Goal: Information Seeking & Learning: Learn about a topic

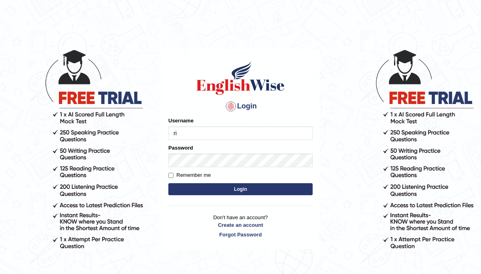
type input "Ridhima1"
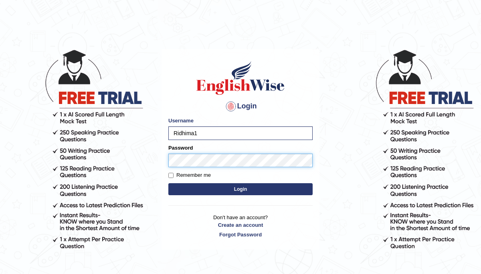
click at [168, 183] on button "Login" at bounding box center [240, 189] width 144 height 12
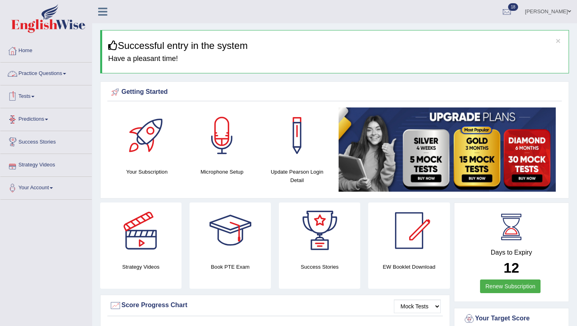
click at [61, 73] on link "Practice Questions" at bounding box center [45, 72] width 91 height 20
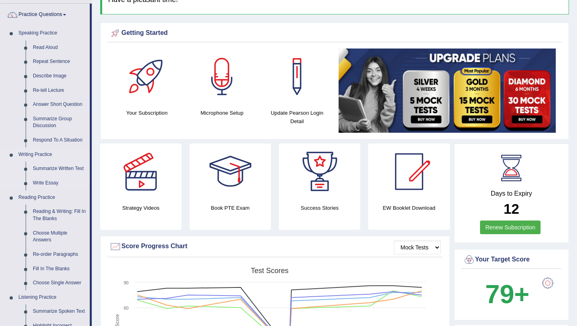
scroll to position [70, 0]
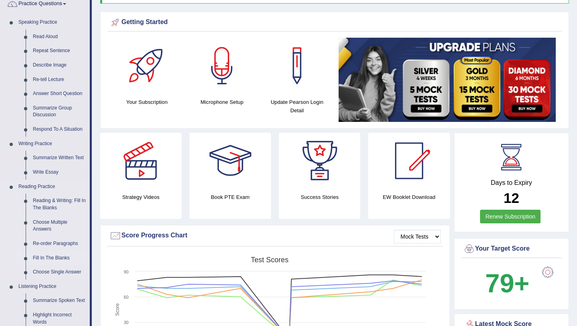
click at [46, 258] on link "Fill In The Blanks" at bounding box center [59, 258] width 60 height 14
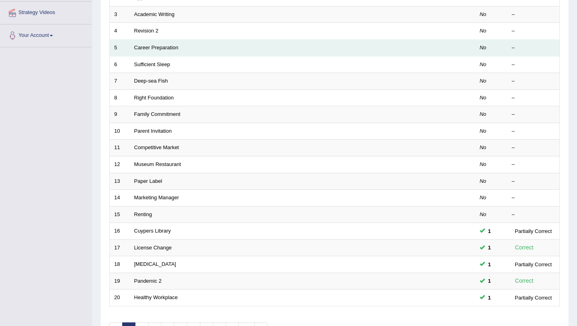
scroll to position [165, 0]
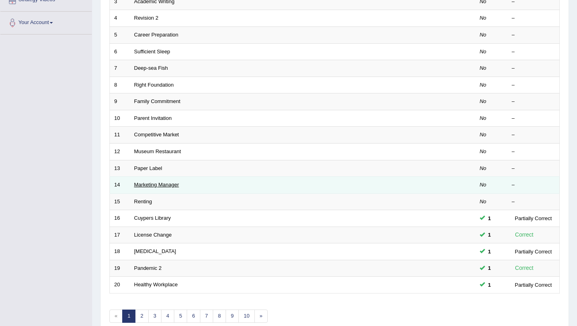
click at [166, 183] on link "Marketing Manager" at bounding box center [156, 184] width 45 height 6
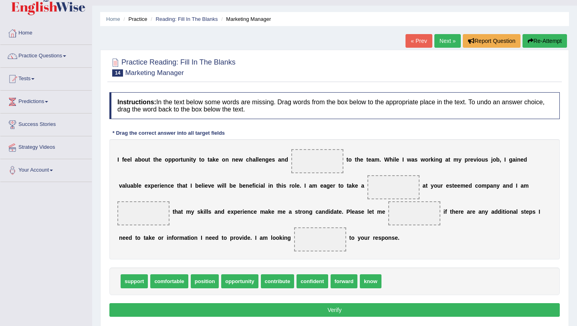
scroll to position [20, 0]
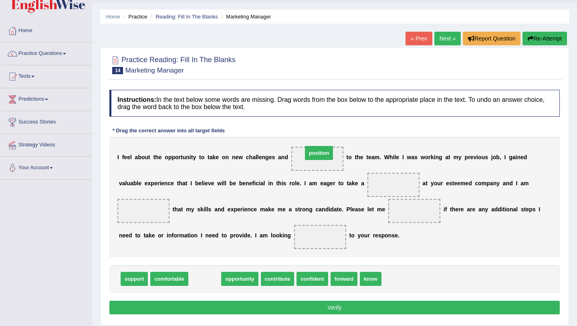
drag, startPoint x: 201, startPoint y: 279, endPoint x: 316, endPoint y: 153, distance: 169.8
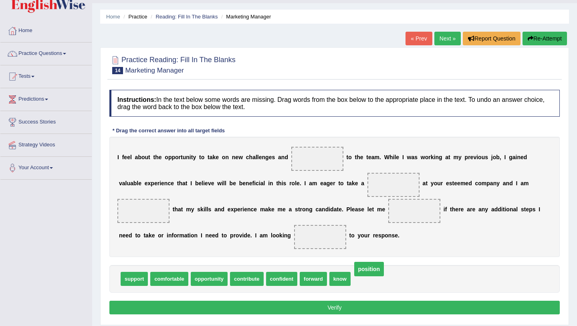
drag, startPoint x: 320, startPoint y: 156, endPoint x: 370, endPoint y: 266, distance: 121.3
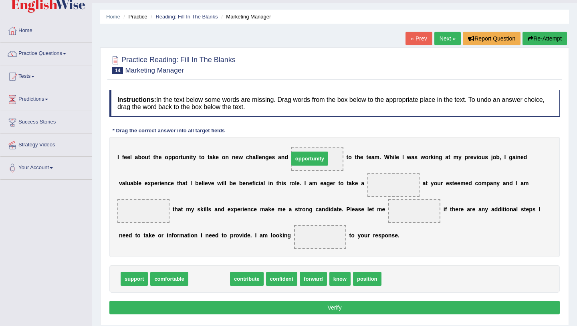
drag, startPoint x: 207, startPoint y: 282, endPoint x: 307, endPoint y: 162, distance: 156.1
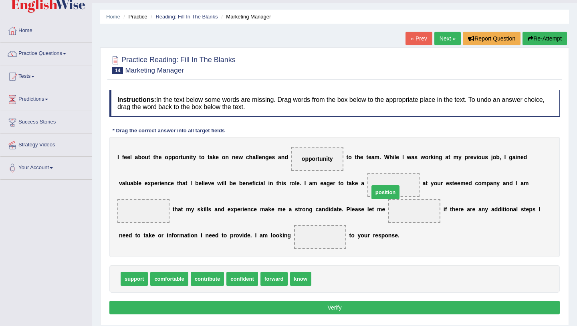
drag, startPoint x: 323, startPoint y: 279, endPoint x: 381, endPoint y: 193, distance: 103.3
drag, startPoint x: 407, startPoint y: 210, endPoint x: 387, endPoint y: 178, distance: 37.7
drag, startPoint x: 248, startPoint y: 278, endPoint x: 138, endPoint y: 213, distance: 127.4
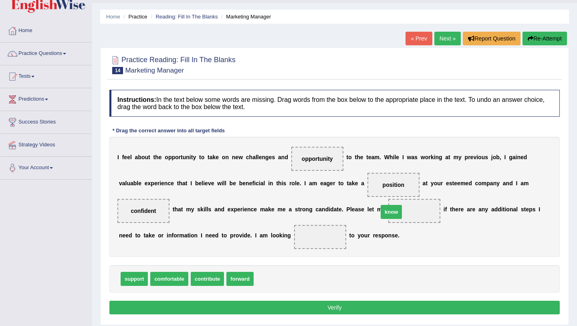
drag, startPoint x: 267, startPoint y: 278, endPoint x: 391, endPoint y: 211, distance: 141.4
drag, startPoint x: 237, startPoint y: 278, endPoint x: 309, endPoint y: 235, distance: 84.6
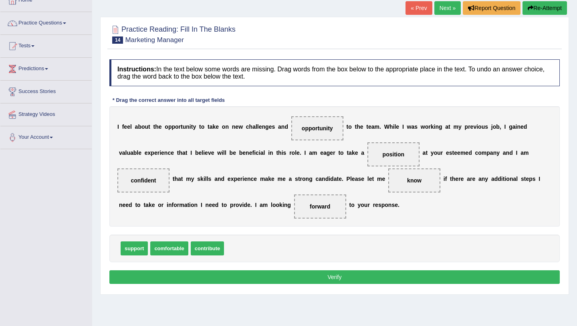
scroll to position [57, 0]
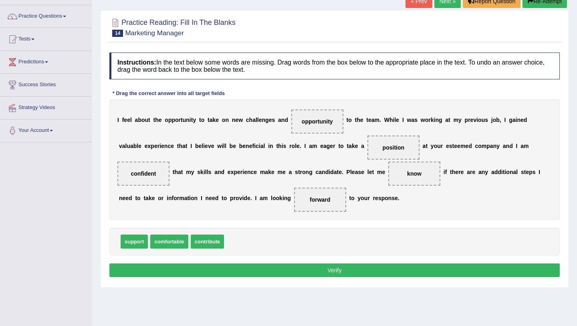
click at [288, 272] on button "Verify" at bounding box center [334, 270] width 450 height 14
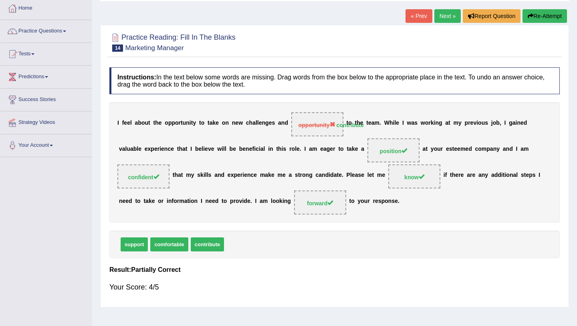
scroll to position [37, 0]
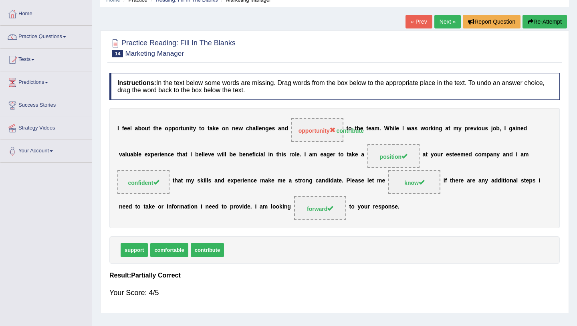
click at [443, 21] on link "Next »" at bounding box center [447, 22] width 26 height 14
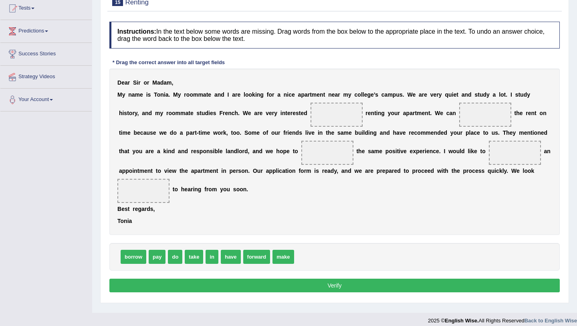
scroll to position [95, 0]
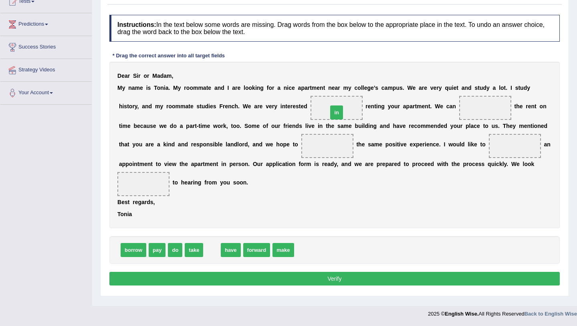
drag, startPoint x: 211, startPoint y: 249, endPoint x: 336, endPoint y: 111, distance: 185.4
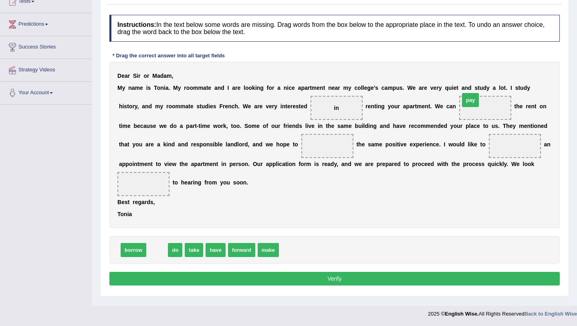
drag, startPoint x: 155, startPoint y: 252, endPoint x: 469, endPoint y: 101, distance: 347.5
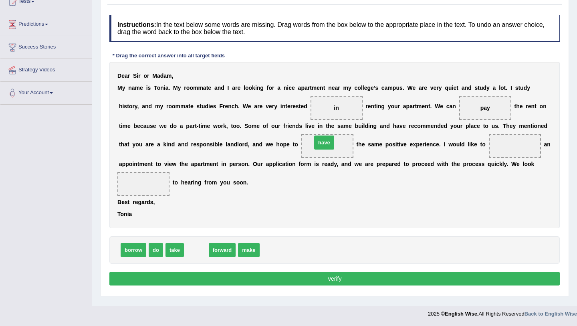
drag, startPoint x: 197, startPoint y: 249, endPoint x: 325, endPoint y: 142, distance: 166.9
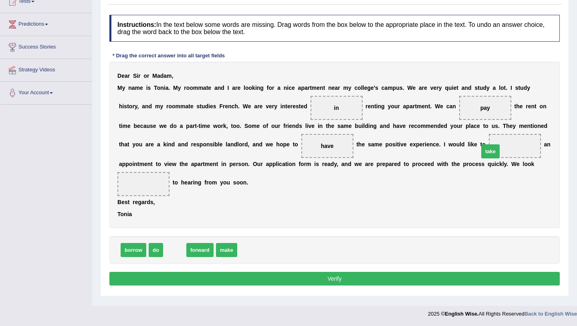
drag, startPoint x: 172, startPoint y: 250, endPoint x: 489, endPoint y: 148, distance: 332.4
drag, startPoint x: 177, startPoint y: 250, endPoint x: 154, endPoint y: 188, distance: 66.1
click at [239, 274] on button "Verify" at bounding box center [334, 279] width 450 height 14
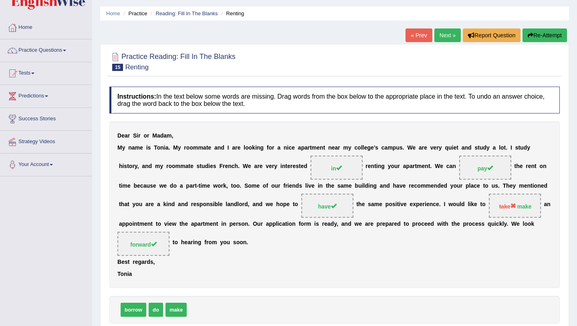
scroll to position [22, 0]
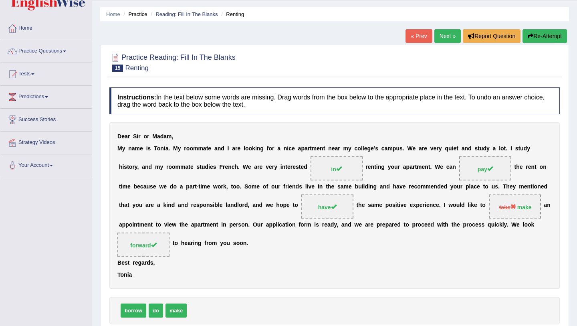
click at [448, 36] on link "Next »" at bounding box center [447, 36] width 26 height 14
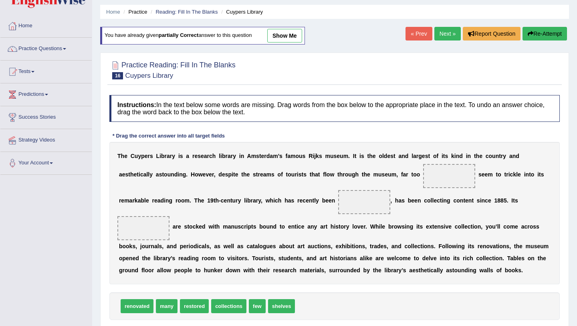
scroll to position [34, 0]
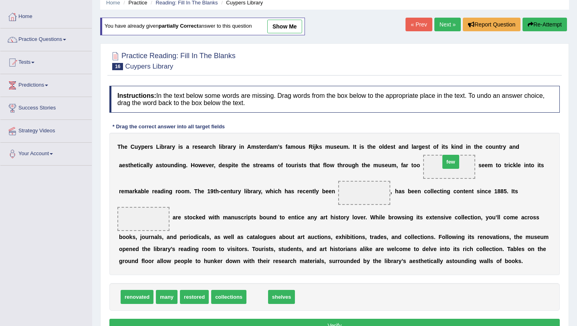
drag, startPoint x: 256, startPoint y: 298, endPoint x: 450, endPoint y: 161, distance: 236.9
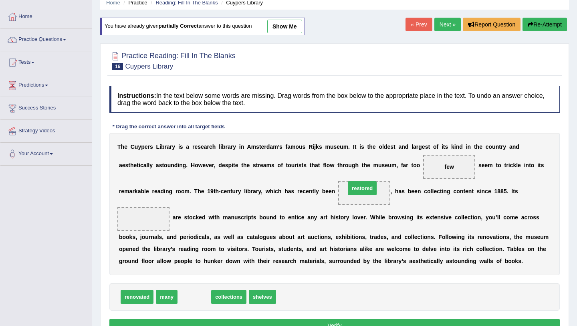
drag, startPoint x: 196, startPoint y: 296, endPoint x: 364, endPoint y: 188, distance: 199.3
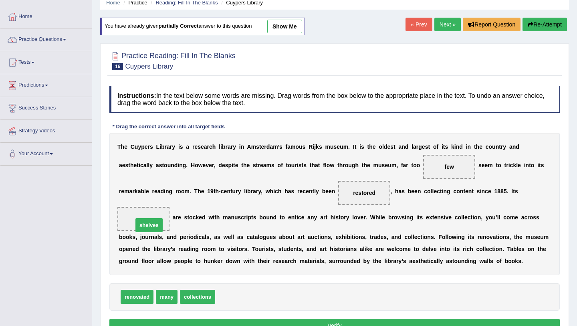
drag, startPoint x: 227, startPoint y: 297, endPoint x: 145, endPoint y: 225, distance: 109.0
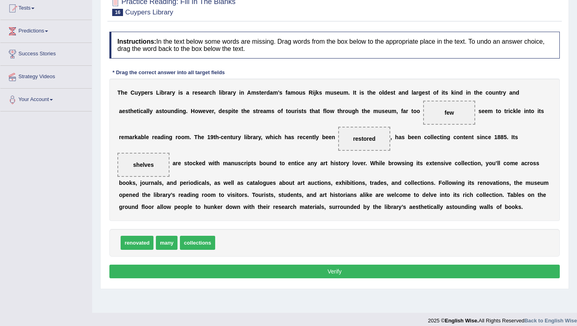
scroll to position [95, 0]
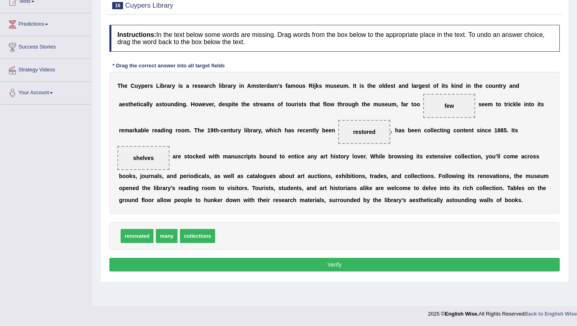
click at [291, 265] on button "Verify" at bounding box center [334, 265] width 450 height 14
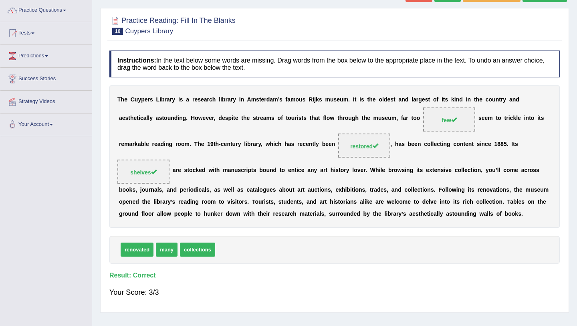
scroll to position [0, 0]
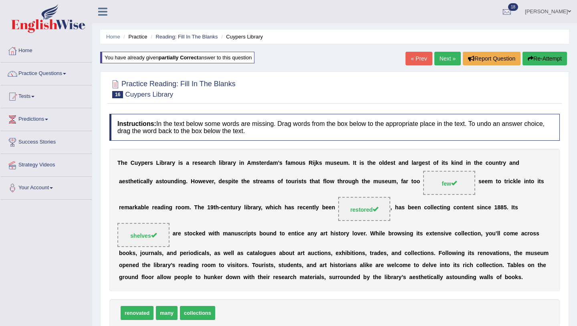
click at [443, 58] on link "Next »" at bounding box center [447, 59] width 26 height 14
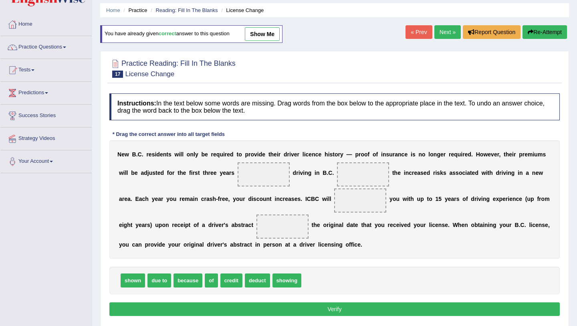
scroll to position [27, 0]
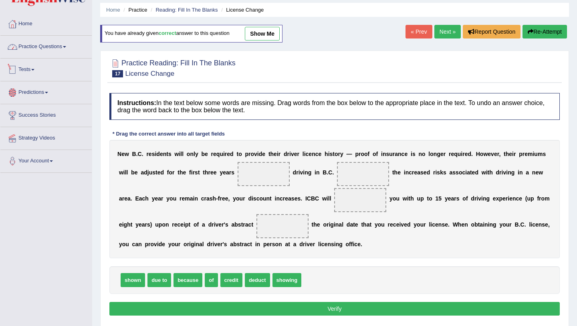
click at [64, 49] on link "Practice Questions" at bounding box center [45, 46] width 91 height 20
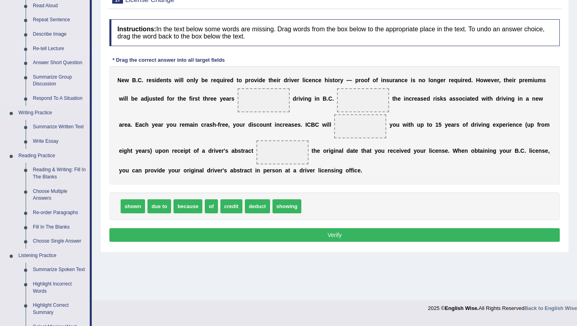
scroll to position [106, 0]
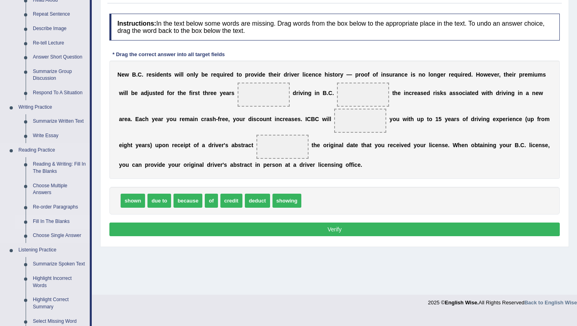
click at [56, 221] on link "Fill In The Blanks" at bounding box center [59, 221] width 60 height 14
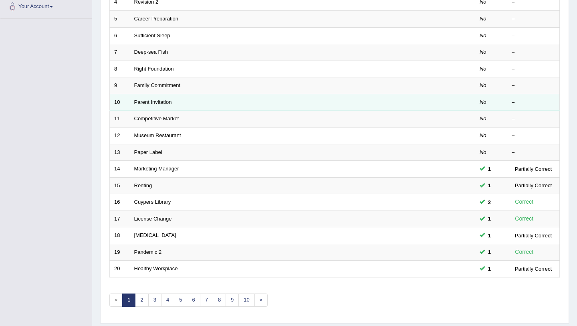
scroll to position [186, 0]
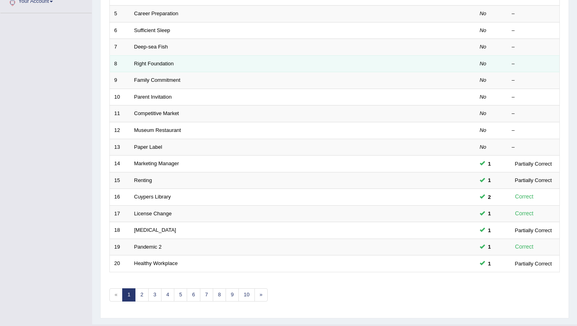
click at [291, 65] on td "Right Foundation" at bounding box center [272, 63] width 285 height 17
click at [165, 62] on link "Right Foundation" at bounding box center [154, 63] width 40 height 6
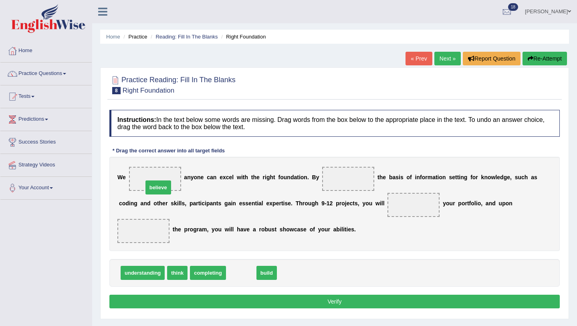
drag, startPoint x: 238, startPoint y: 274, endPoint x: 155, endPoint y: 189, distance: 119.0
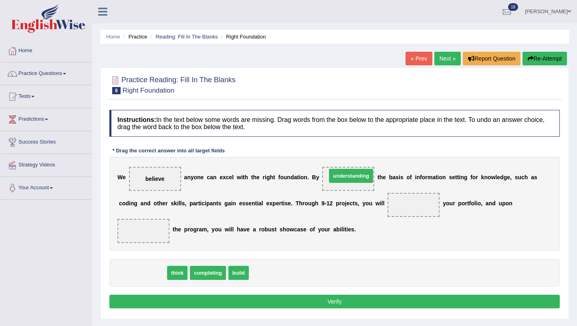
drag, startPoint x: 137, startPoint y: 273, endPoint x: 344, endPoint y: 177, distance: 228.8
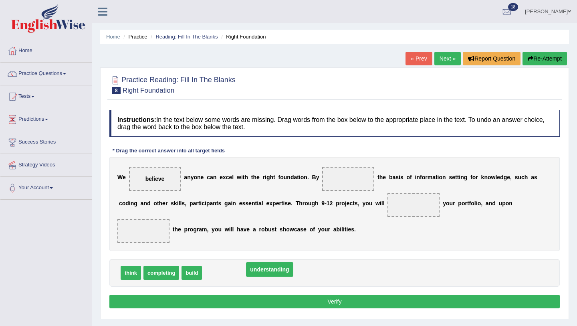
drag, startPoint x: 356, startPoint y: 178, endPoint x: 272, endPoint y: 270, distance: 124.7
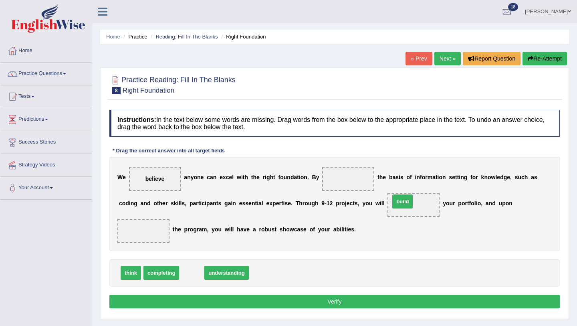
drag, startPoint x: 197, startPoint y: 272, endPoint x: 407, endPoint y: 201, distance: 221.7
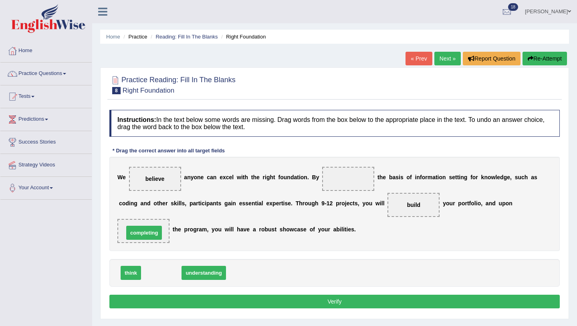
drag, startPoint x: 168, startPoint y: 269, endPoint x: 150, endPoint y: 230, distance: 42.8
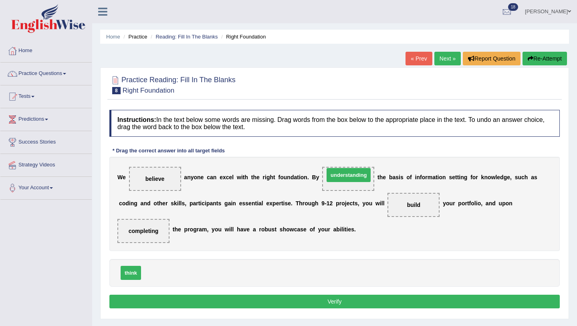
drag, startPoint x: 179, startPoint y: 272, endPoint x: 361, endPoint y: 173, distance: 207.5
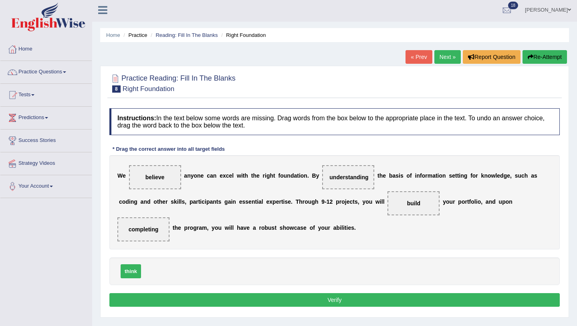
click at [177, 298] on button "Verify" at bounding box center [334, 300] width 450 height 14
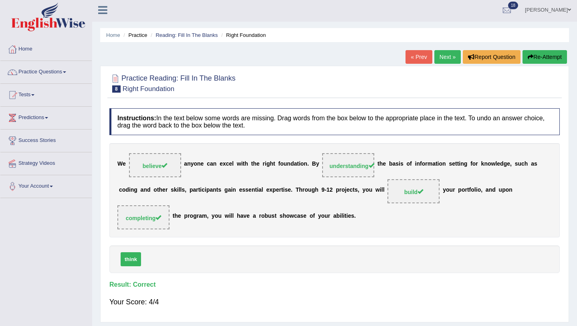
click at [444, 56] on link "Next »" at bounding box center [447, 57] width 26 height 14
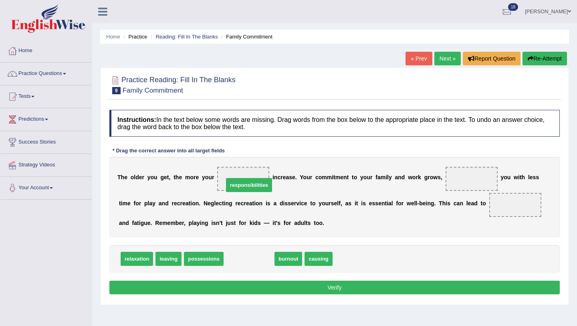
drag, startPoint x: 249, startPoint y: 259, endPoint x: 249, endPoint y: 185, distance: 73.7
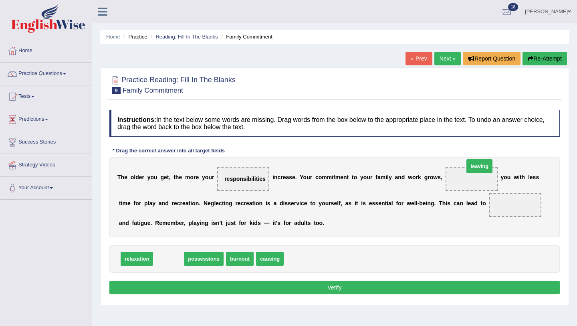
drag, startPoint x: 167, startPoint y: 260, endPoint x: 477, endPoint y: 170, distance: 322.2
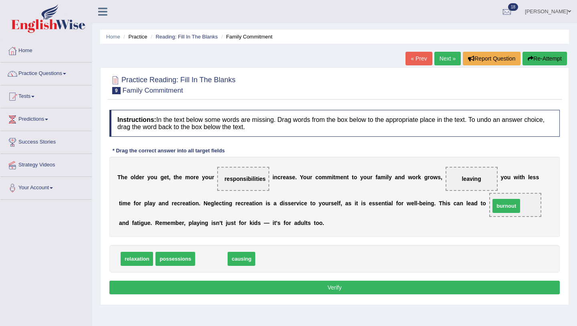
drag, startPoint x: 213, startPoint y: 258, endPoint x: 507, endPoint y: 205, distance: 299.1
click at [284, 290] on button "Verify" at bounding box center [334, 287] width 450 height 14
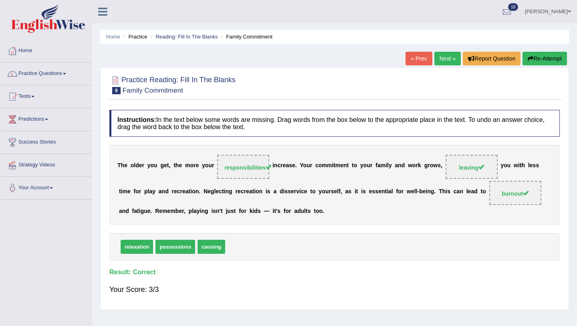
click at [448, 56] on link "Next »" at bounding box center [447, 59] width 26 height 14
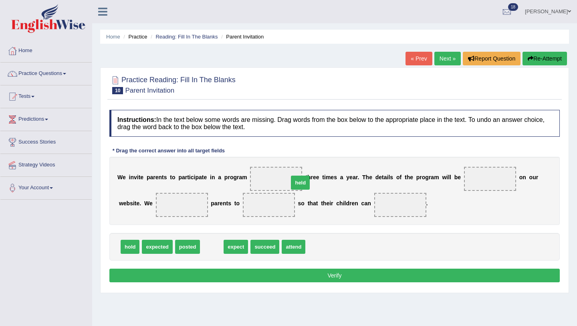
drag, startPoint x: 211, startPoint y: 250, endPoint x: 299, endPoint y: 186, distance: 109.0
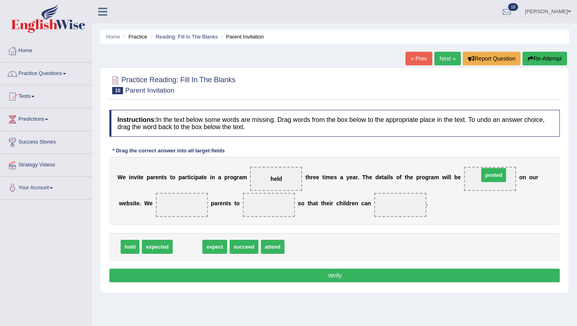
drag, startPoint x: 183, startPoint y: 250, endPoint x: 490, endPoint y: 179, distance: 314.7
drag, startPoint x: 188, startPoint y: 250, endPoint x: 182, endPoint y: 211, distance: 38.6
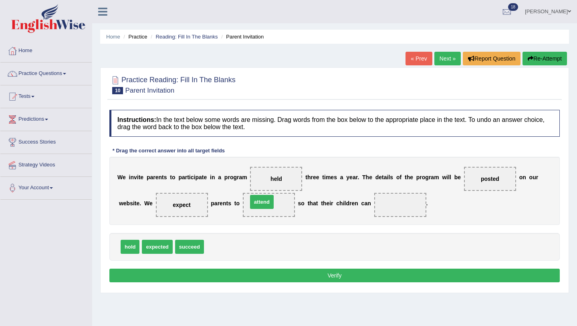
drag, startPoint x: 221, startPoint y: 246, endPoint x: 265, endPoint y: 201, distance: 62.6
drag, startPoint x: 183, startPoint y: 247, endPoint x: 391, endPoint y: 206, distance: 211.4
click at [261, 271] on button "Verify" at bounding box center [334, 275] width 450 height 14
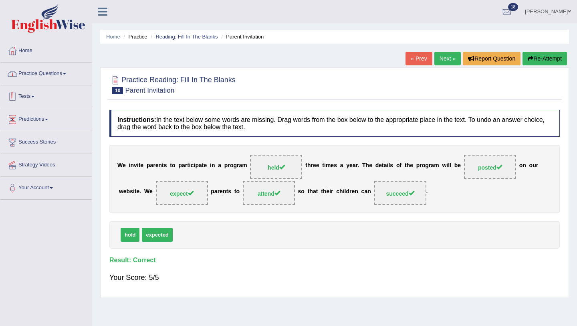
click at [54, 70] on link "Practice Questions" at bounding box center [45, 72] width 91 height 20
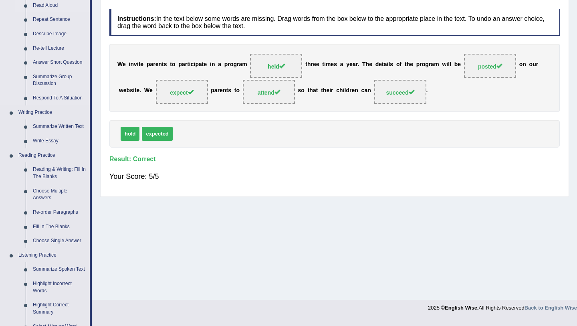
scroll to position [102, 0]
click at [44, 224] on link "Fill In The Blanks" at bounding box center [59, 226] width 60 height 14
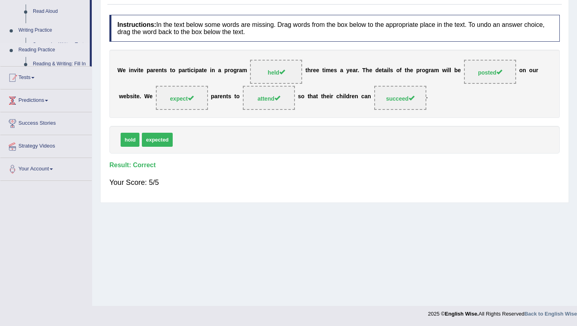
scroll to position [95, 0]
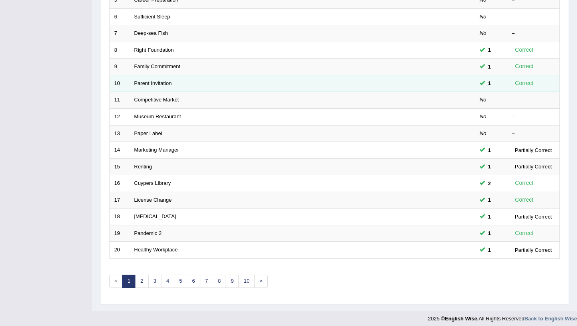
scroll to position [205, 0]
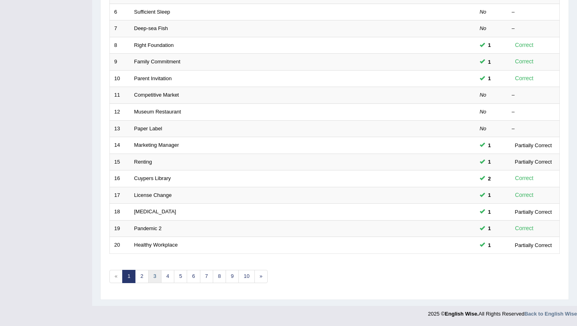
click at [157, 277] on link "3" at bounding box center [154, 276] width 13 height 13
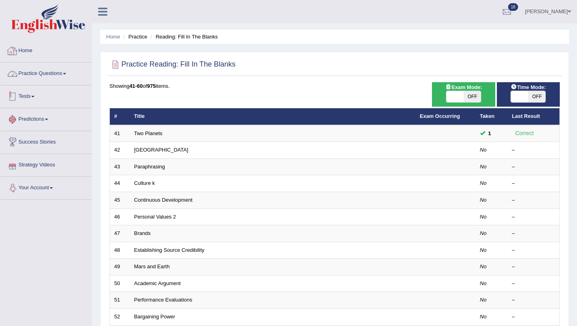
click at [36, 50] on link "Home" at bounding box center [45, 50] width 91 height 20
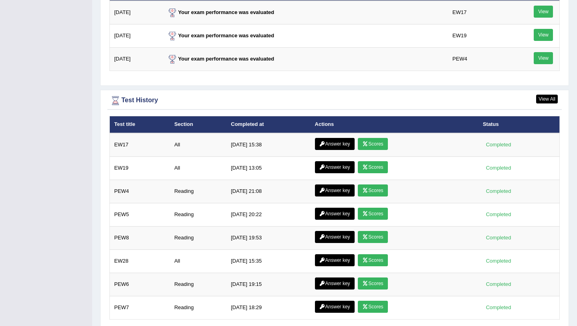
scroll to position [1034, 0]
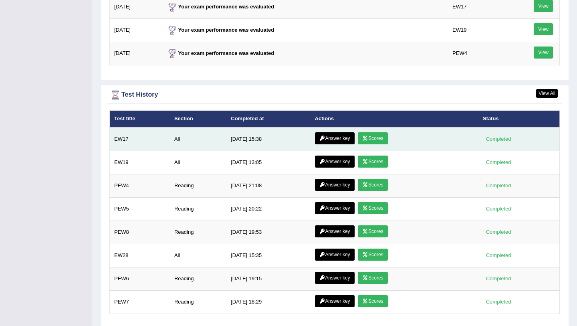
click at [380, 140] on link "Scores" at bounding box center [373, 138] width 30 height 12
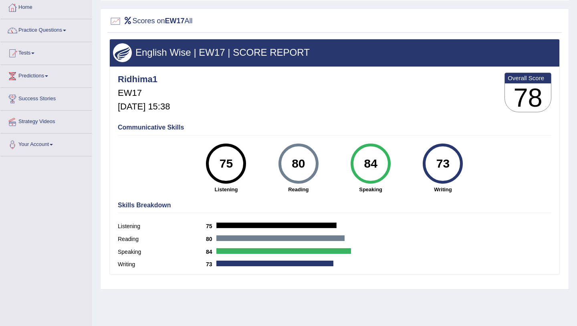
scroll to position [44, 0]
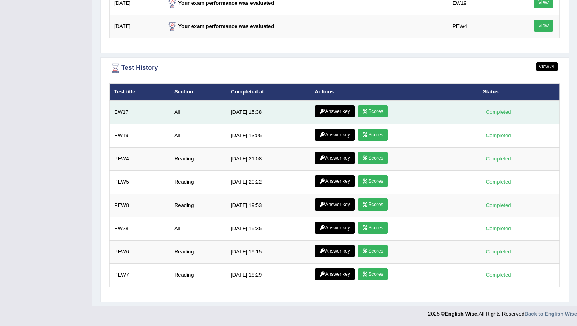
click at [334, 113] on link "Answer key" at bounding box center [335, 111] width 40 height 12
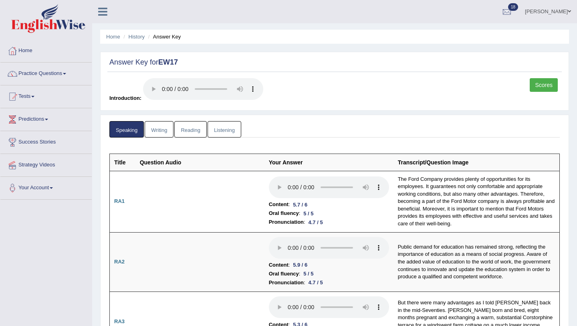
click at [163, 132] on link "Writing" at bounding box center [159, 129] width 29 height 16
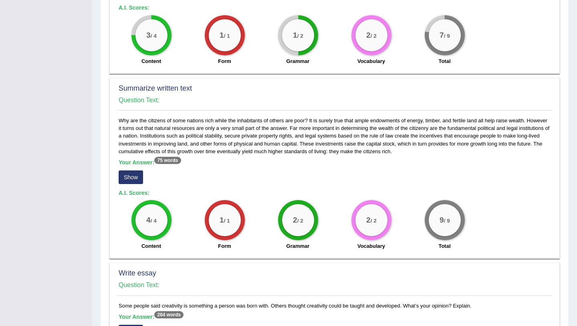
scroll to position [308, 0]
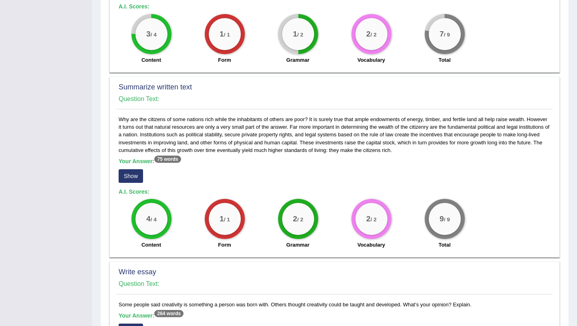
click at [137, 169] on button "Show" at bounding box center [131, 176] width 24 height 14
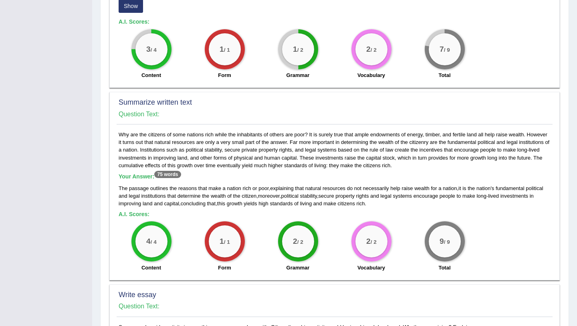
scroll to position [0, 0]
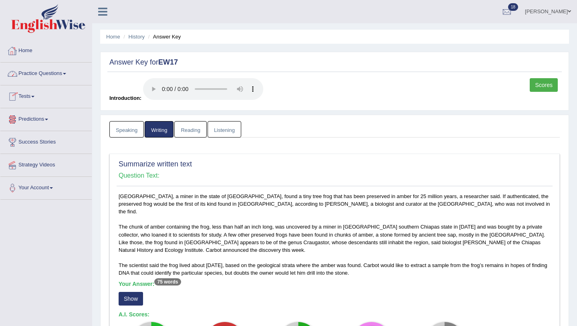
click at [41, 77] on link "Practice Questions" at bounding box center [45, 72] width 91 height 20
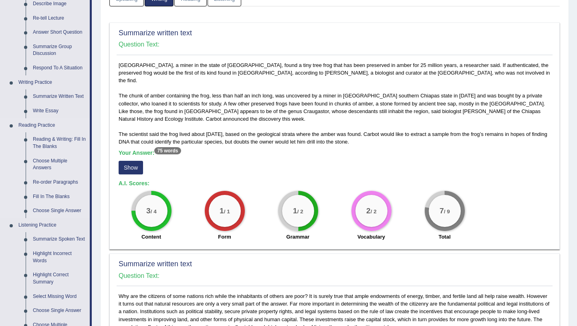
scroll to position [129, 0]
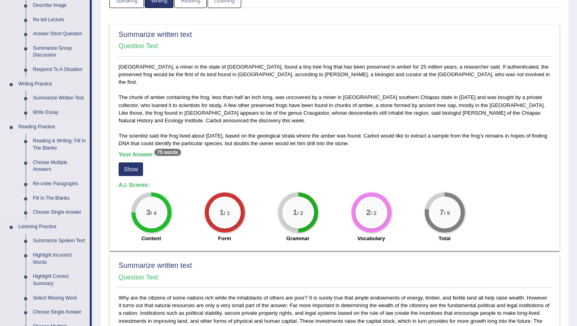
click at [62, 148] on link "Reading & Writing: Fill In The Blanks" at bounding box center [59, 144] width 60 height 21
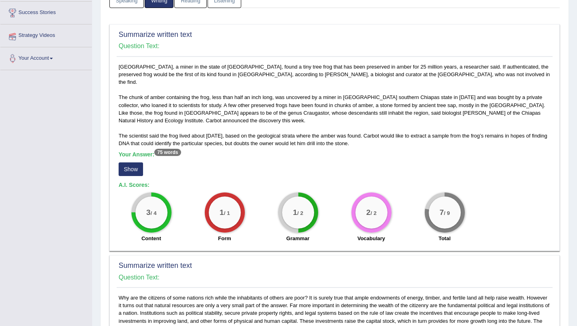
scroll to position [164, 0]
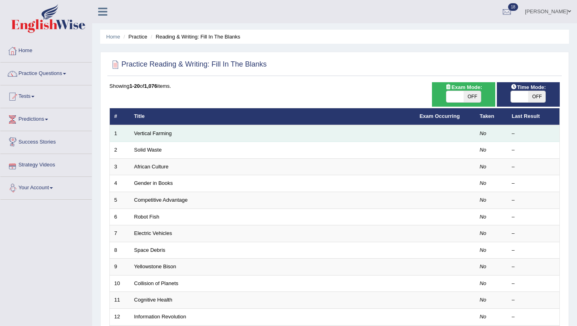
click at [159, 137] on td "Vertical Farming" at bounding box center [272, 133] width 285 height 17
click at [158, 133] on link "Vertical Farming" at bounding box center [153, 133] width 38 height 6
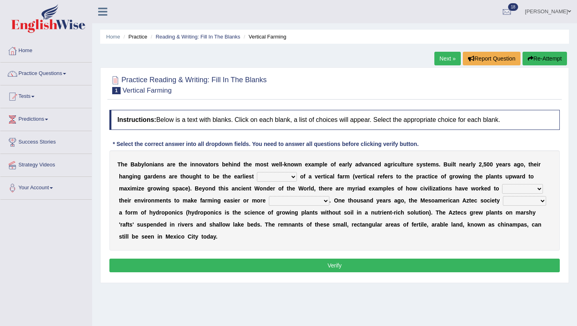
click at [276, 174] on select "prototype failure discredit protocol" at bounding box center [277, 177] width 40 height 10
select select "prototype"
click at [522, 185] on select "manipulate escape respect disarrange" at bounding box center [522, 189] width 41 height 10
select select "respect"
click at [312, 200] on select "productive constructive connective counterproductive" at bounding box center [299, 201] width 60 height 10
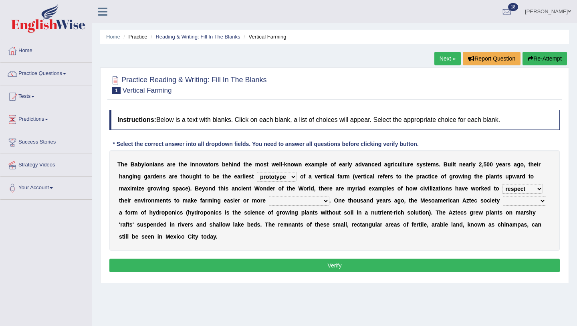
select select "productive"
click at [529, 187] on select "manipulate escape respect disarrange" at bounding box center [522, 189] width 41 height 10
select select "manipulate"
click at [530, 187] on select "manipulate escape respect disarrange" at bounding box center [522, 189] width 41 height 10
click at [525, 201] on select "domineered volunteered pioneered engineered" at bounding box center [524, 201] width 43 height 10
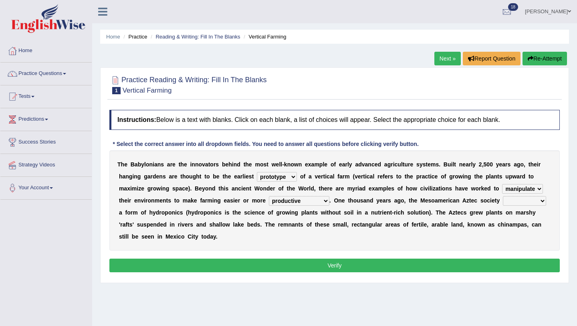
click at [533, 200] on select "domineered volunteered pioneered engineered" at bounding box center [524, 201] width 43 height 10
select select "engineered"
click at [538, 185] on select "manipulate escape respect disarrange" at bounding box center [522, 189] width 41 height 10
click at [382, 263] on button "Verify" at bounding box center [334, 265] width 450 height 14
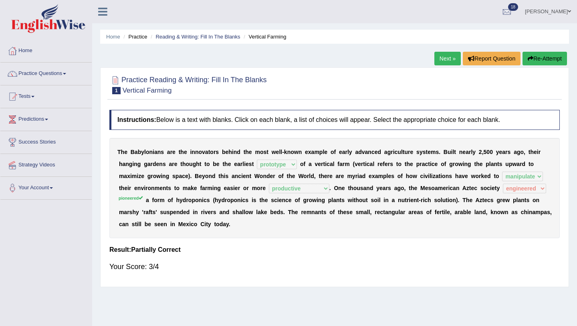
click at [441, 56] on link "Next »" at bounding box center [447, 59] width 26 height 14
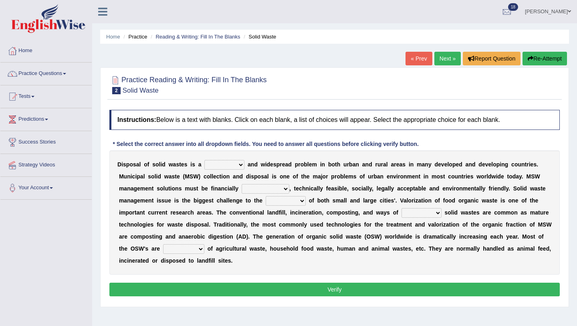
click at [236, 164] on select "slanting stinging stalling shafting" at bounding box center [224, 165] width 40 height 10
select select "stalling"
click at [277, 188] on select "unattainable sustainable objectionable treasonable" at bounding box center [266, 189] width 48 height 10
select select "sustainable"
click at [295, 201] on select "plants culture authorities history" at bounding box center [286, 201] width 40 height 10
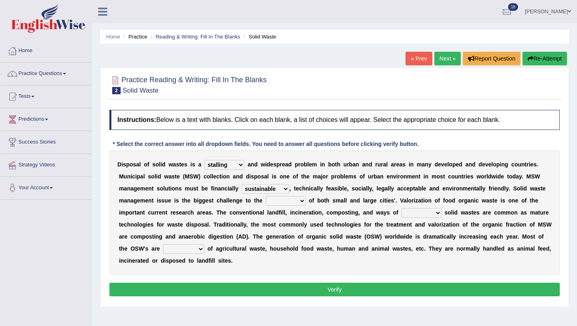
select select "authorities"
click at [423, 212] on select "reserving preserving deserving handling" at bounding box center [421, 213] width 40 height 10
select select "handling"
click at [202, 248] on select "composed disposed composing disposing" at bounding box center [183, 249] width 41 height 10
select select "composed"
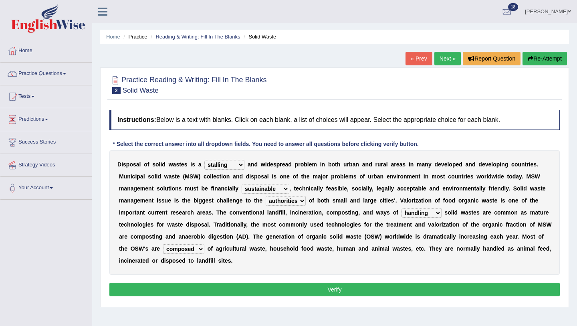
click at [234, 165] on select "slanting stinging stalling shafting" at bounding box center [224, 165] width 40 height 10
select select "stinging"
click at [270, 286] on button "Verify" at bounding box center [334, 289] width 450 height 14
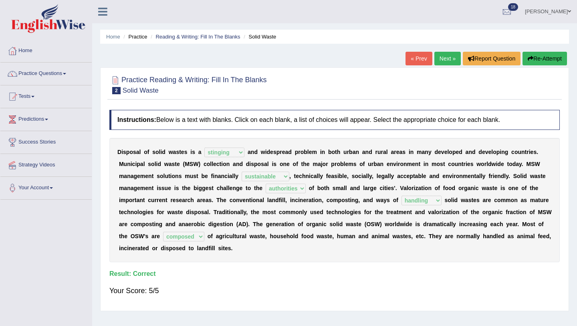
click at [443, 54] on link "Next »" at bounding box center [447, 59] width 26 height 14
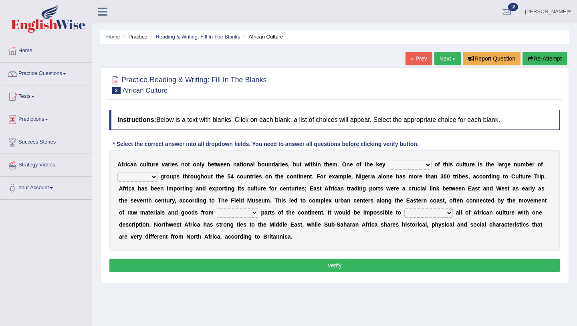
click at [419, 164] on select "conjectures features issues doubts" at bounding box center [410, 165] width 43 height 10
select select "features"
click at [151, 178] on select "ethic ethnic eugenic epic" at bounding box center [137, 177] width 40 height 10
select select "ethnic"
click at [253, 210] on select "forelocked interlocked unlocked landlocked" at bounding box center [237, 213] width 41 height 10
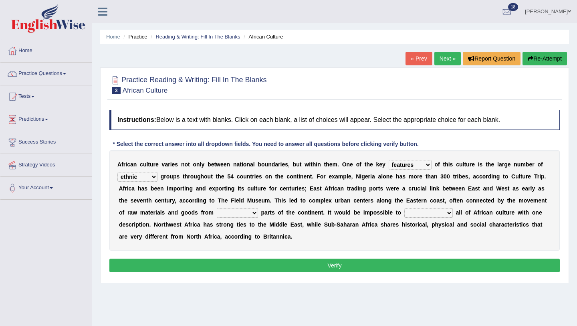
select select "interlocked"
click at [435, 210] on select "characterize conceptualize symbolize synthesize" at bounding box center [428, 213] width 48 height 10
click at [257, 213] on select "forelocked interlocked unlocked landlocked" at bounding box center [237, 213] width 41 height 10
click at [420, 211] on select "characterize conceptualize symbolize synthesize" at bounding box center [428, 213] width 48 height 10
select select "characterize"
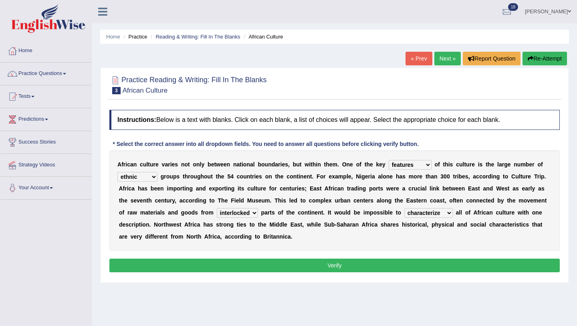
click at [256, 211] on select "forelocked interlocked unlocked landlocked" at bounding box center [237, 213] width 41 height 10
select select "landlocked"
click at [285, 264] on button "Verify" at bounding box center [334, 265] width 450 height 14
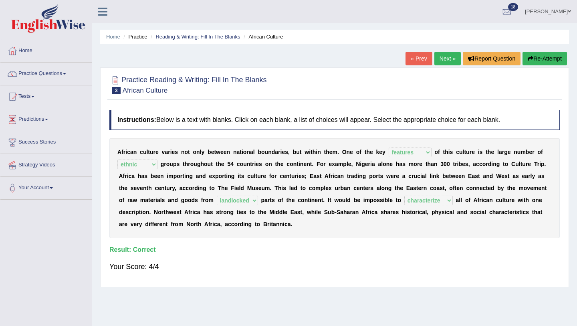
click at [438, 59] on link "Next »" at bounding box center [447, 59] width 26 height 14
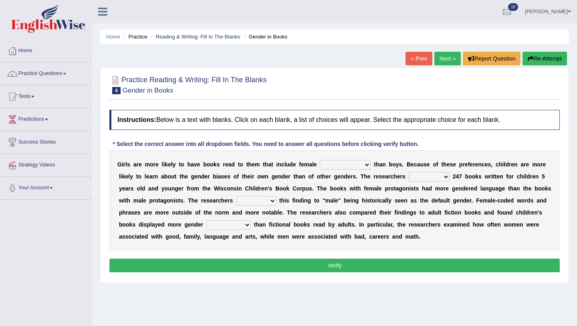
click at [354, 165] on select "protagonists cosmogonists agonists expressionists" at bounding box center [345, 165] width 51 height 10
select select "protagonists"
click at [434, 174] on select "hydrolyzed paralyzed catalyzed analyzed" at bounding box center [429, 177] width 41 height 10
select select "analyzed"
click at [266, 198] on select "contribute tribute distribute attribute" at bounding box center [256, 201] width 40 height 10
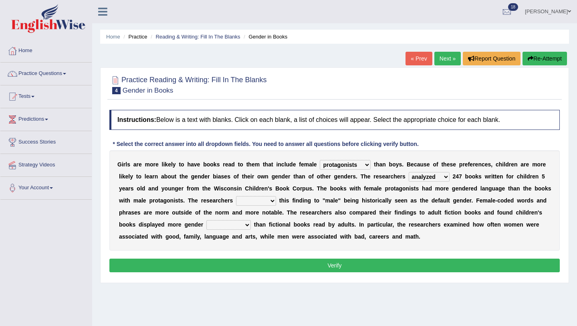
select select "attribute"
click at [234, 225] on select "stereotypes teletypes prototypes electrotypes" at bounding box center [228, 225] width 44 height 10
select select "stereotypes"
click at [242, 225] on select "stereotypes teletypes prototypes electrotypes" at bounding box center [228, 225] width 44 height 10
click at [302, 262] on button "Verify" at bounding box center [334, 265] width 450 height 14
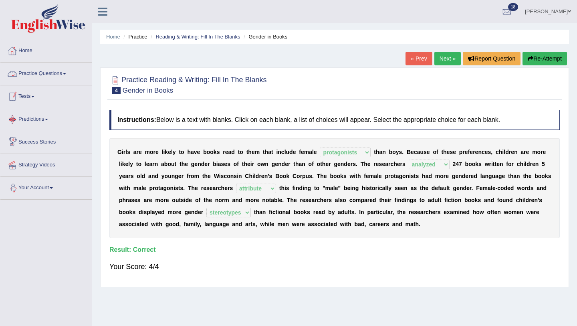
click at [44, 79] on link "Practice Questions" at bounding box center [45, 72] width 91 height 20
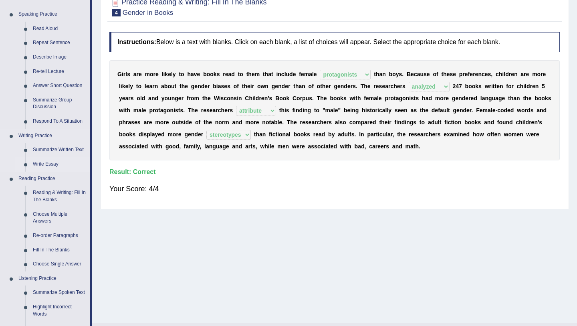
scroll to position [79, 0]
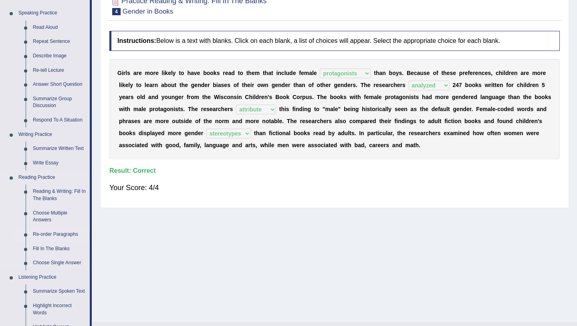
click at [42, 235] on link "Re-order Paragraphs" at bounding box center [59, 234] width 60 height 14
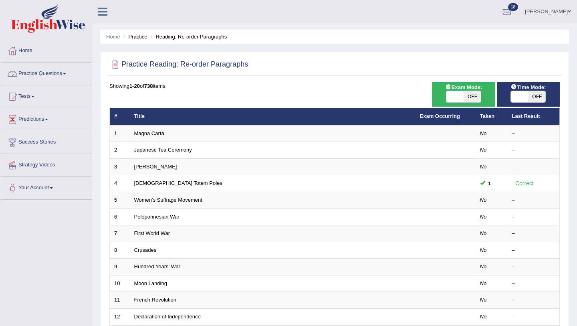
click at [79, 68] on link "Practice Questions" at bounding box center [45, 72] width 91 height 20
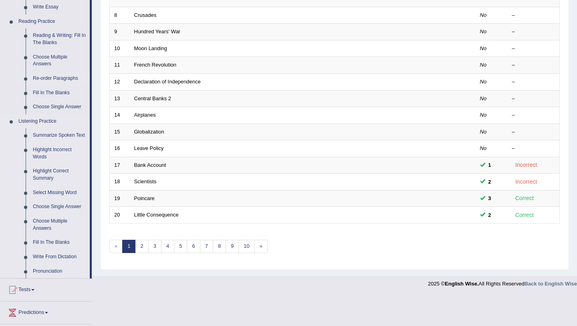
scroll to position [233, 0]
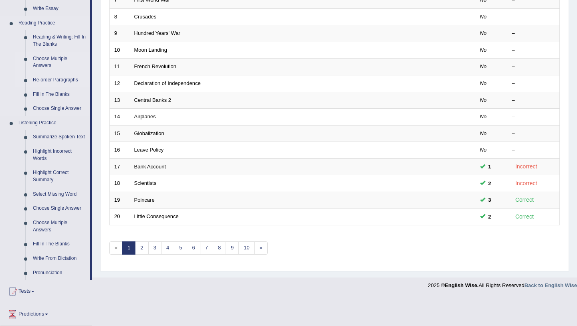
click at [54, 63] on link "Choose Multiple Answers" at bounding box center [59, 62] width 60 height 21
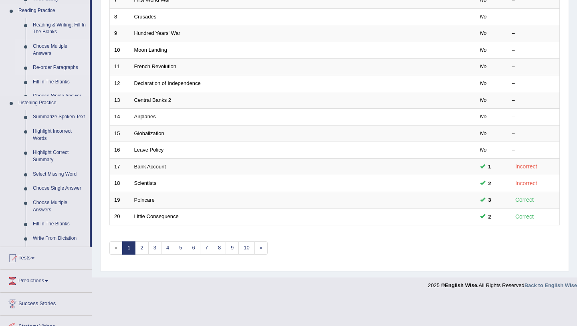
scroll to position [205, 0]
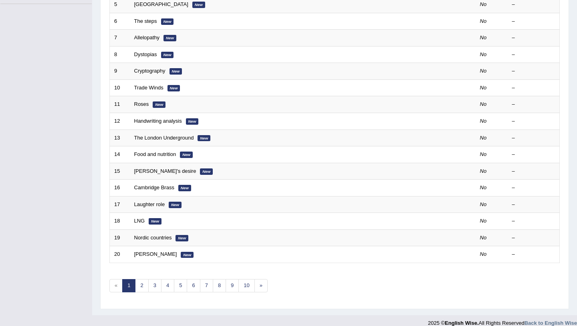
scroll to position [205, 0]
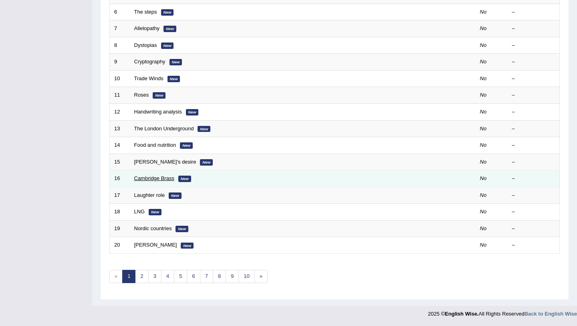
click at [150, 177] on link "Cambridge Brass" at bounding box center [154, 178] width 40 height 6
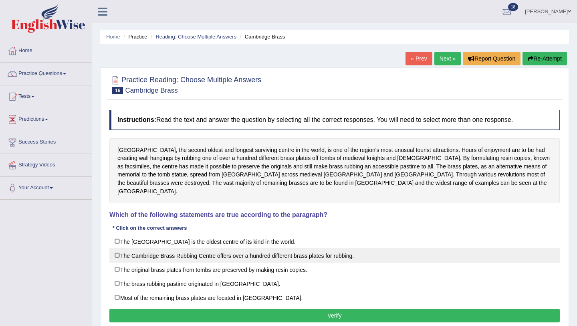
click at [212, 249] on label "The Cambridge Brass Rubbing Centre offers over a hundred different brass plates…" at bounding box center [334, 255] width 450 height 14
checkbox input "true"
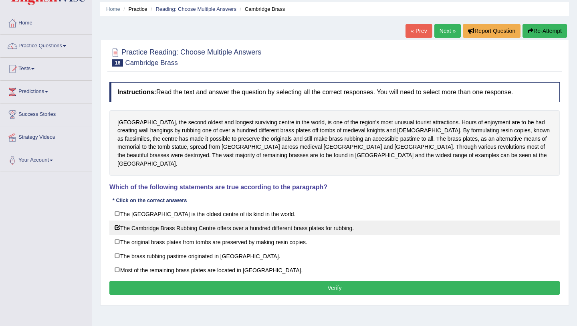
scroll to position [31, 0]
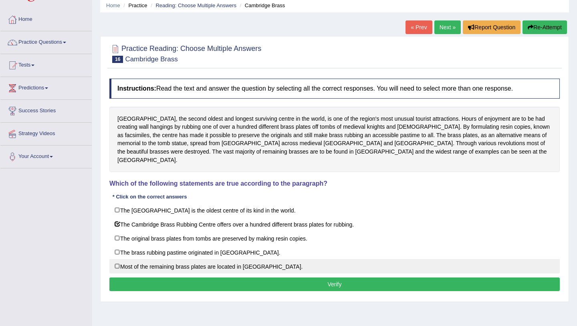
click at [255, 260] on label "Most of the remaining brass plates are located in Germany." at bounding box center [334, 266] width 450 height 14
checkbox input "true"
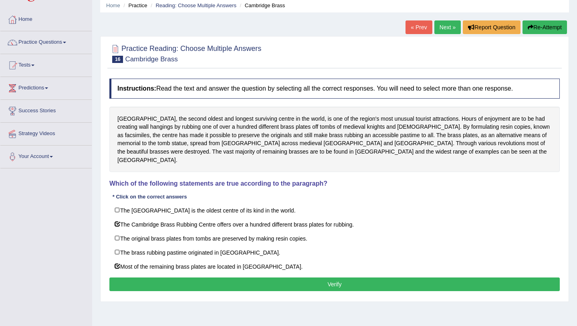
click at [266, 277] on button "Verify" at bounding box center [334, 284] width 450 height 14
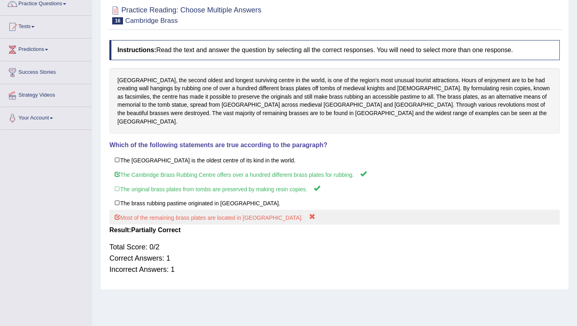
scroll to position [0, 0]
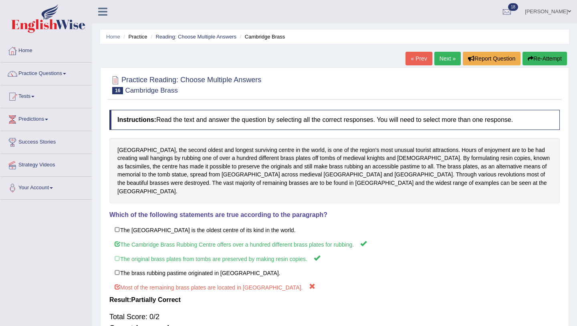
click at [441, 59] on link "Next »" at bounding box center [447, 59] width 26 height 14
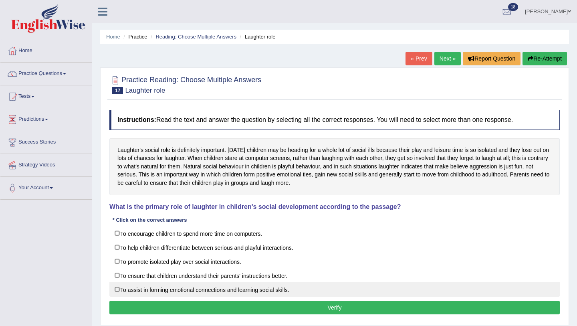
click at [234, 290] on label "To assist in forming emotional connections and learning social skills." at bounding box center [334, 289] width 450 height 14
checkbox input "true"
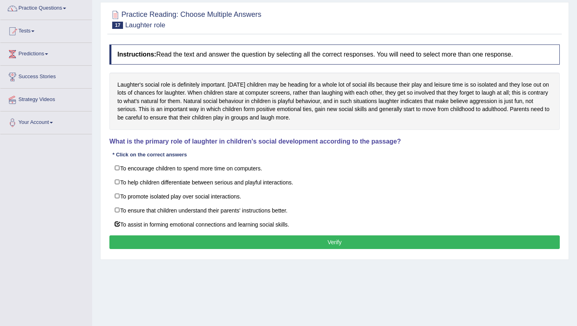
scroll to position [66, 0]
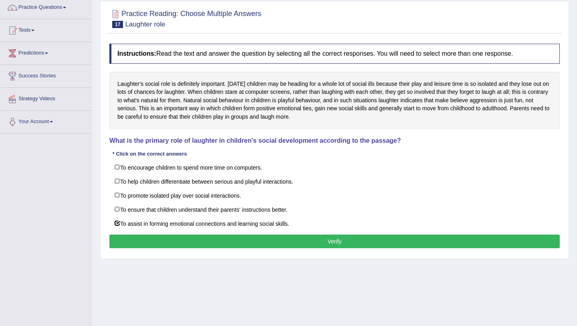
click at [279, 244] on button "Verify" at bounding box center [334, 241] width 450 height 14
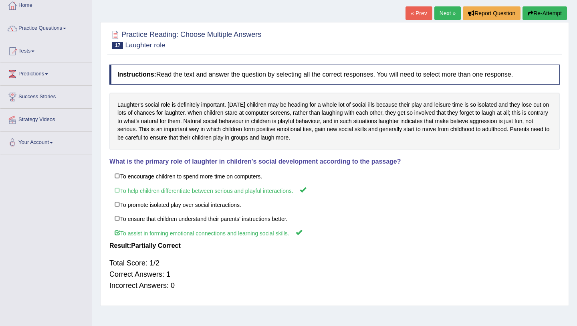
scroll to position [43, 0]
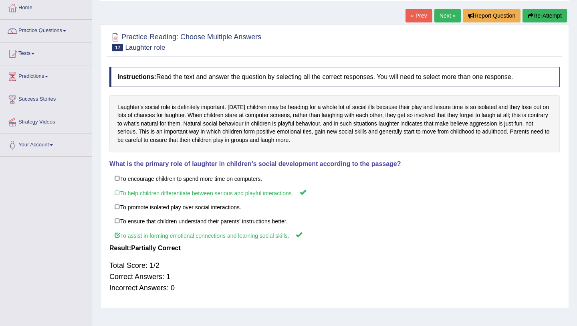
click at [448, 14] on link "Next »" at bounding box center [447, 16] width 26 height 14
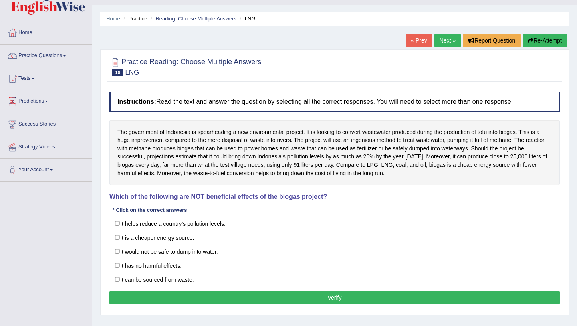
scroll to position [26, 0]
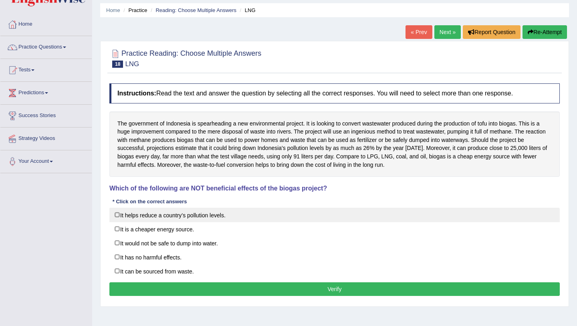
click at [226, 215] on label "It helps reduce a country’s pollution levels." at bounding box center [334, 214] width 450 height 14
checkbox input "true"
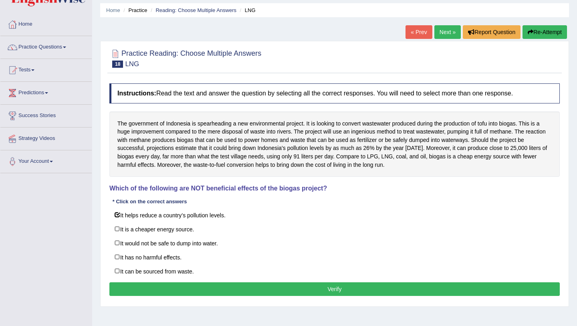
click at [256, 288] on button "Verify" at bounding box center [334, 289] width 450 height 14
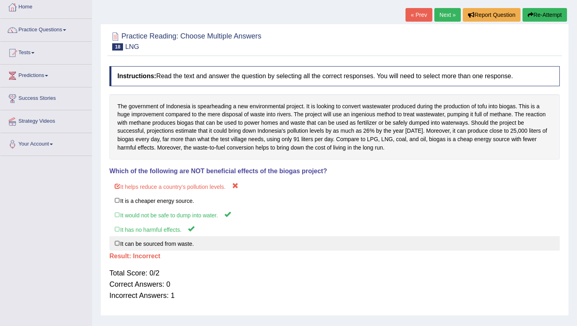
scroll to position [39, 0]
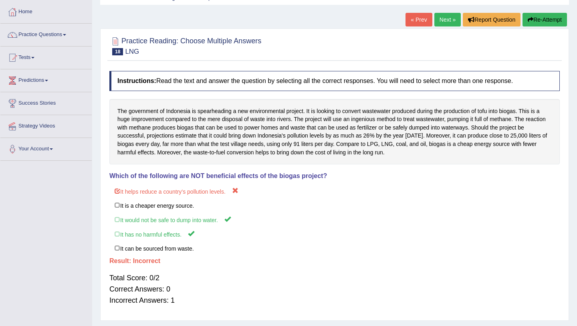
click at [446, 15] on link "Next »" at bounding box center [447, 20] width 26 height 14
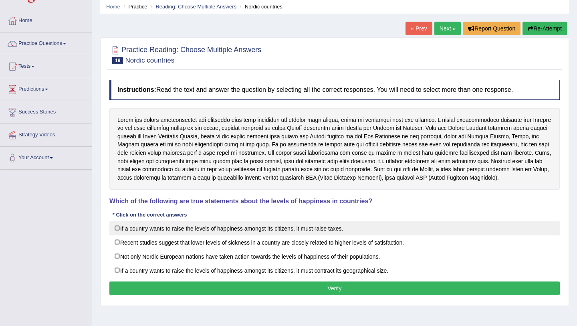
scroll to position [32, 0]
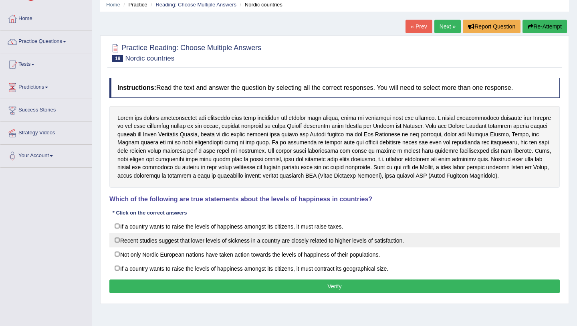
click at [290, 243] on label "Recent studies suggest that lower levels of sickness in a country are closely r…" at bounding box center [334, 240] width 450 height 14
checkbox input "true"
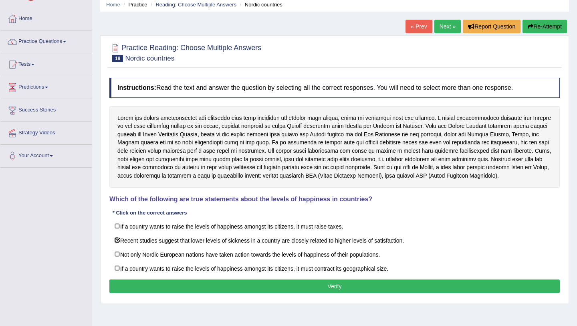
click at [295, 287] on button "Verify" at bounding box center [334, 286] width 450 height 14
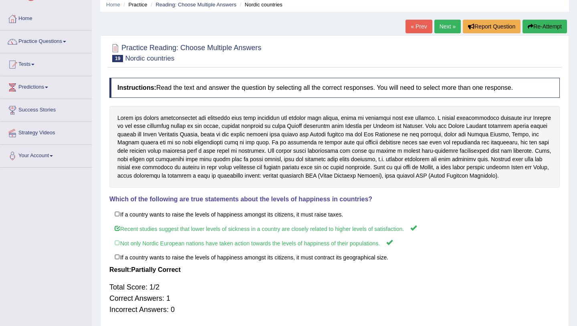
click at [447, 28] on link "Next »" at bounding box center [447, 27] width 26 height 14
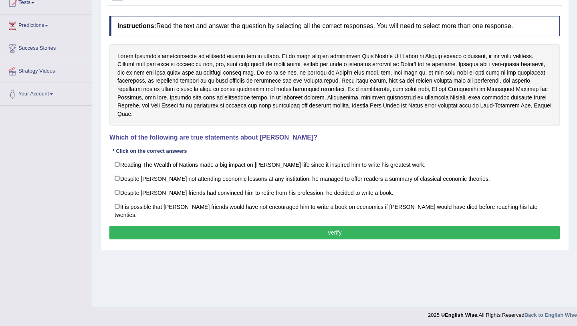
scroll to position [95, 0]
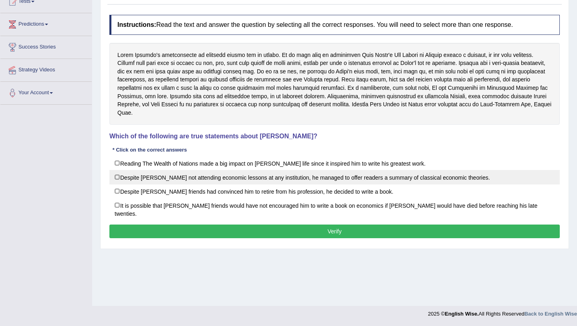
click at [352, 174] on label "Despite [PERSON_NAME] not attending economic lessons at any institution, he man…" at bounding box center [334, 177] width 450 height 14
checkbox input "true"
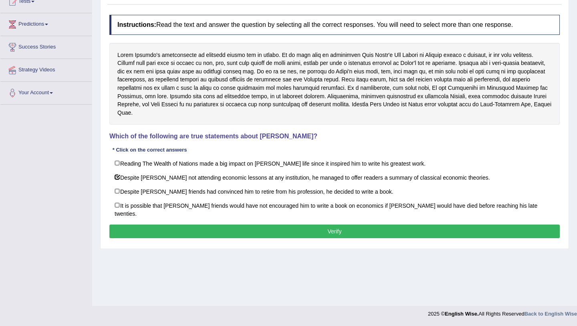
click at [228, 226] on button "Verify" at bounding box center [334, 231] width 450 height 14
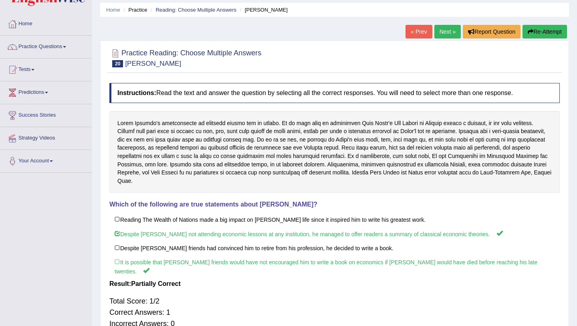
scroll to position [0, 0]
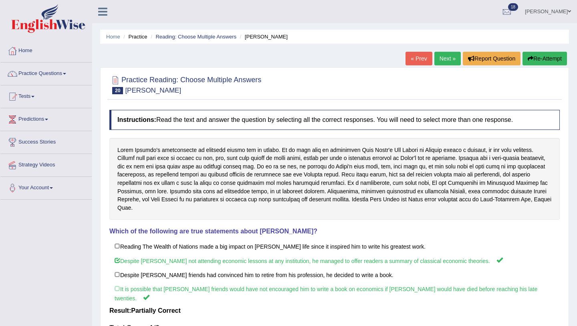
click at [443, 55] on link "Next »" at bounding box center [447, 59] width 26 height 14
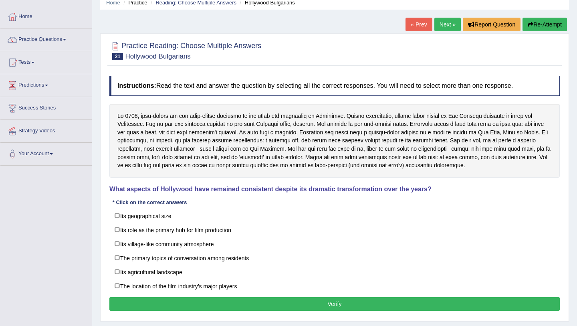
scroll to position [36, 0]
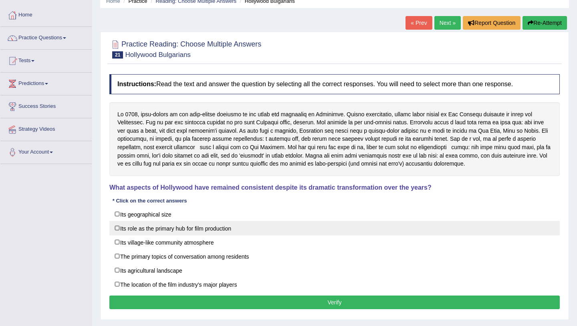
click at [238, 231] on label "Its role as the primary hub for film production" at bounding box center [334, 228] width 450 height 14
checkbox input "true"
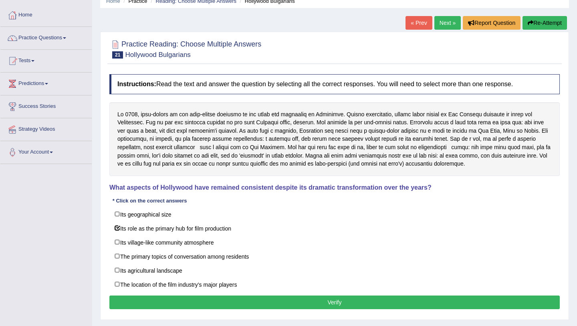
click at [287, 300] on button "Verify" at bounding box center [334, 302] width 450 height 14
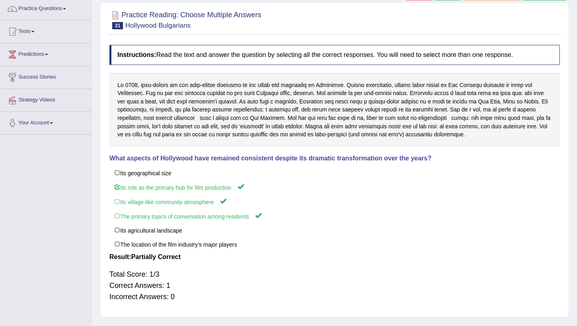
scroll to position [0, 0]
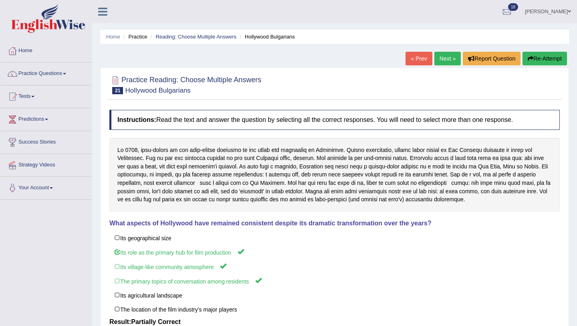
click at [455, 58] on link "Next »" at bounding box center [447, 59] width 26 height 14
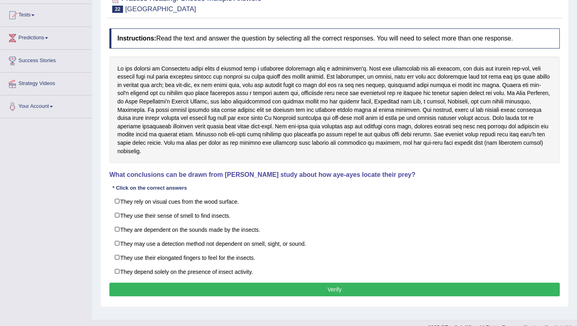
scroll to position [85, 0]
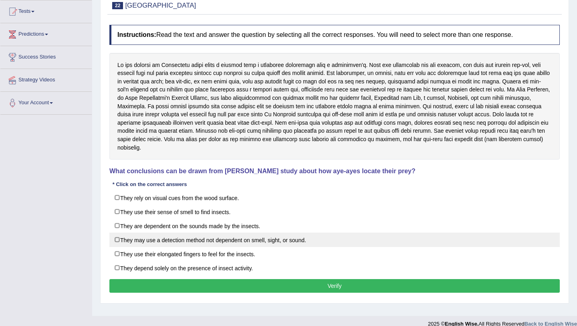
click at [338, 239] on label "They may use a detection method not dependent on smell, sight, or sound." at bounding box center [334, 239] width 450 height 14
checkbox input "true"
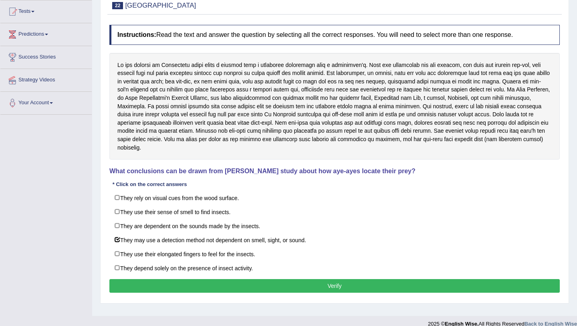
click at [336, 284] on button "Verify" at bounding box center [334, 286] width 450 height 14
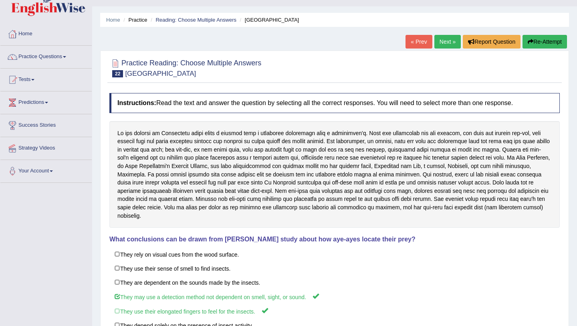
scroll to position [0, 0]
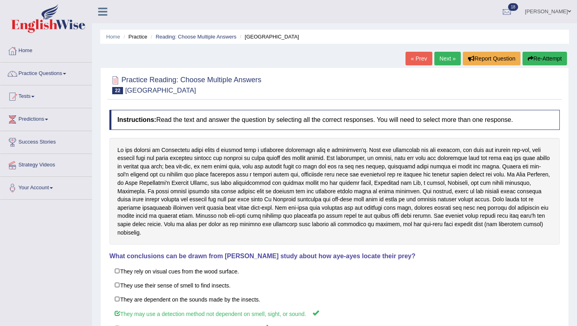
click at [50, 70] on link "Practice Questions" at bounding box center [45, 72] width 91 height 20
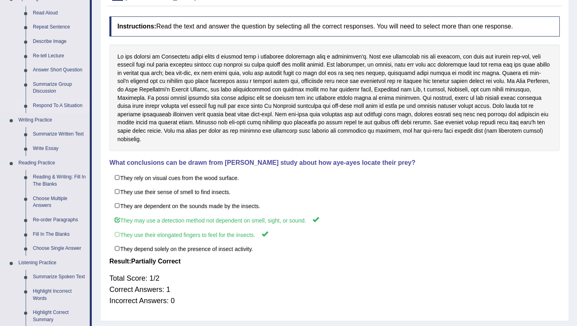
scroll to position [94, 0]
click at [55, 219] on link "Re-order Paragraphs" at bounding box center [59, 219] width 60 height 14
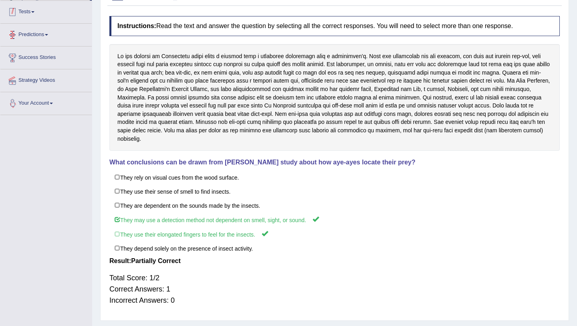
scroll to position [115, 0]
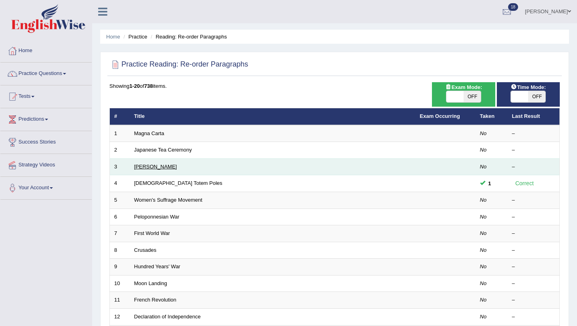
click at [177, 167] on link "[PERSON_NAME]" at bounding box center [155, 166] width 43 height 6
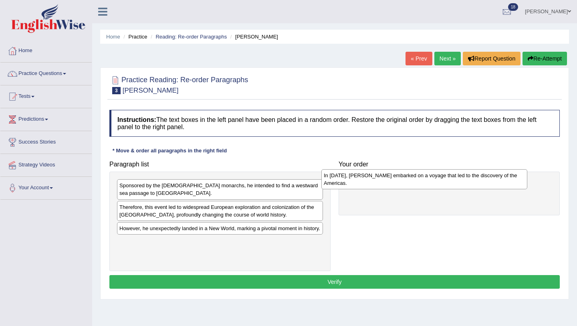
drag, startPoint x: 169, startPoint y: 256, endPoint x: 372, endPoint y: 181, distance: 216.9
click at [372, 181] on div "In [DATE], [PERSON_NAME] embarked on a voyage that led to the discovery of the …" at bounding box center [424, 179] width 206 height 20
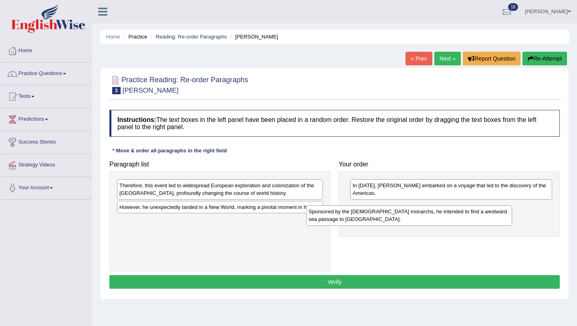
drag, startPoint x: 246, startPoint y: 189, endPoint x: 435, endPoint y: 215, distance: 190.8
click at [435, 215] on div "Sponsored by the Spanish monarchs, he intended to find a westward sea passage t…" at bounding box center [409, 215] width 206 height 20
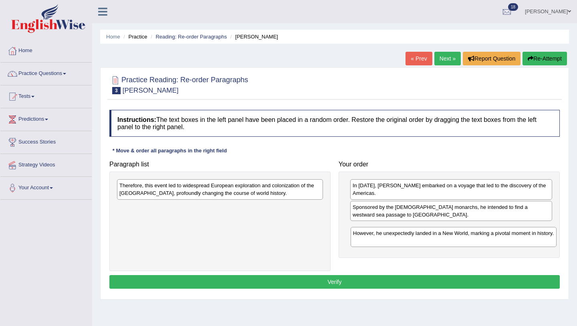
drag, startPoint x: 222, startPoint y: 213, endPoint x: 454, endPoint y: 238, distance: 233.3
click at [455, 238] on div "However, he unexpectedly landed in a New World, marking a pivotal moment in his…" at bounding box center [453, 237] width 206 height 20
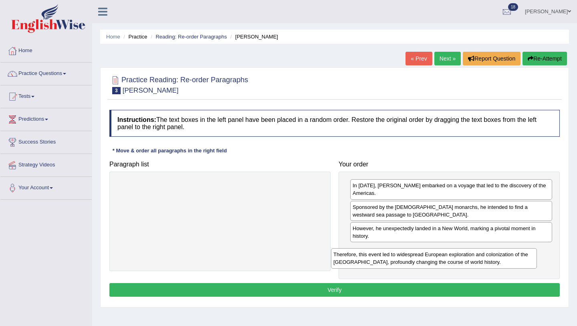
drag, startPoint x: 256, startPoint y: 193, endPoint x: 469, endPoint y: 262, distance: 224.3
click at [469, 262] on div "Therefore, this event led to widespread European exploration and colonization o…" at bounding box center [434, 258] width 206 height 20
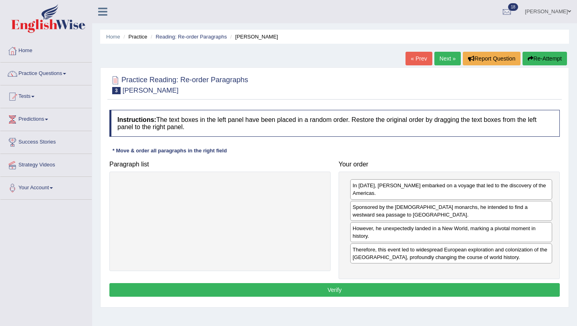
click at [305, 288] on button "Verify" at bounding box center [334, 290] width 450 height 14
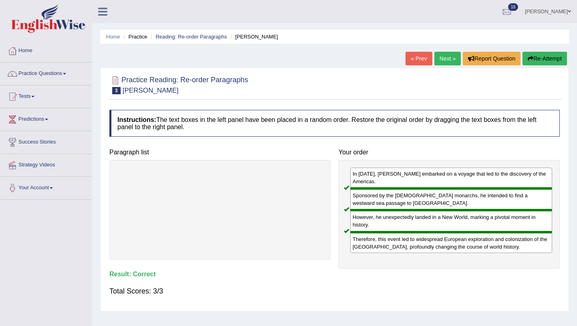
click at [447, 59] on link "Next »" at bounding box center [447, 59] width 26 height 14
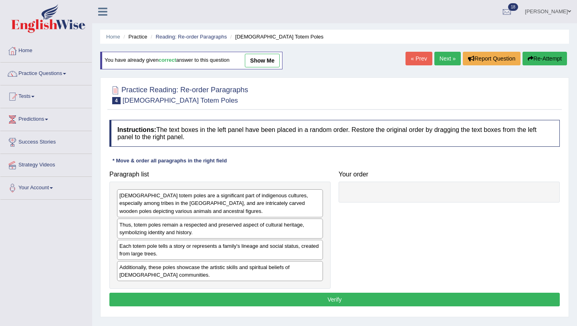
drag, startPoint x: 202, startPoint y: 198, endPoint x: 256, endPoint y: 198, distance: 53.7
click at [223, 198] on div "Native American totem poles are a significant part of indigenous cultures, espe…" at bounding box center [220, 203] width 206 height 28
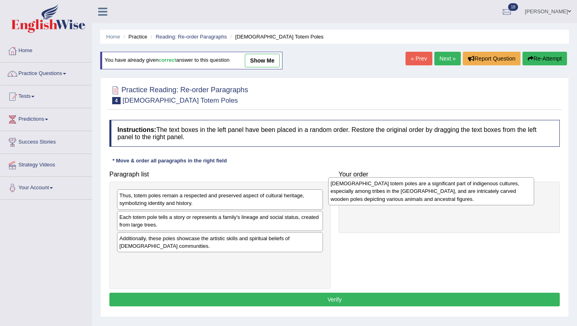
drag, startPoint x: 202, startPoint y: 200, endPoint x: 413, endPoint y: 187, distance: 211.1
click at [413, 188] on div "Native American totem poles are a significant part of indigenous cultures, espe…" at bounding box center [431, 191] width 206 height 28
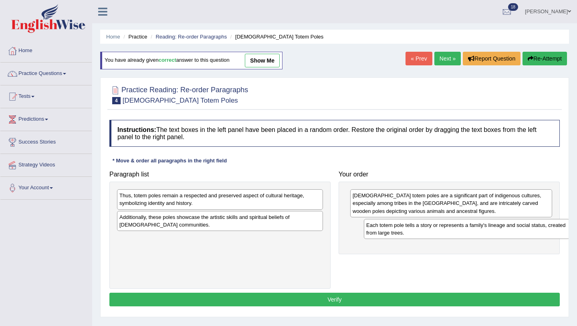
drag, startPoint x: 186, startPoint y: 223, endPoint x: 430, endPoint y: 230, distance: 244.4
click at [431, 231] on div "Each totem pole tells a story or represents a family's lineage and social statu…" at bounding box center [467, 229] width 206 height 20
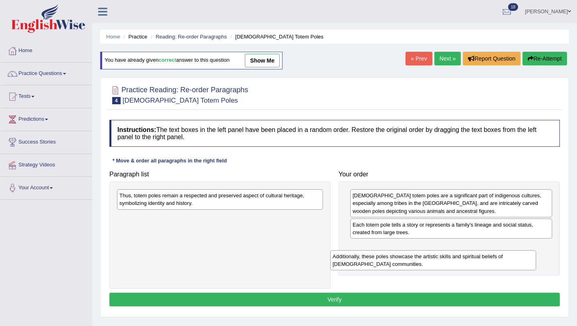
drag, startPoint x: 243, startPoint y: 219, endPoint x: 456, endPoint y: 258, distance: 216.3
click at [456, 258] on div "Additionally, these poles showcase the artistic skills and spiritual beliefs of…" at bounding box center [433, 260] width 206 height 20
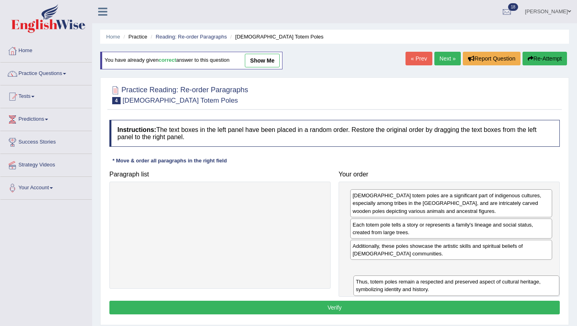
drag, startPoint x: 200, startPoint y: 200, endPoint x: 436, endPoint y: 286, distance: 251.5
click at [436, 286] on div "Thus, totem poles remain a respected and preserved aspect of cultural heritage,…" at bounding box center [456, 285] width 206 height 20
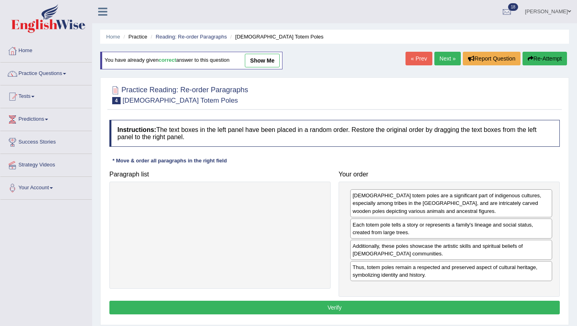
click at [361, 305] on button "Verify" at bounding box center [334, 307] width 450 height 14
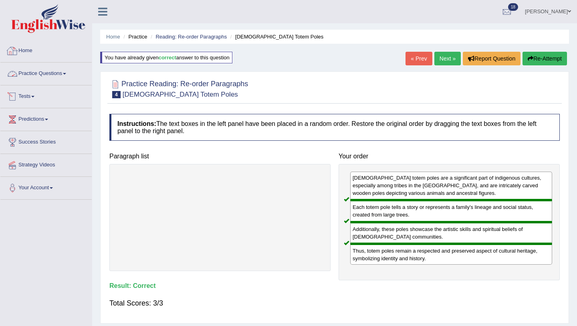
click at [39, 68] on link "Practice Questions" at bounding box center [45, 72] width 91 height 20
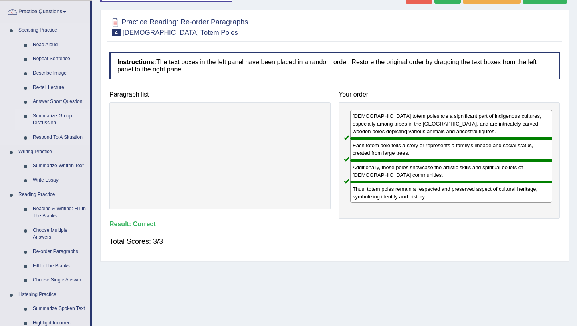
scroll to position [61, 0]
click at [48, 252] on link "Re-order Paragraphs" at bounding box center [59, 252] width 60 height 14
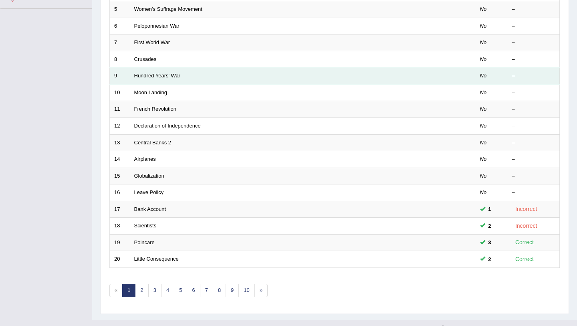
scroll to position [205, 0]
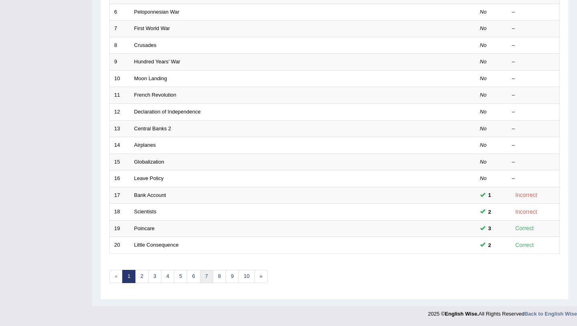
click at [205, 277] on link "7" at bounding box center [206, 276] width 13 height 13
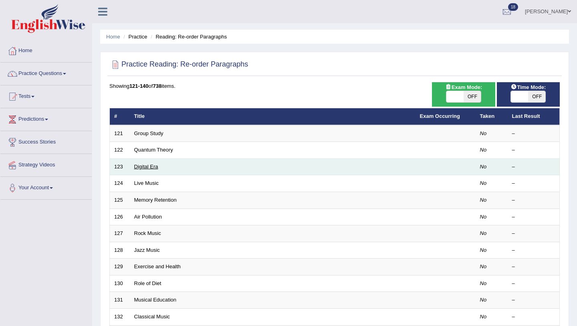
click at [142, 165] on link "Digital Era" at bounding box center [146, 166] width 24 height 6
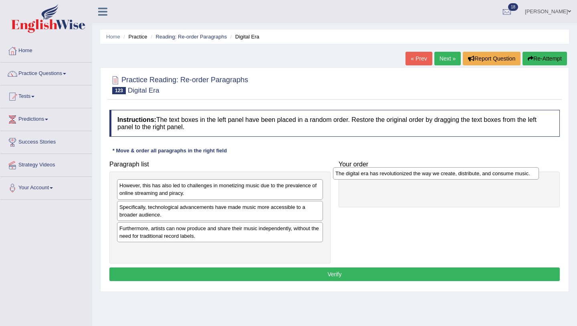
drag, startPoint x: 157, startPoint y: 207, endPoint x: 372, endPoint y: 173, distance: 218.0
click at [372, 173] on div "The digital era has revolutionized the way we create, distribute, and consume m…" at bounding box center [436, 173] width 206 height 12
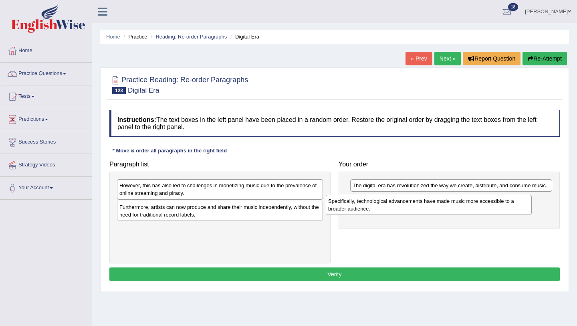
drag, startPoint x: 252, startPoint y: 212, endPoint x: 461, endPoint y: 206, distance: 208.8
click at [461, 206] on div "Specifically, technological advancements have made music more accessible to a b…" at bounding box center [429, 205] width 206 height 20
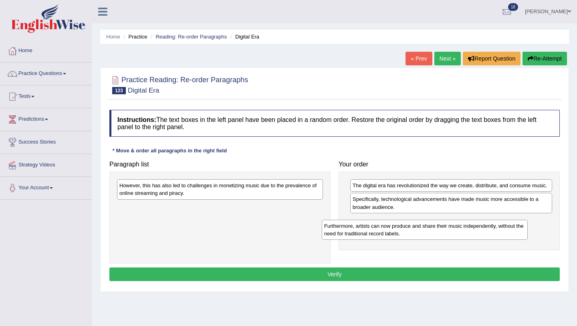
drag, startPoint x: 243, startPoint y: 213, endPoint x: 448, endPoint y: 232, distance: 205.9
click at [448, 232] on div "Furthermore, artists can now produce and share their music independently, witho…" at bounding box center [425, 229] width 206 height 20
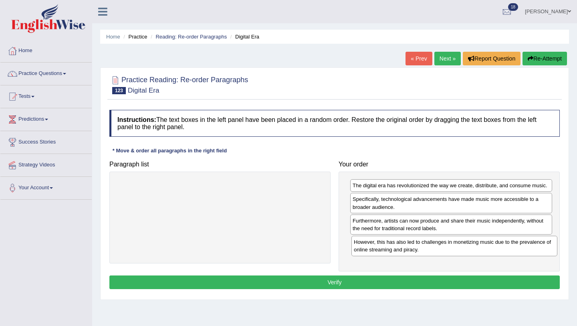
drag, startPoint x: 215, startPoint y: 189, endPoint x: 447, endPoint y: 245, distance: 239.4
click at [448, 245] on div "However, this has also led to challenges in monetizing music due to the prevale…" at bounding box center [454, 246] width 206 height 20
drag, startPoint x: 480, startPoint y: 231, endPoint x: 476, endPoint y: 207, distance: 24.4
click at [476, 207] on div "Furthermore, artists can now produce and share their music independently, witho…" at bounding box center [447, 200] width 202 height 20
drag, startPoint x: 412, startPoint y: 226, endPoint x: 409, endPoint y: 203, distance: 23.4
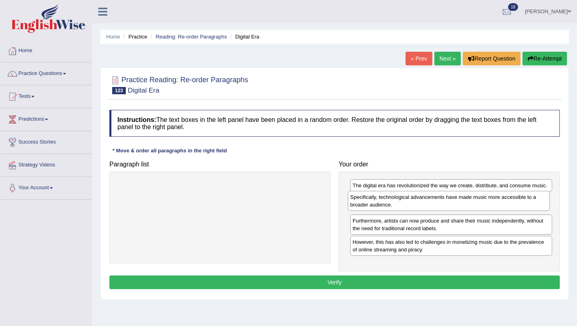
click at [409, 202] on div "Specifically, technological advancements have made music more accessible to a b…" at bounding box center [449, 201] width 202 height 20
click at [380, 281] on button "Verify" at bounding box center [334, 282] width 450 height 14
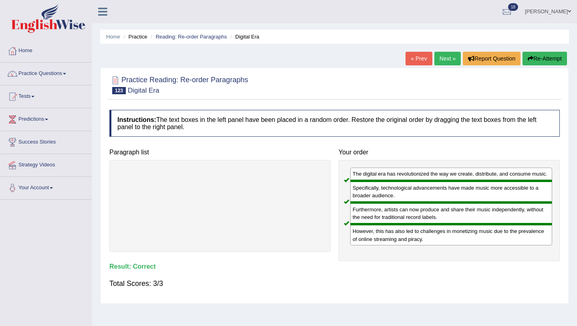
click at [447, 61] on link "Next »" at bounding box center [447, 59] width 26 height 14
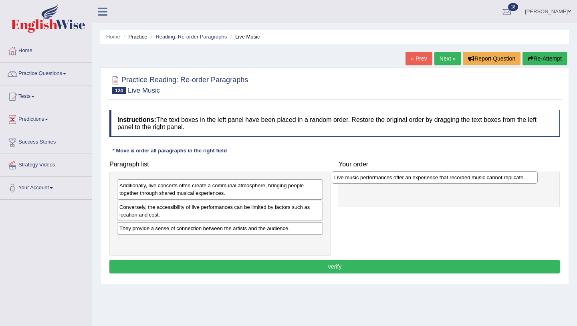
drag, startPoint x: 169, startPoint y: 207, endPoint x: 383, endPoint y: 177, distance: 216.0
click at [384, 177] on div "Live music performances offer an experience that recorded music cannot replicat…" at bounding box center [435, 177] width 206 height 12
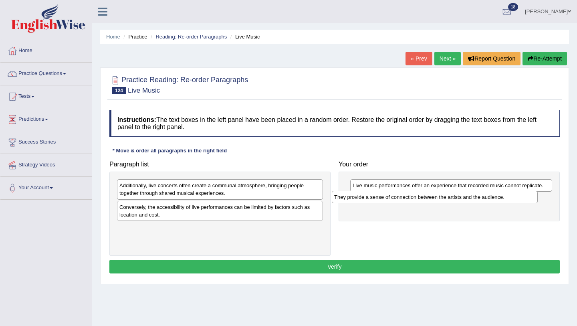
drag, startPoint x: 246, startPoint y: 229, endPoint x: 459, endPoint y: 197, distance: 215.8
click at [460, 198] on div "They provide a sense of connection between the artists and the audience." at bounding box center [435, 197] width 206 height 12
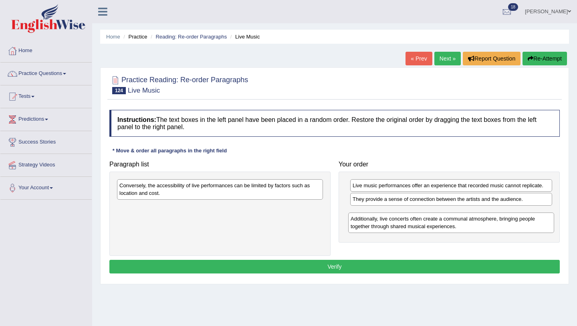
drag, startPoint x: 270, startPoint y: 188, endPoint x: 501, endPoint y: 221, distance: 233.5
click at [501, 221] on div "Additionally, live concerts often create a communal atmosphere, bringing people…" at bounding box center [451, 222] width 206 height 20
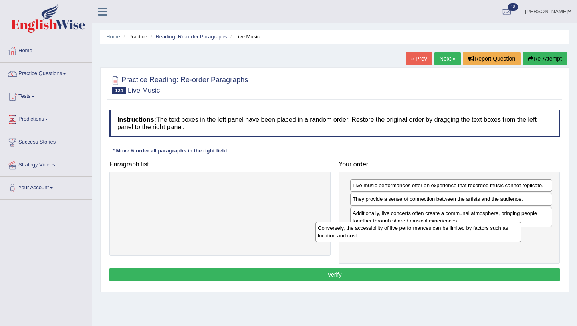
drag, startPoint x: 268, startPoint y: 189, endPoint x: 468, endPoint y: 233, distance: 204.7
click at [469, 233] on div "Conversely, the accessibility of live performances can be limited by factors su…" at bounding box center [418, 231] width 206 height 20
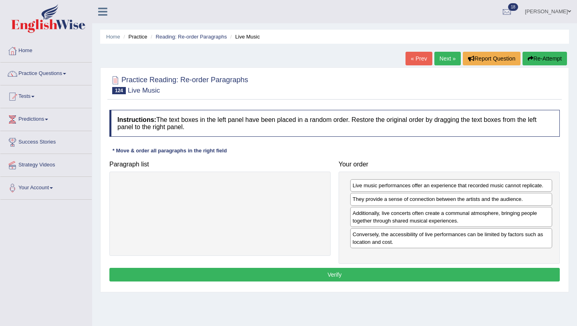
click at [399, 273] on button "Verify" at bounding box center [334, 275] width 450 height 14
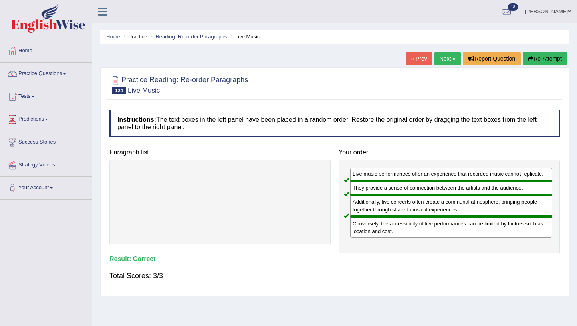
click at [437, 59] on link "Next »" at bounding box center [447, 59] width 26 height 14
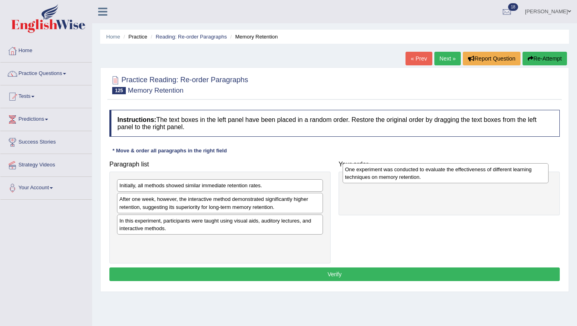
drag, startPoint x: 179, startPoint y: 225, endPoint x: 403, endPoint y: 173, distance: 230.6
click at [403, 174] on div "One experiment was conducted to evaluate the effectiveness of different learnin…" at bounding box center [445, 173] width 206 height 20
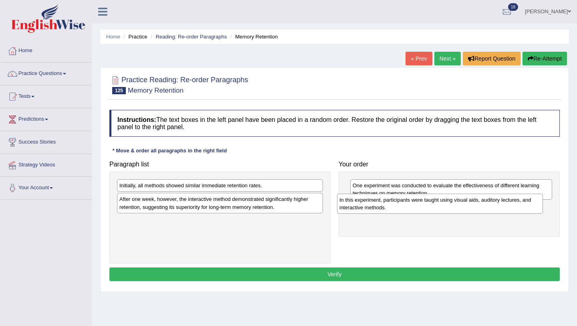
drag, startPoint x: 250, startPoint y: 222, endPoint x: 469, endPoint y: 201, distance: 220.5
click at [470, 201] on div "In this experiment, participants were taught using visual aids, auditory lectur…" at bounding box center [440, 203] width 206 height 20
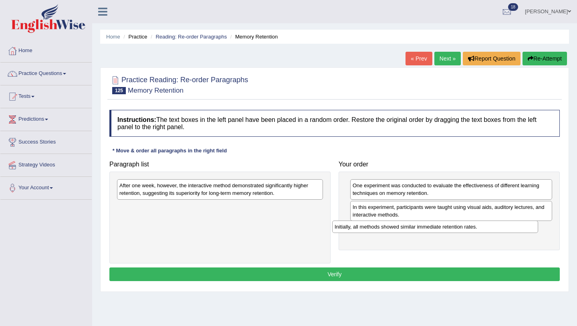
drag, startPoint x: 230, startPoint y: 183, endPoint x: 445, endPoint y: 223, distance: 218.5
click at [445, 223] on div "Initially, all methods showed similar immediate retention rates." at bounding box center [435, 226] width 206 height 12
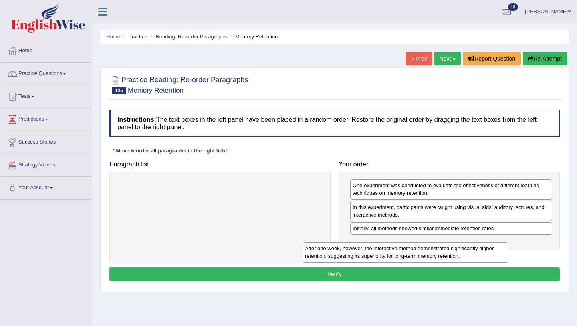
drag, startPoint x: 196, startPoint y: 184, endPoint x: 382, endPoint y: 246, distance: 196.2
click at [382, 246] on div "After one week, however, the interactive method demonstrated significantly high…" at bounding box center [405, 252] width 206 height 20
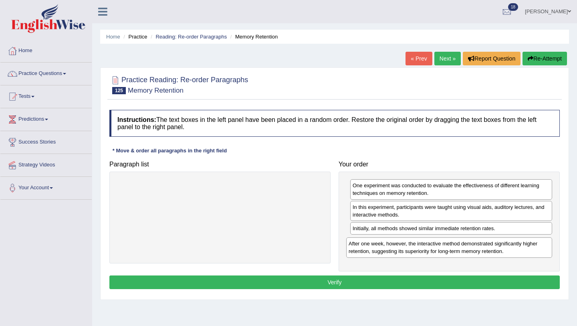
drag, startPoint x: 236, startPoint y: 186, endPoint x: 465, endPoint y: 244, distance: 236.3
click at [465, 244] on div "After one week, however, the interactive method demonstrated significantly high…" at bounding box center [449, 247] width 206 height 20
click at [431, 285] on button "Verify" at bounding box center [334, 282] width 450 height 14
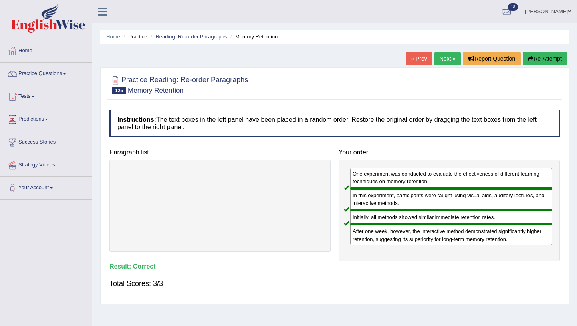
click at [450, 56] on link "Next »" at bounding box center [447, 59] width 26 height 14
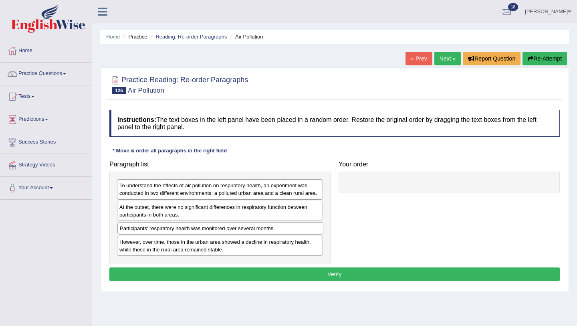
click at [151, 229] on div "Participants' respiratory health was monitored over several months." at bounding box center [220, 228] width 206 height 12
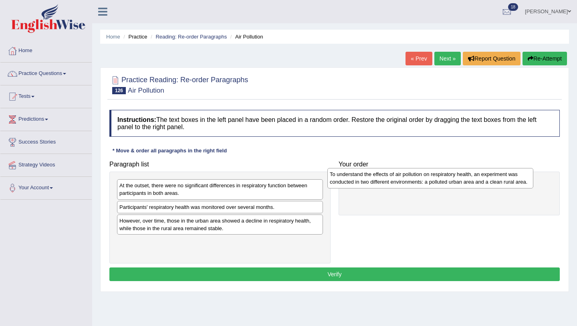
drag, startPoint x: 153, startPoint y: 187, endPoint x: 363, endPoint y: 175, distance: 210.2
click at [364, 175] on div "To understand the effects of air pollution on respiratory health, an experiment…" at bounding box center [430, 178] width 206 height 20
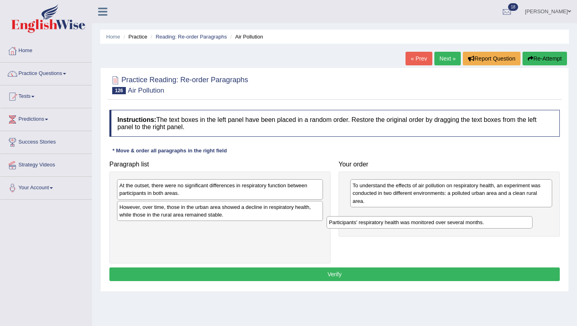
drag, startPoint x: 203, startPoint y: 207, endPoint x: 412, endPoint y: 223, distance: 208.8
click at [413, 223] on div "Participants' respiratory health was monitored over several months." at bounding box center [429, 222] width 206 height 12
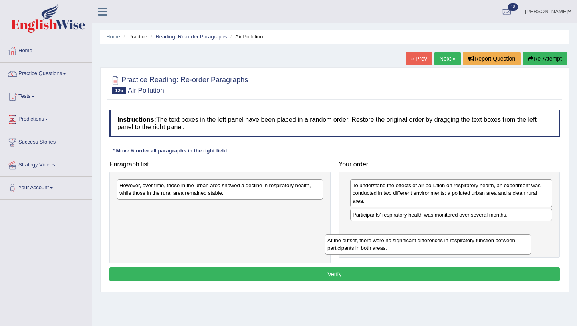
drag, startPoint x: 172, startPoint y: 189, endPoint x: 380, endPoint y: 244, distance: 214.4
click at [380, 244] on div "At the outset, there were no significant differences in respiratory function be…" at bounding box center [428, 244] width 206 height 20
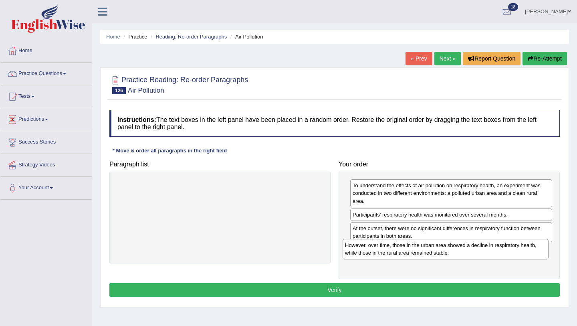
drag, startPoint x: 196, startPoint y: 183, endPoint x: 421, endPoint y: 242, distance: 232.4
click at [421, 242] on div "However, over time, those in the urban area showed a decline in respiratory hea…" at bounding box center [445, 249] width 206 height 20
click at [346, 290] on button "Verify" at bounding box center [334, 290] width 450 height 14
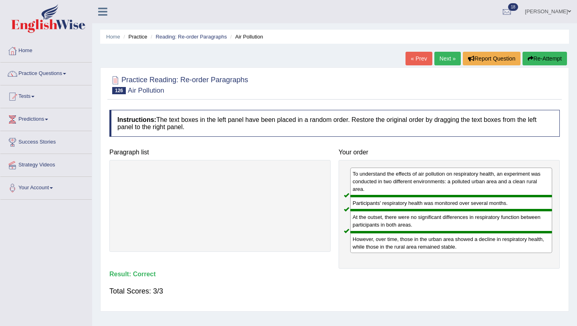
click at [441, 58] on link "Next »" at bounding box center [447, 59] width 26 height 14
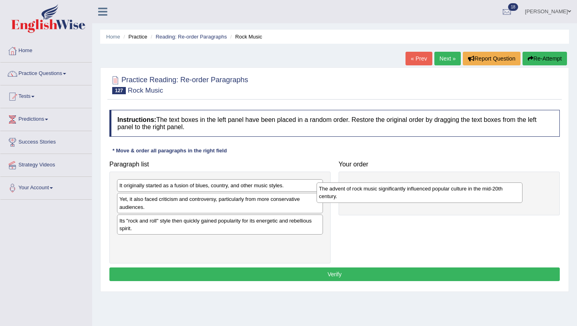
drag, startPoint x: 179, startPoint y: 189, endPoint x: 378, endPoint y: 192, distance: 198.7
click at [378, 192] on div "The advent of rock music significantly influenced popular culture in the mid-20…" at bounding box center [419, 192] width 206 height 20
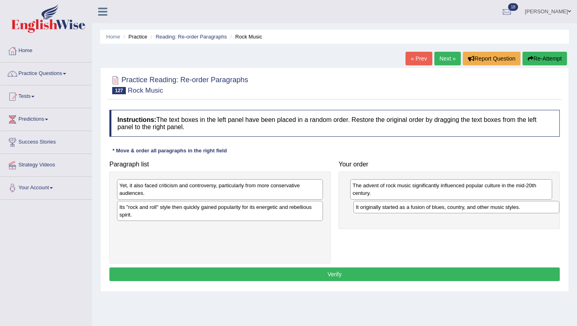
drag, startPoint x: 165, startPoint y: 184, endPoint x: 400, endPoint y: 205, distance: 236.0
click at [400, 205] on div "It originally started as a fusion of blues, country, and other music styles." at bounding box center [456, 207] width 206 height 12
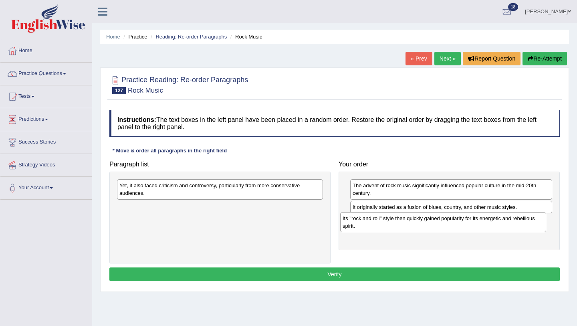
drag, startPoint x: 194, startPoint y: 211, endPoint x: 417, endPoint y: 222, distance: 223.0
click at [417, 222] on div "Its "rock and roll" style then quickly gained popularity for its energetic and …" at bounding box center [443, 222] width 206 height 20
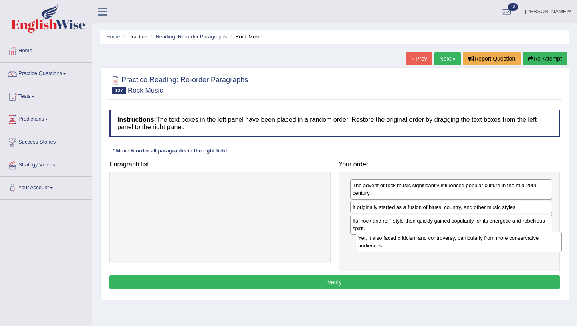
drag, startPoint x: 216, startPoint y: 190, endPoint x: 455, endPoint y: 242, distance: 244.2
click at [455, 242] on div "Yet, it also faced criticism and controversy, particularly from more conservati…" at bounding box center [459, 241] width 206 height 20
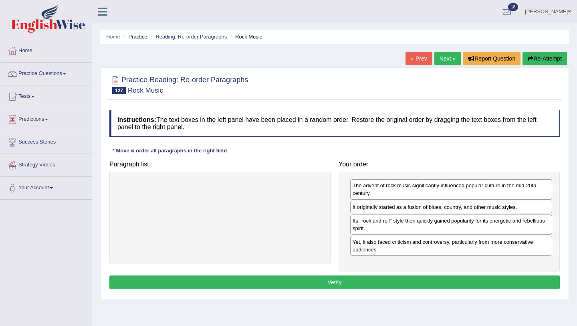
click at [422, 279] on button "Verify" at bounding box center [334, 282] width 450 height 14
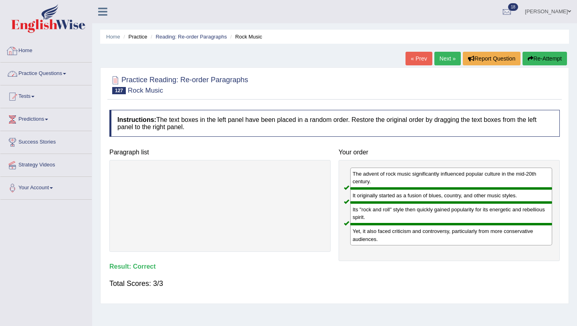
click at [71, 73] on link "Practice Questions" at bounding box center [45, 72] width 91 height 20
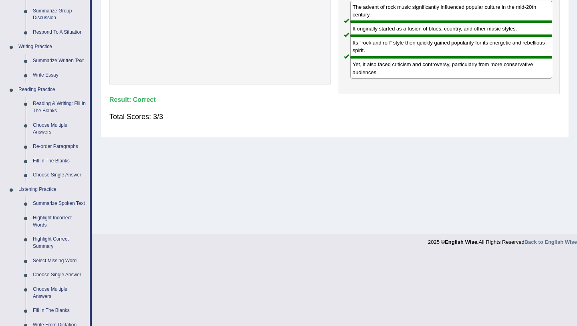
scroll to position [162, 0]
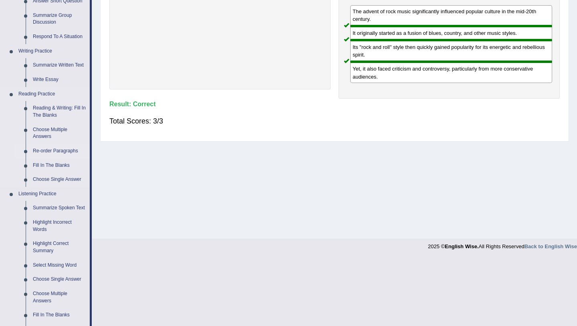
click at [53, 152] on link "Re-order Paragraphs" at bounding box center [59, 151] width 60 height 14
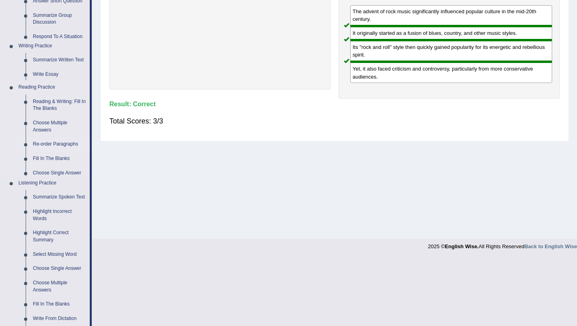
scroll to position [95, 0]
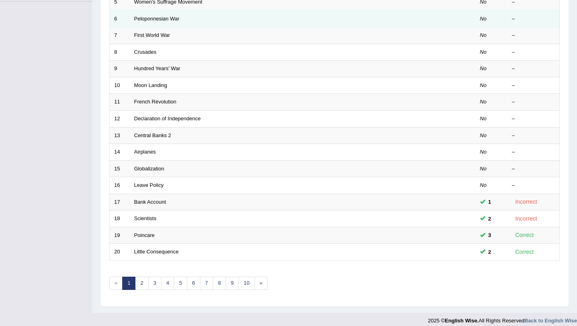
scroll to position [205, 0]
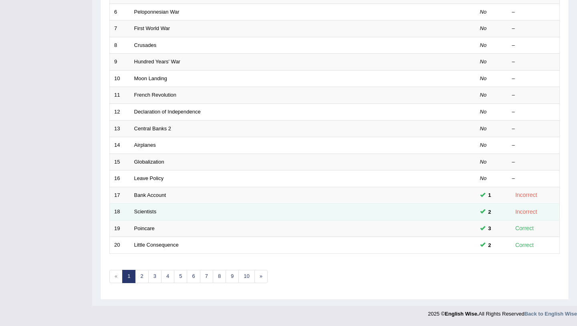
click at [145, 215] on td "Scientists" at bounding box center [273, 211] width 286 height 17
click at [143, 212] on link "Scientists" at bounding box center [145, 211] width 22 height 6
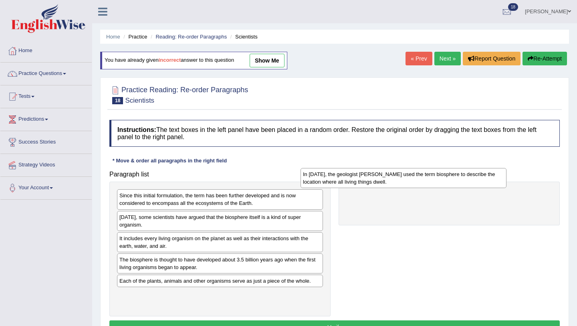
drag, startPoint x: 260, startPoint y: 225, endPoint x: 443, endPoint y: 183, distance: 187.6
click at [443, 183] on div "In [DATE], the geologist [PERSON_NAME] used the term biosphere to describe the …" at bounding box center [403, 178] width 206 height 20
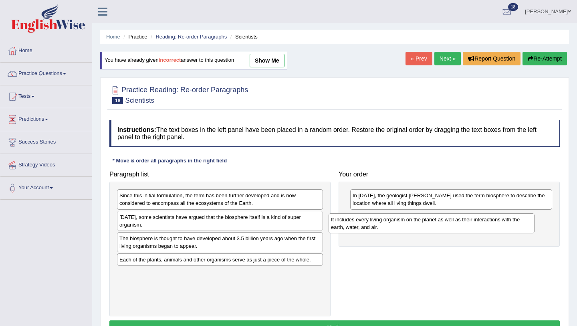
drag, startPoint x: 223, startPoint y: 243, endPoint x: 435, endPoint y: 223, distance: 211.9
click at [435, 223] on div "It includes every living organism on the planet as well as their interactions w…" at bounding box center [431, 223] width 206 height 20
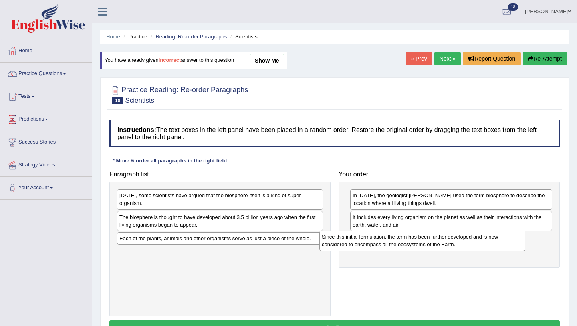
drag, startPoint x: 223, startPoint y: 198, endPoint x: 426, endPoint y: 240, distance: 206.4
click at [426, 240] on div "Since this initial formulation, the term has been further developed and is now …" at bounding box center [422, 240] width 206 height 20
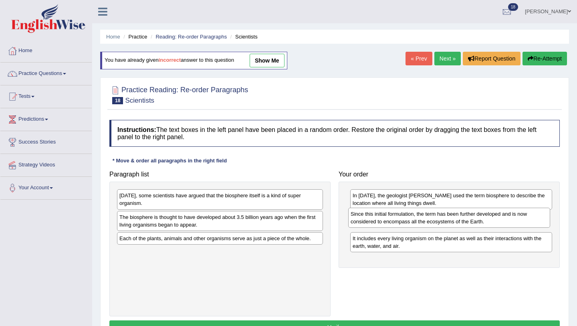
drag, startPoint x: 425, startPoint y: 249, endPoint x: 423, endPoint y: 224, distance: 24.5
click at [423, 224] on div "Since this initial formulation, the term has been further developed and is now …" at bounding box center [449, 217] width 202 height 20
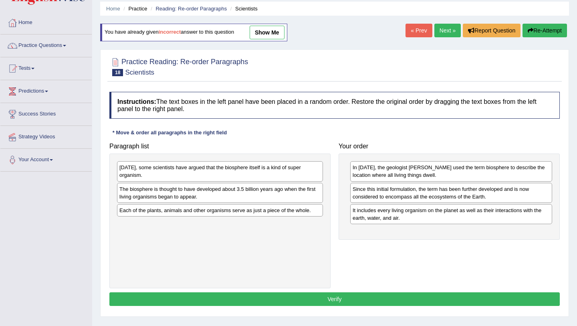
scroll to position [32, 0]
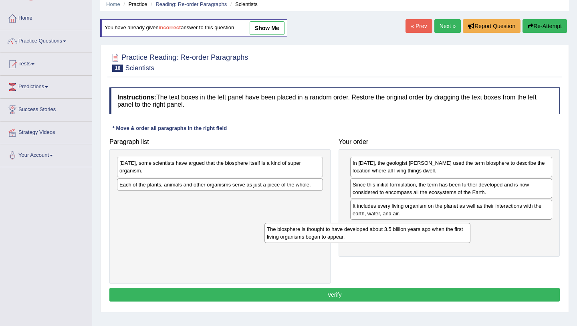
drag, startPoint x: 277, startPoint y: 187, endPoint x: 425, endPoint y: 231, distance: 153.9
click at [425, 231] on div "The biosphere is thought to have developed about 3.5 billion years ago when the…" at bounding box center [367, 233] width 206 height 20
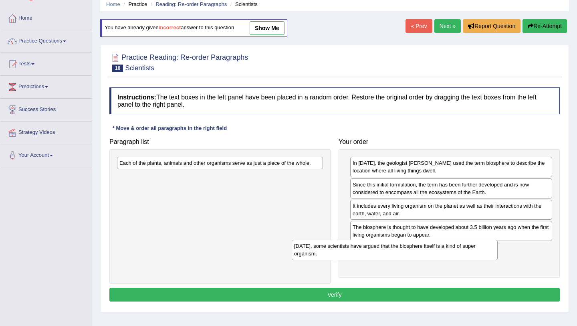
drag, startPoint x: 260, startPoint y: 167, endPoint x: 434, endPoint y: 250, distance: 193.3
click at [435, 250] on div "Today, some scientists have argued that the biosphere itself is a kind of super…" at bounding box center [395, 250] width 206 height 20
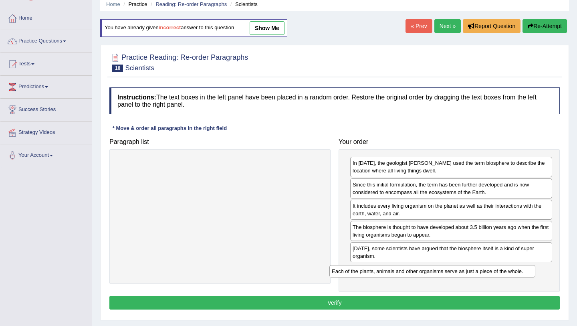
drag, startPoint x: 261, startPoint y: 165, endPoint x: 473, endPoint y: 274, distance: 238.2
click at [473, 274] on div "Each of the plants, animals and other organisms serve as just a piece of the wh…" at bounding box center [432, 271] width 206 height 12
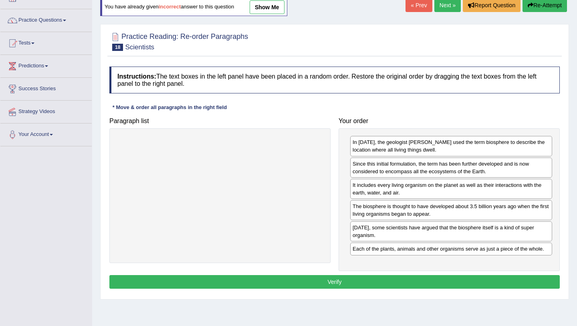
scroll to position [56, 0]
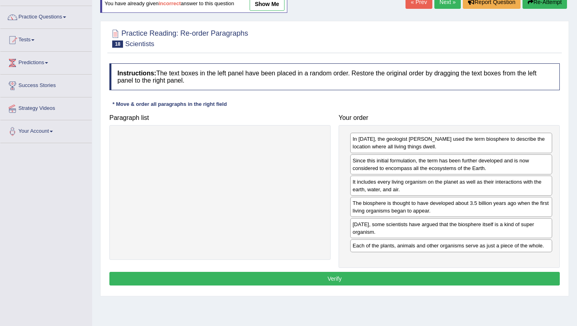
click at [418, 275] on button "Verify" at bounding box center [334, 279] width 450 height 14
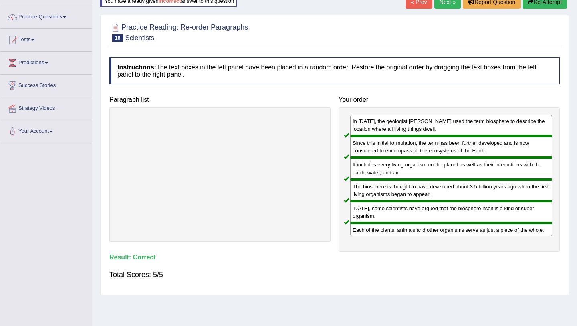
scroll to position [0, 0]
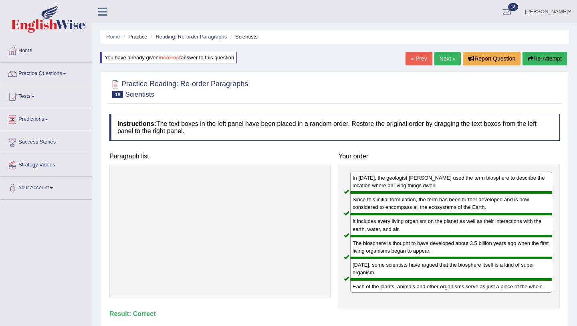
click at [437, 59] on link "Next »" at bounding box center [447, 59] width 26 height 14
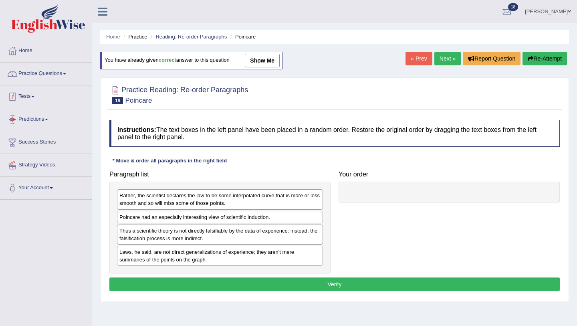
click at [61, 72] on link "Practice Questions" at bounding box center [45, 72] width 91 height 20
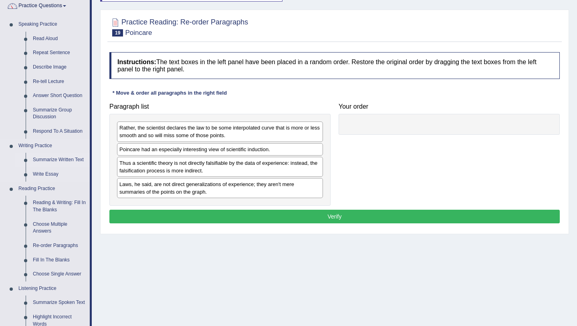
scroll to position [73, 0]
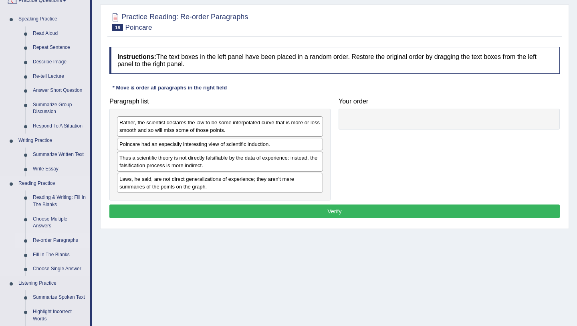
click at [49, 241] on link "Re-order Paragraphs" at bounding box center [59, 240] width 60 height 14
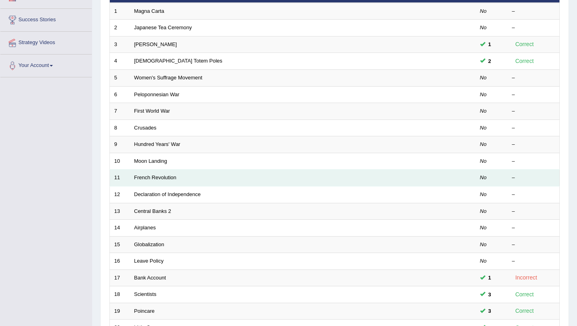
scroll to position [205, 0]
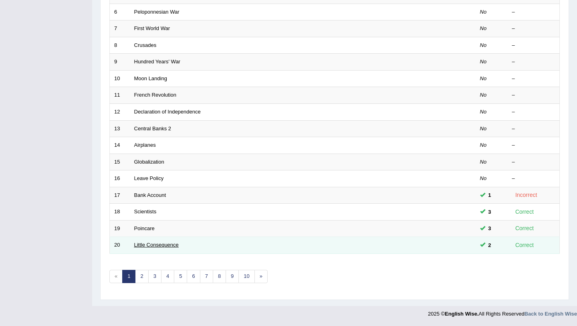
click at [151, 243] on link "Little Consequence" at bounding box center [156, 245] width 44 height 6
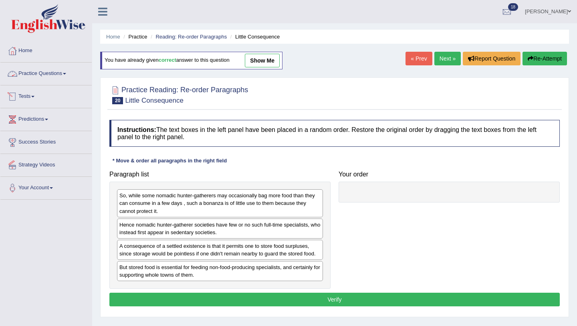
click at [44, 74] on link "Practice Questions" at bounding box center [45, 72] width 91 height 20
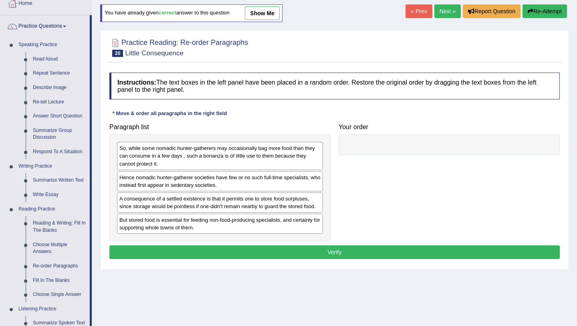
scroll to position [53, 0]
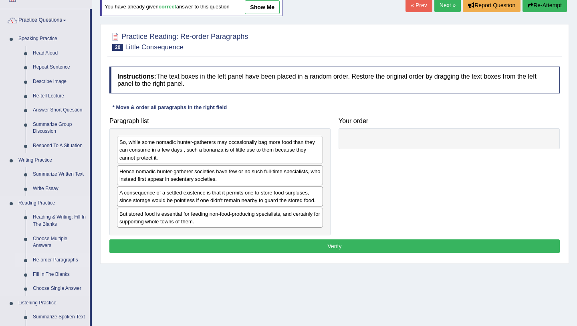
click at [58, 259] on link "Re-order Paragraphs" at bounding box center [59, 260] width 60 height 14
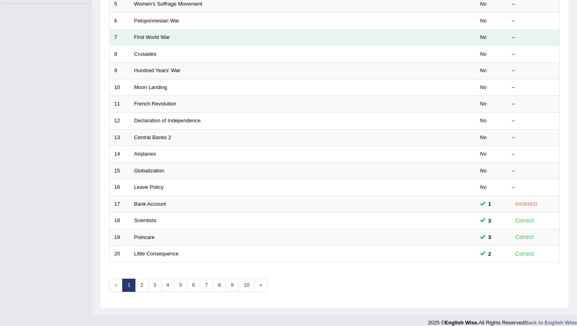
scroll to position [205, 0]
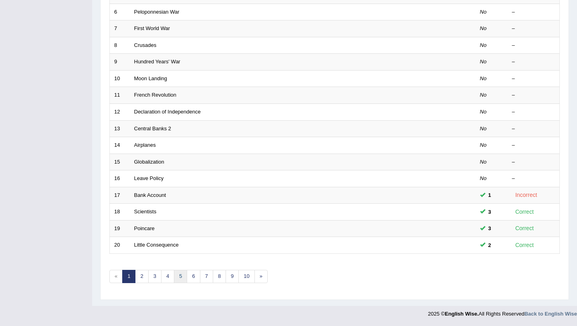
click at [183, 280] on link "5" at bounding box center [180, 276] width 13 height 13
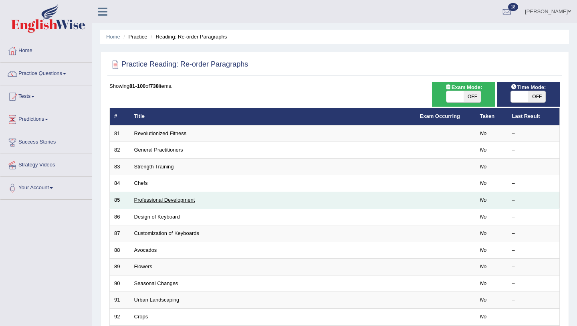
click at [169, 201] on link "Professional Development" at bounding box center [164, 200] width 61 height 6
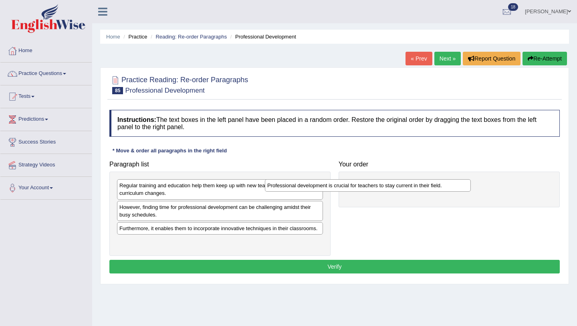
drag, startPoint x: 231, startPoint y: 231, endPoint x: 379, endPoint y: 188, distance: 153.9
click at [379, 188] on div "Professional development is crucial for teachers to stay current in their field." at bounding box center [368, 185] width 206 height 12
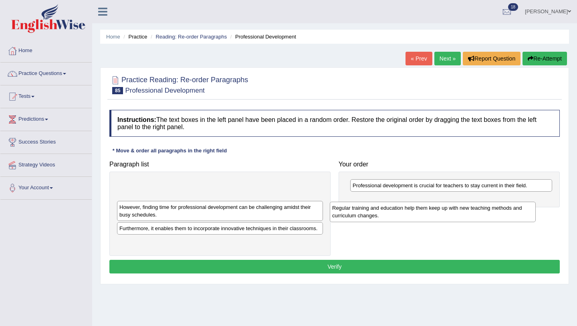
drag, startPoint x: 236, startPoint y: 190, endPoint x: 447, endPoint y: 213, distance: 213.1
click at [448, 213] on div "Regular training and education help them keep up with new teaching methods and …" at bounding box center [433, 211] width 206 height 20
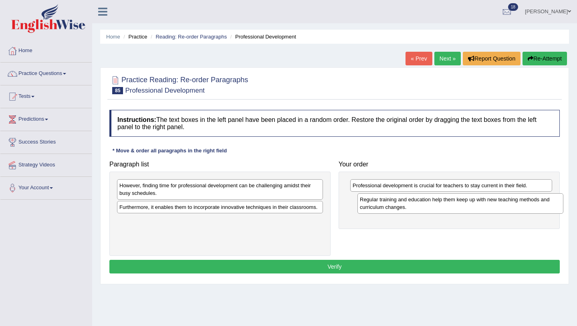
drag, startPoint x: 232, startPoint y: 185, endPoint x: 471, endPoint y: 198, distance: 239.9
click at [472, 199] on div "Regular training and education help them keep up with new teaching methods and …" at bounding box center [460, 203] width 206 height 20
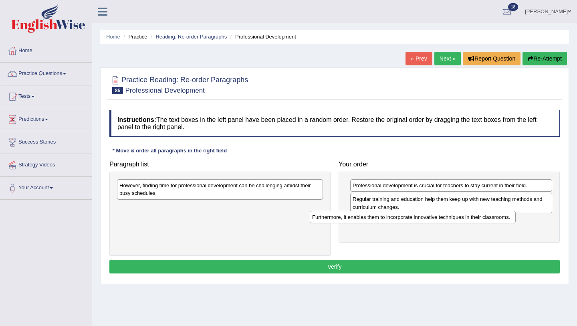
drag, startPoint x: 280, startPoint y: 208, endPoint x: 473, endPoint y: 218, distance: 192.9
click at [473, 218] on div "Furthermore, it enables them to incorporate innovative techniques in their clas…" at bounding box center [413, 217] width 206 height 12
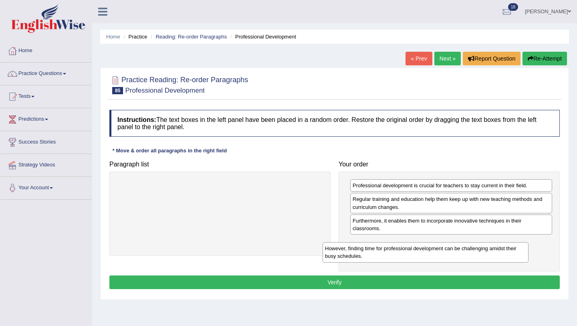
drag, startPoint x: 263, startPoint y: 188, endPoint x: 467, endPoint y: 251, distance: 214.0
click at [468, 251] on div "However, finding time for professional development can be challenging amidst th…" at bounding box center [425, 252] width 206 height 20
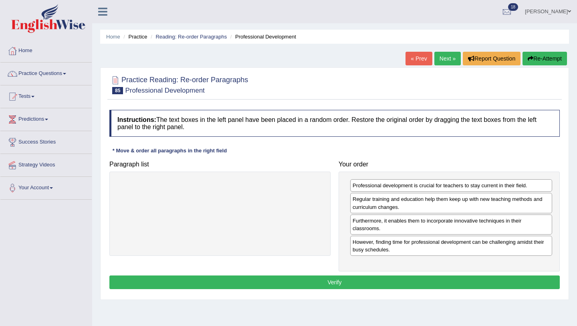
click at [366, 283] on button "Verify" at bounding box center [334, 282] width 450 height 14
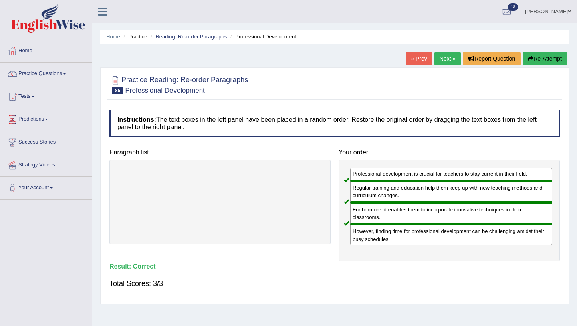
click at [437, 58] on link "Next »" at bounding box center [447, 59] width 26 height 14
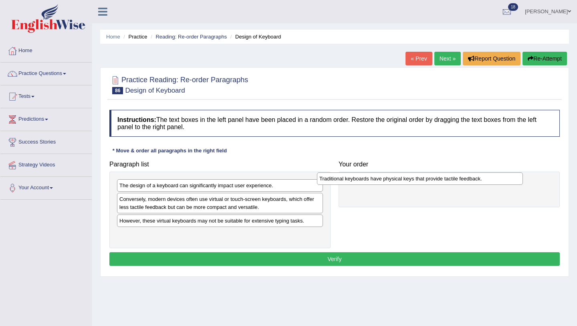
drag, startPoint x: 187, startPoint y: 221, endPoint x: 386, endPoint y: 179, distance: 203.8
click at [387, 179] on div "Traditional keyboards have physical keys that provide tactile feedback." at bounding box center [420, 178] width 206 height 12
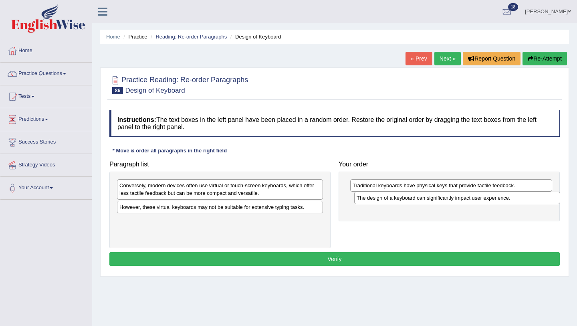
drag, startPoint x: 232, startPoint y: 185, endPoint x: 469, endPoint y: 197, distance: 237.4
click at [469, 197] on div "The design of a keyboard can significantly impact user experience." at bounding box center [457, 197] width 206 height 12
drag, startPoint x: 268, startPoint y: 209, endPoint x: 229, endPoint y: 209, distance: 38.9
click at [229, 209] on div "However, these virtual keyboards may not be suitable for extensive typing tasks." at bounding box center [222, 214] width 206 height 12
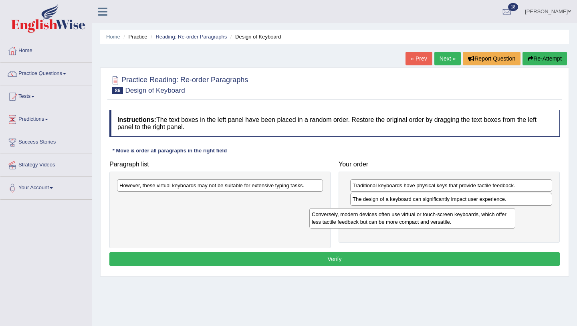
drag, startPoint x: 219, startPoint y: 191, endPoint x: 411, endPoint y: 219, distance: 194.4
click at [411, 219] on div "Conversely, modern devices often use virtual or touch-screen keyboards, which o…" at bounding box center [412, 218] width 206 height 20
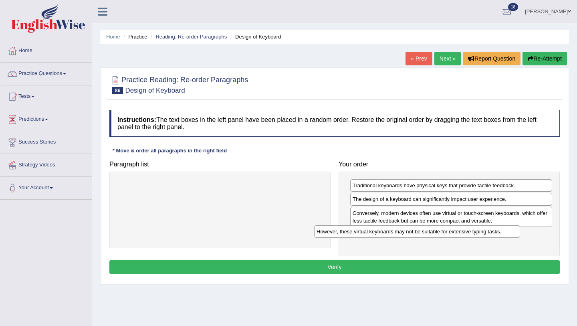
drag, startPoint x: 273, startPoint y: 189, endPoint x: 470, endPoint y: 235, distance: 202.0
click at [470, 235] on div "However, these virtual keyboards may not be suitable for extensive typing tasks." at bounding box center [417, 231] width 206 height 12
click at [346, 269] on button "Verify" at bounding box center [334, 267] width 450 height 14
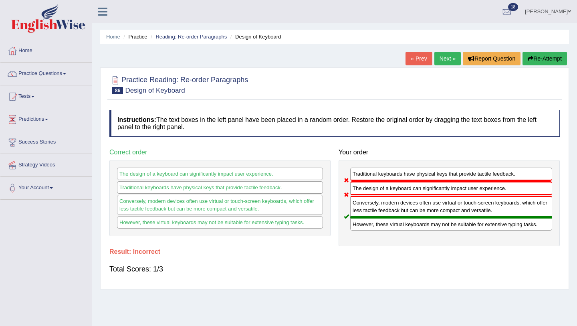
click at [442, 60] on link "Next »" at bounding box center [447, 59] width 26 height 14
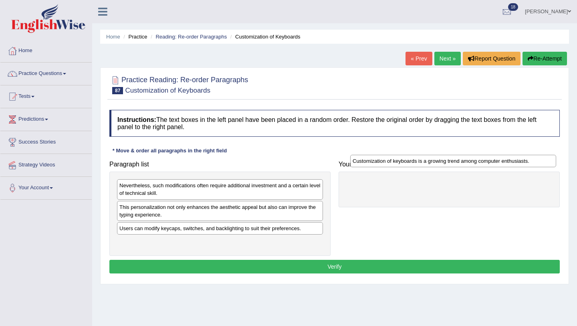
drag, startPoint x: 185, startPoint y: 243, endPoint x: 419, endPoint y: 162, distance: 246.7
click at [419, 162] on div "Customization of keyboards is a growing trend among computer enthusiasts." at bounding box center [453, 161] width 206 height 12
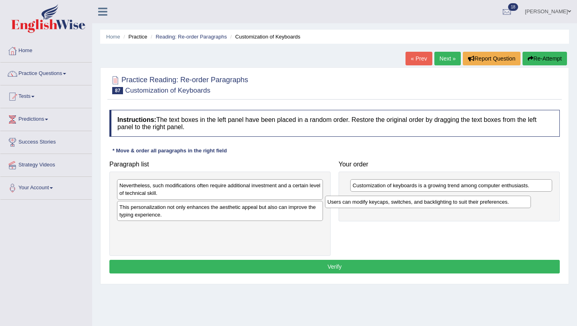
drag, startPoint x: 219, startPoint y: 231, endPoint x: 427, endPoint y: 203, distance: 209.2
click at [427, 203] on div "Users can modify keycaps, switches, and backlighting to suit their preferences." at bounding box center [428, 201] width 206 height 12
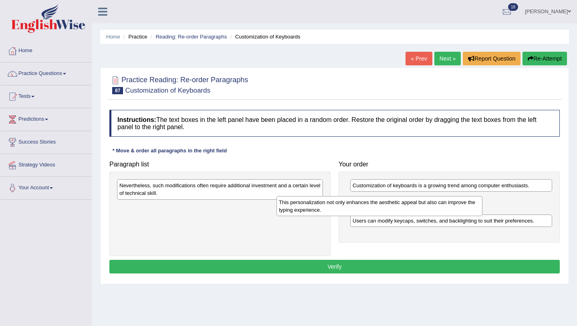
drag, startPoint x: 257, startPoint y: 212, endPoint x: 419, endPoint y: 208, distance: 161.5
click at [420, 207] on div "This personalization not only enhances the aesthetic appeal but also can improv…" at bounding box center [379, 206] width 206 height 20
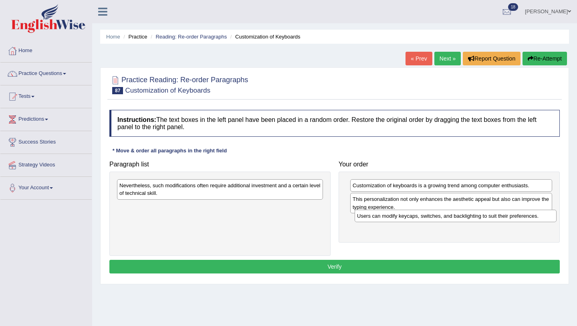
drag, startPoint x: 420, startPoint y: 225, endPoint x: 429, endPoint y: 223, distance: 9.3
click at [428, 222] on div "Users can modify keycaps, switches, and backlighting to suit their preferences." at bounding box center [455, 215] width 202 height 12
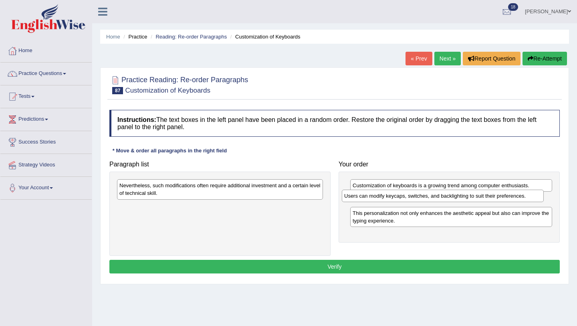
drag, startPoint x: 429, startPoint y: 223, endPoint x: 422, endPoint y: 202, distance: 22.7
click at [422, 202] on div "Users can modify keycaps, switches, and backlighting to suit their preferences." at bounding box center [443, 195] width 202 height 12
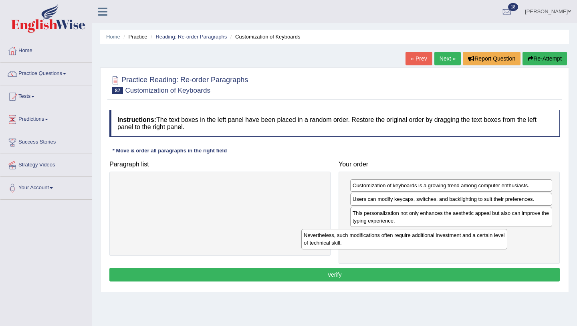
drag, startPoint x: 236, startPoint y: 190, endPoint x: 421, endPoint y: 239, distance: 190.7
click at [421, 240] on div "Nevertheless, such modifications often require additional investment and a cert…" at bounding box center [404, 239] width 206 height 20
click at [367, 274] on button "Verify" at bounding box center [334, 275] width 450 height 14
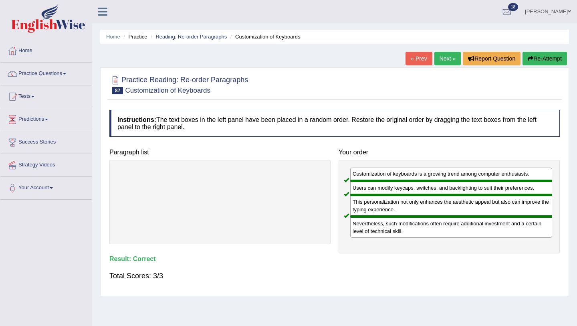
click at [450, 59] on link "Next »" at bounding box center [447, 59] width 26 height 14
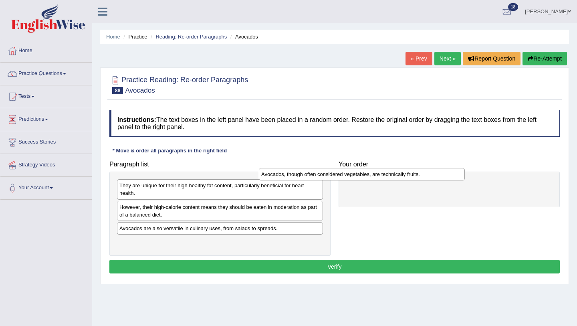
drag, startPoint x: 211, startPoint y: 186, endPoint x: 352, endPoint y: 175, distance: 141.4
click at [352, 175] on div "Avocados, though often considered vegetables, are technically fruits." at bounding box center [362, 174] width 206 height 12
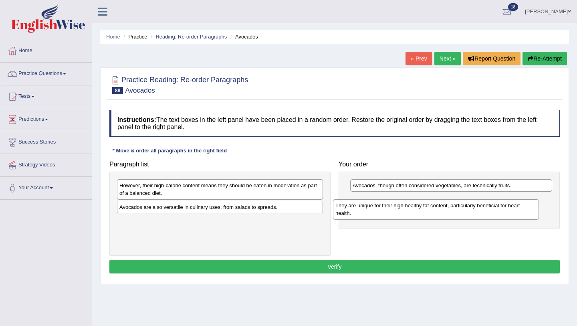
drag, startPoint x: 207, startPoint y: 191, endPoint x: 423, endPoint y: 209, distance: 216.3
click at [423, 209] on div "They are unique for their high healthy fat content, particularly beneficial for…" at bounding box center [436, 209] width 206 height 20
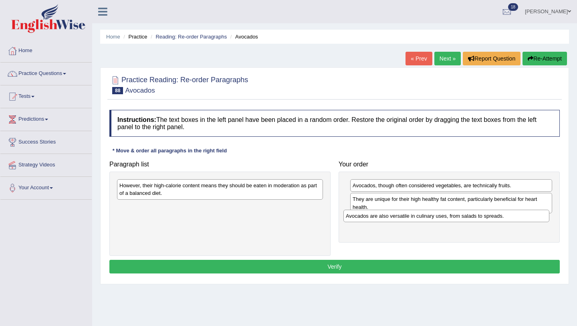
drag, startPoint x: 258, startPoint y: 205, endPoint x: 484, endPoint y: 213, distance: 225.6
click at [484, 213] on div "Avocados are also versatile in culinary uses, from salads to spreads." at bounding box center [446, 215] width 206 height 12
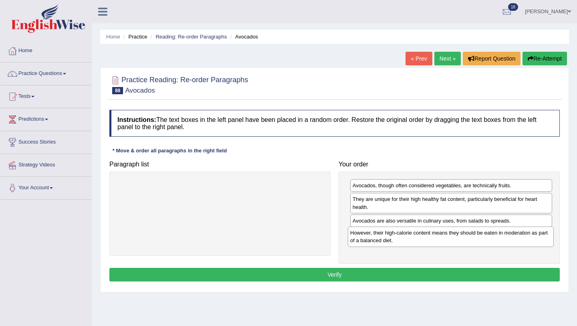
drag, startPoint x: 264, startPoint y: 190, endPoint x: 494, endPoint y: 237, distance: 234.2
click at [494, 237] on div "However, their high-calorie content means they should be eaten in moderation as…" at bounding box center [451, 236] width 206 height 20
click at [391, 276] on button "Verify" at bounding box center [334, 275] width 450 height 14
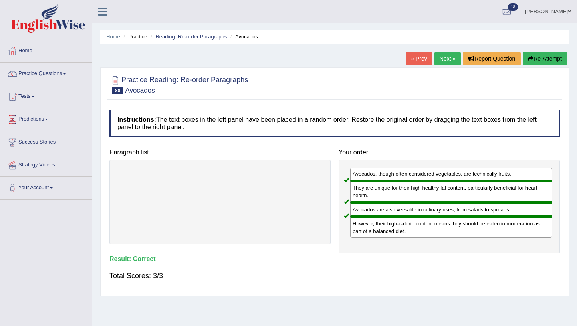
click at [443, 52] on link "Next »" at bounding box center [447, 59] width 26 height 14
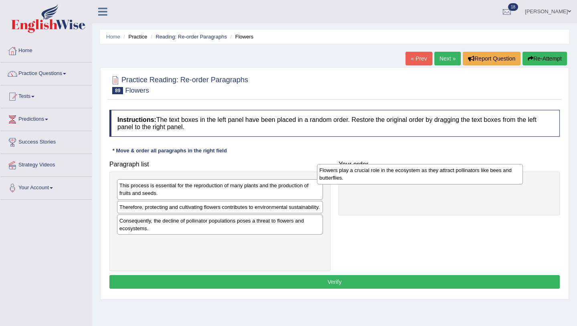
drag, startPoint x: 174, startPoint y: 190, endPoint x: 374, endPoint y: 175, distance: 200.4
click at [374, 175] on div "Flowers play a crucial role in the ecosystem as they attract pollinators like b…" at bounding box center [420, 174] width 206 height 20
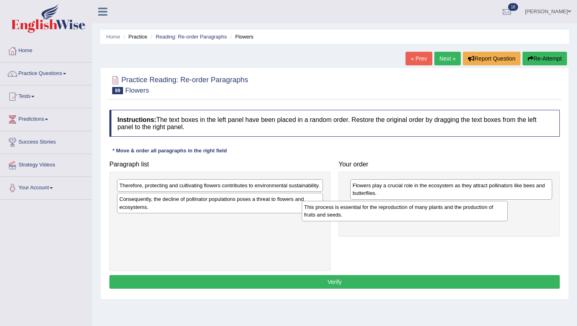
drag, startPoint x: 235, startPoint y: 190, endPoint x: 420, endPoint y: 210, distance: 186.2
click at [420, 211] on div "This process is essential for the reproduction of many plants and the productio…" at bounding box center [405, 211] width 206 height 20
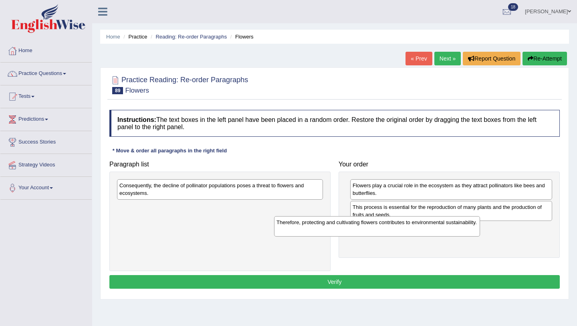
drag, startPoint x: 262, startPoint y: 187, endPoint x: 432, endPoint y: 224, distance: 174.6
click at [432, 224] on div "Therefore, protecting and cultivating flowers contributes to environmental sust…" at bounding box center [377, 226] width 206 height 20
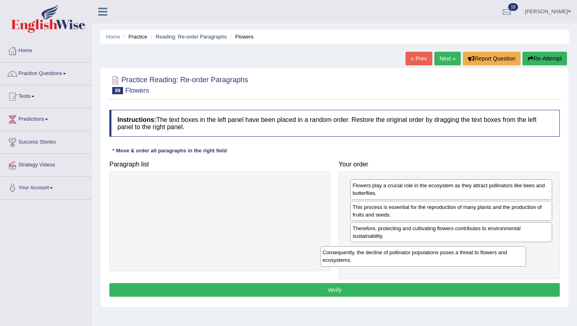
drag, startPoint x: 266, startPoint y: 190, endPoint x: 484, endPoint y: 257, distance: 227.5
click at [484, 257] on div "Consequently, the decline of pollinator populations poses a threat to flowers a…" at bounding box center [423, 256] width 206 height 20
click at [370, 292] on button "Verify" at bounding box center [334, 290] width 450 height 14
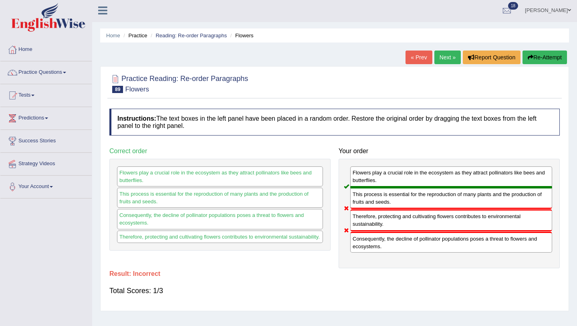
scroll to position [0, 0]
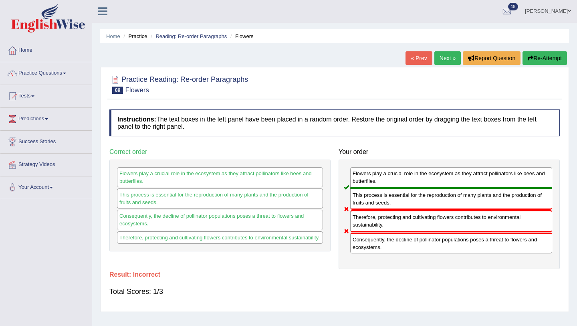
click at [556, 56] on button "Re-Attempt" at bounding box center [544, 58] width 44 height 14
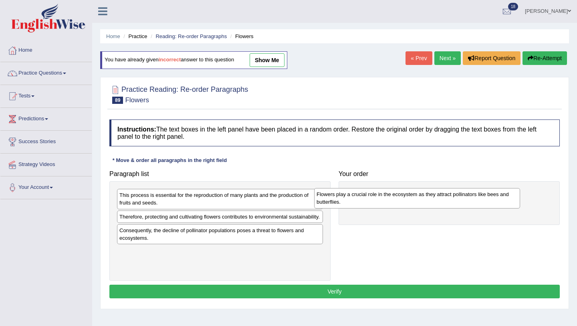
drag, startPoint x: 175, startPoint y: 196, endPoint x: 371, endPoint y: 195, distance: 196.3
click at [371, 195] on div "Flowers play a crucial role in the ecosystem as they attract pollinators like b…" at bounding box center [417, 198] width 206 height 20
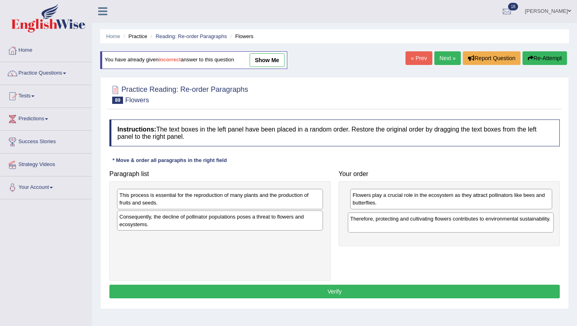
drag, startPoint x: 250, startPoint y: 220, endPoint x: 481, endPoint y: 221, distance: 230.7
click at [481, 221] on div "Therefore, protecting and cultivating flowers contributes to environmental sust…" at bounding box center [451, 222] width 206 height 20
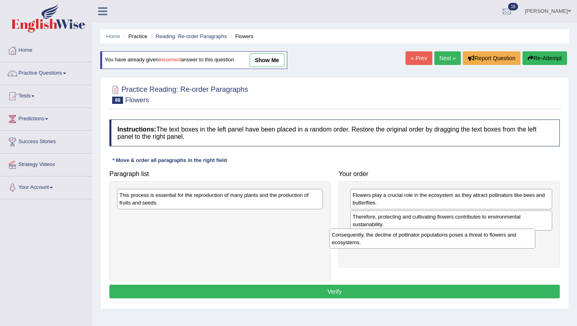
drag, startPoint x: 236, startPoint y: 223, endPoint x: 449, endPoint y: 241, distance: 213.0
click at [449, 241] on div "Consequently, the decline of pollinator populations poses a threat to flowers a…" at bounding box center [432, 238] width 206 height 20
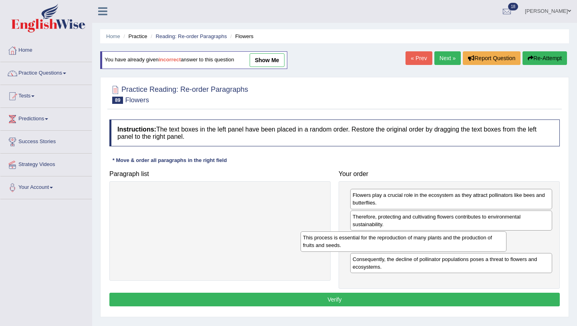
drag, startPoint x: 273, startPoint y: 195, endPoint x: 456, endPoint y: 238, distance: 188.3
click at [456, 238] on div "This process is essential for the reproduction of many plants and the productio…" at bounding box center [403, 241] width 206 height 20
click at [470, 298] on button "Verify" at bounding box center [334, 299] width 450 height 14
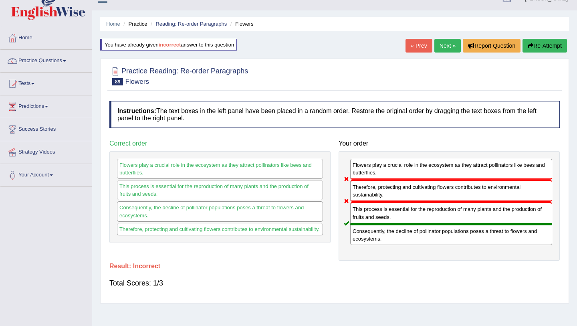
scroll to position [16, 0]
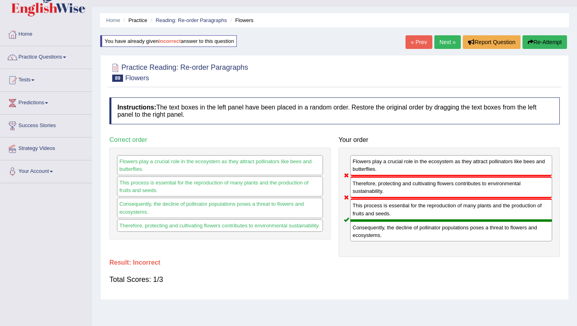
click at [415, 48] on link "« Prev" at bounding box center [418, 42] width 26 height 14
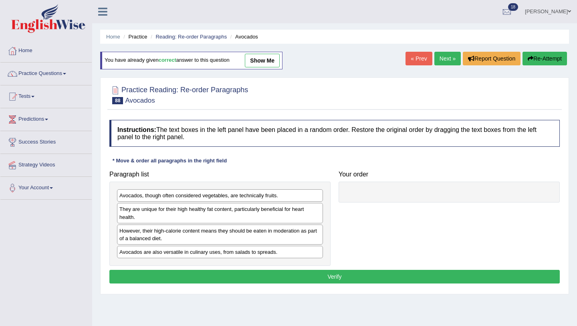
click at [259, 56] on link "show me" at bounding box center [262, 61] width 35 height 14
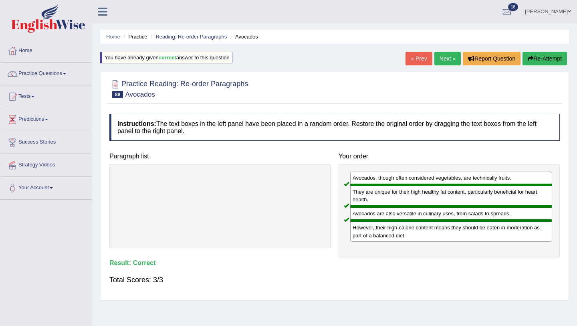
click at [446, 58] on link "Next »" at bounding box center [447, 59] width 26 height 14
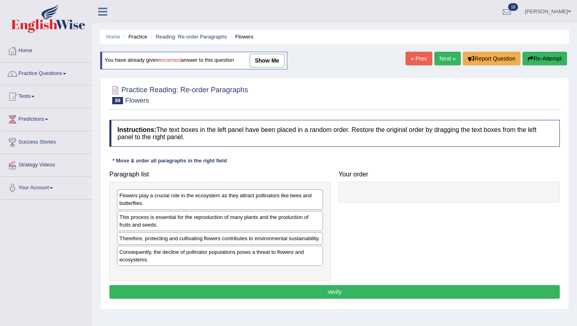
click at [261, 59] on link "show me" at bounding box center [267, 61] width 35 height 14
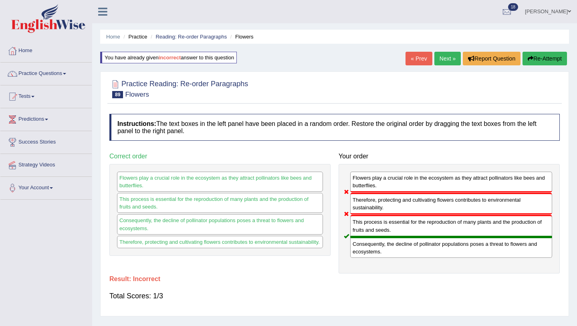
click at [438, 57] on link "Next »" at bounding box center [447, 59] width 26 height 14
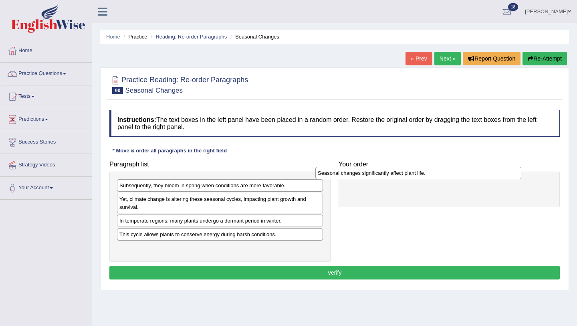
drag, startPoint x: 175, startPoint y: 248, endPoint x: 374, endPoint y: 173, distance: 212.1
click at [374, 173] on div "Seasonal changes significantly affect plant life." at bounding box center [418, 173] width 206 height 12
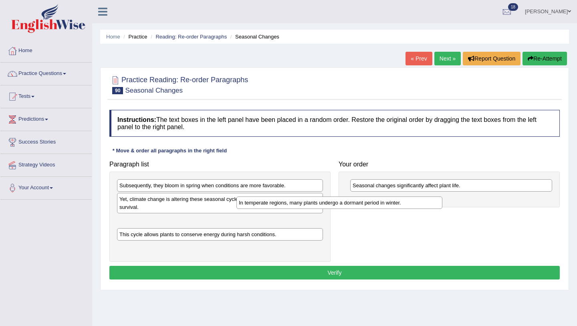
drag, startPoint x: 236, startPoint y: 222, endPoint x: 355, endPoint y: 204, distance: 120.7
click at [355, 204] on div "In temperate regions, many plants undergo a dormant period in winter." at bounding box center [339, 202] width 206 height 12
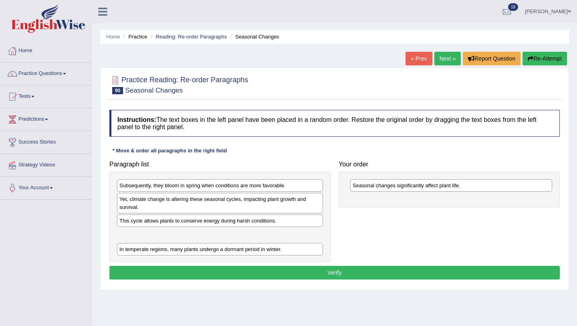
drag, startPoint x: 169, startPoint y: 221, endPoint x: 169, endPoint y: 250, distance: 28.4
click at [169, 250] on div "In temperate regions, many plants undergo a dormant period in winter." at bounding box center [220, 249] width 206 height 12
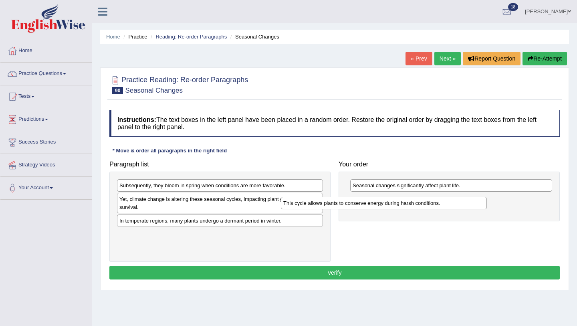
drag, startPoint x: 152, startPoint y: 223, endPoint x: 317, endPoint y: 204, distance: 166.2
click at [317, 204] on div "This cycle allows plants to conserve energy during harsh conditions." at bounding box center [384, 203] width 206 height 12
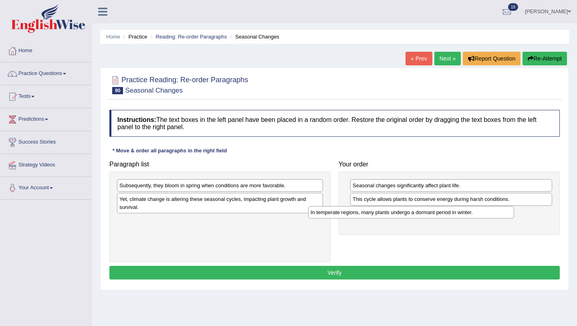
drag, startPoint x: 251, startPoint y: 222, endPoint x: 442, endPoint y: 211, distance: 191.4
click at [442, 212] on div "In temperate regions, many plants undergo a dormant period in winter." at bounding box center [411, 212] width 206 height 12
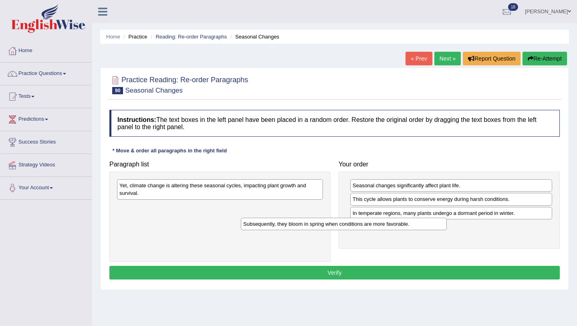
drag, startPoint x: 256, startPoint y: 182, endPoint x: 379, endPoint y: 220, distance: 129.4
click at [379, 220] on div "Subsequently, they bloom in spring when conditions are more favorable." at bounding box center [344, 223] width 206 height 12
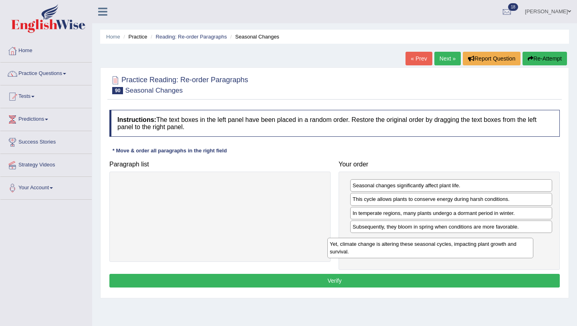
drag, startPoint x: 222, startPoint y: 191, endPoint x: 433, endPoint y: 249, distance: 218.1
click at [433, 249] on div "Yet, climate change is altering these seasonal cycles, impacting plant growth a…" at bounding box center [430, 248] width 206 height 20
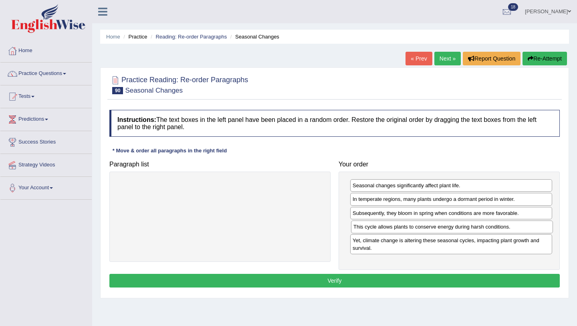
drag, startPoint x: 424, startPoint y: 199, endPoint x: 425, endPoint y: 227, distance: 27.6
click at [425, 227] on div "This cycle allows plants to conserve energy during harsh conditions." at bounding box center [452, 226] width 202 height 12
drag, startPoint x: 451, startPoint y: 229, endPoint x: 450, endPoint y: 211, distance: 17.2
click at [450, 211] on div "This cycle allows plants to conserve energy during harsh conditions." at bounding box center [450, 207] width 202 height 12
click at [382, 278] on button "Verify" at bounding box center [334, 281] width 450 height 14
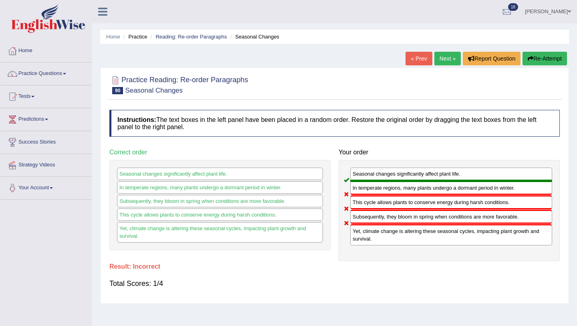
click at [544, 55] on button "Re-Attempt" at bounding box center [544, 59] width 44 height 14
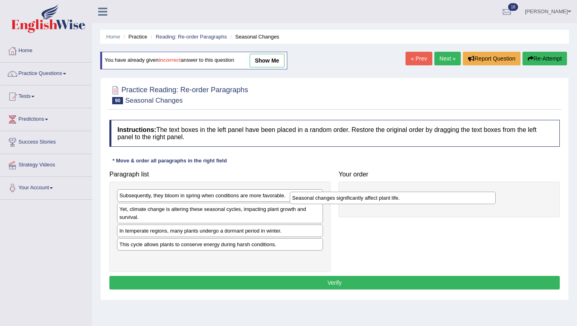
drag, startPoint x: 205, startPoint y: 258, endPoint x: 377, endPoint y: 197, distance: 183.2
click at [377, 198] on div "Seasonal changes significantly affect plant life." at bounding box center [393, 197] width 206 height 12
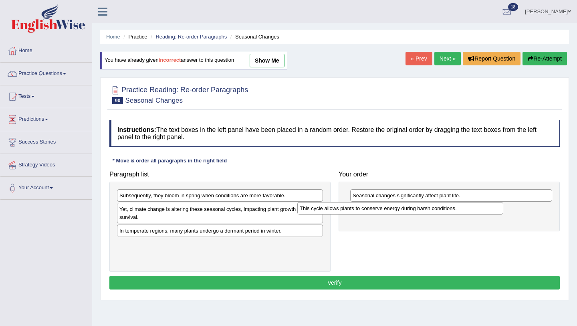
drag, startPoint x: 223, startPoint y: 246, endPoint x: 403, endPoint y: 208, distance: 183.8
click at [403, 209] on div "This cycle allows plants to conserve energy during harsh conditions." at bounding box center [400, 208] width 206 height 12
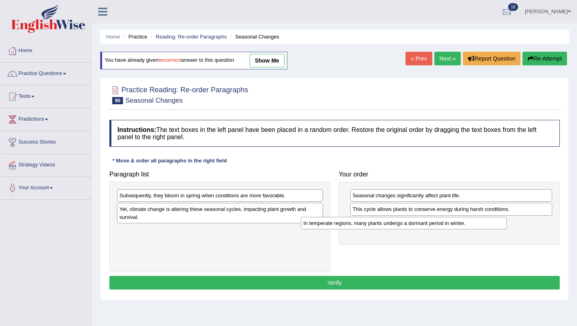
drag, startPoint x: 252, startPoint y: 233, endPoint x: 436, endPoint y: 225, distance: 184.0
click at [436, 225] on div "In temperate regions, many plants undergo a dormant period in winter." at bounding box center [404, 223] width 206 height 12
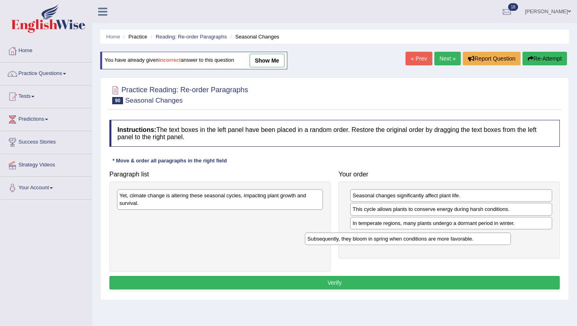
drag, startPoint x: 251, startPoint y: 195, endPoint x: 444, endPoint y: 234, distance: 197.1
click at [444, 235] on div "Subsequently, they bloom in spring when conditions are more favorable." at bounding box center [408, 238] width 206 height 12
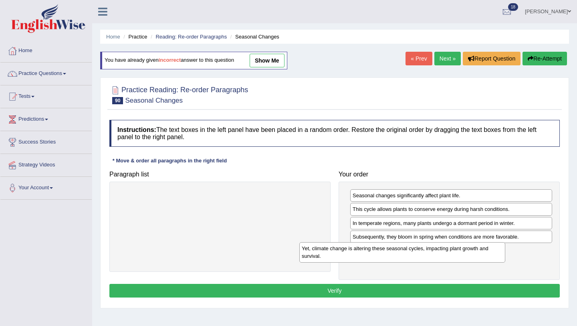
drag, startPoint x: 244, startPoint y: 202, endPoint x: 436, endPoint y: 255, distance: 199.8
click at [436, 255] on div "Yet, climate change is altering these seasonal cycles, impacting plant growth a…" at bounding box center [402, 252] width 206 height 20
click at [325, 290] on button "Verify" at bounding box center [334, 291] width 450 height 14
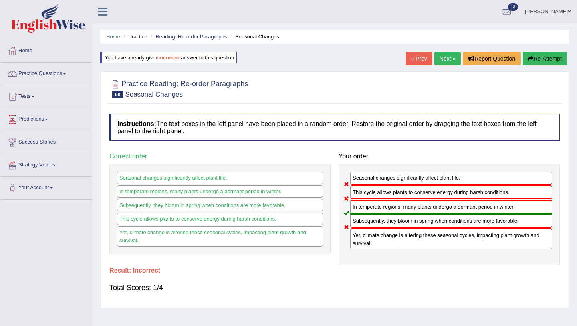
click at [419, 60] on link "« Prev" at bounding box center [418, 59] width 26 height 14
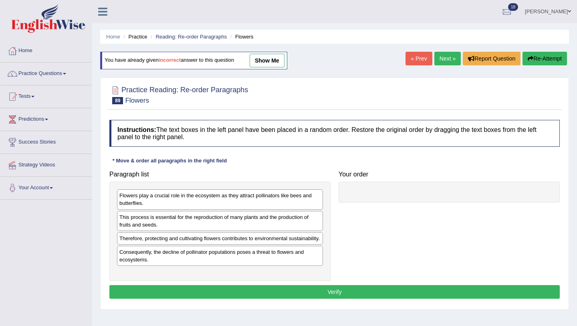
click at [276, 56] on link "show me" at bounding box center [267, 61] width 35 height 14
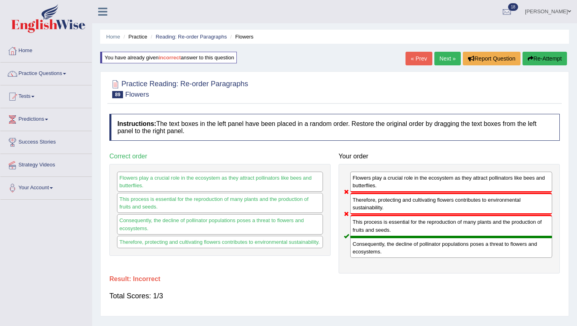
click at [447, 57] on link "Next »" at bounding box center [447, 59] width 26 height 14
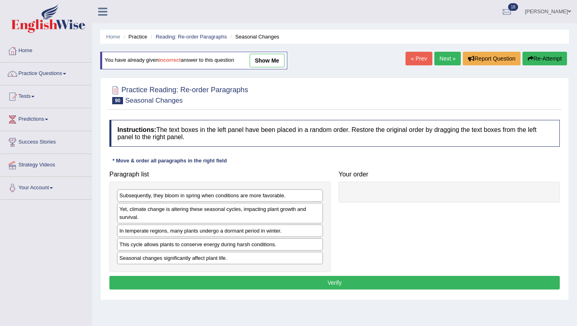
click at [268, 63] on link "show me" at bounding box center [267, 61] width 35 height 14
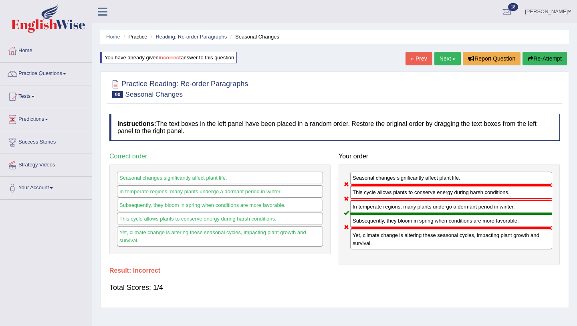
click at [440, 58] on link "Next »" at bounding box center [447, 59] width 26 height 14
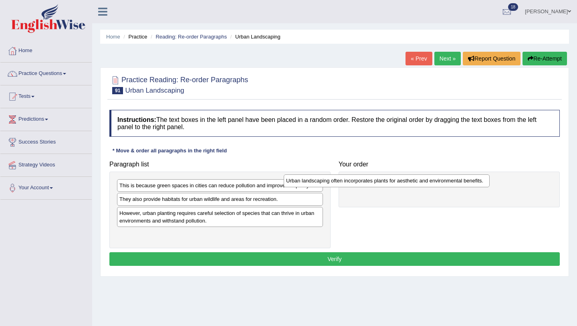
drag, startPoint x: 207, startPoint y: 199, endPoint x: 374, endPoint y: 178, distance: 167.5
click at [374, 179] on div "Urban landscaping often incorporates plants for aesthetic and environmental ben…" at bounding box center [387, 180] width 206 height 12
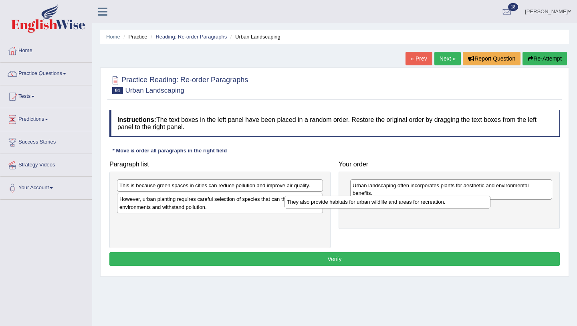
drag, startPoint x: 234, startPoint y: 200, endPoint x: 403, endPoint y: 203, distance: 168.6
click at [403, 203] on div "They also provide habitats for urban wildlife and areas for recreation." at bounding box center [387, 201] width 206 height 12
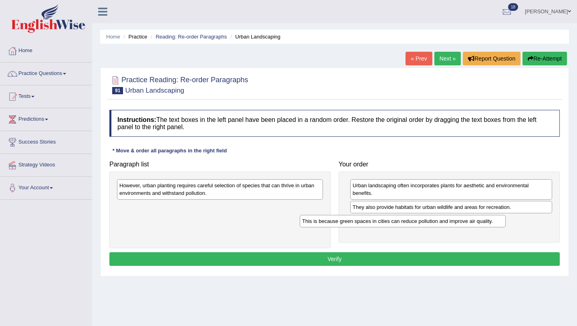
drag, startPoint x: 281, startPoint y: 185, endPoint x: 463, endPoint y: 219, distance: 185.8
click at [463, 219] on div "This is because green spaces in cities can reduce pollution and improve air qua…" at bounding box center [403, 221] width 206 height 12
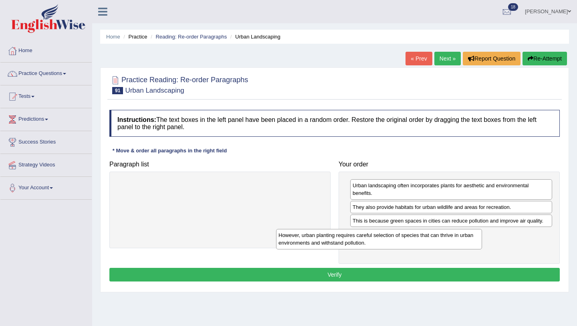
drag, startPoint x: 266, startPoint y: 187, endPoint x: 425, endPoint y: 235, distance: 165.7
click at [425, 236] on div "However, urban planting requires careful selection of species that can thrive i…" at bounding box center [379, 239] width 206 height 20
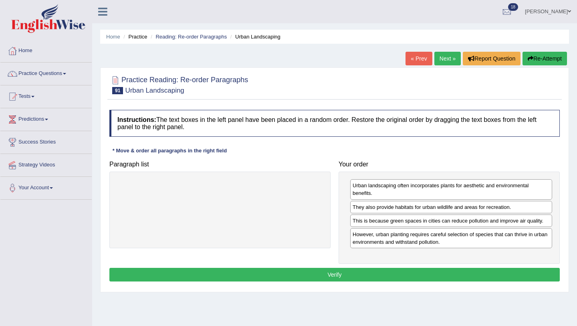
click at [364, 272] on button "Verify" at bounding box center [334, 275] width 450 height 14
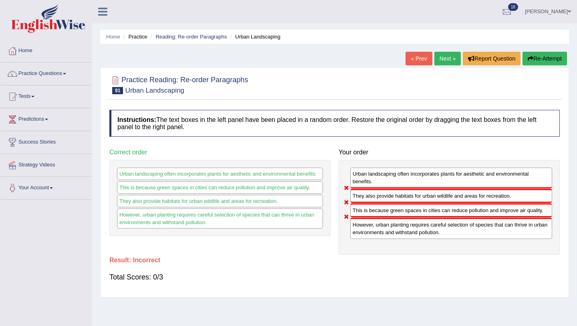
click at [440, 57] on link "Next »" at bounding box center [447, 59] width 26 height 14
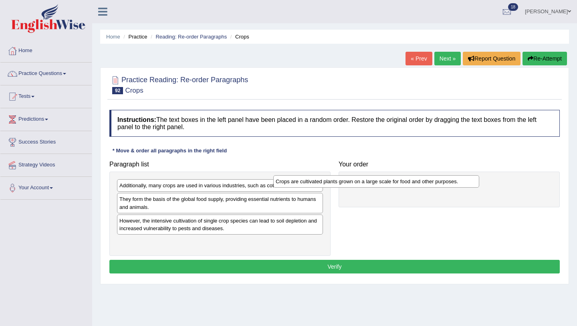
drag, startPoint x: 201, startPoint y: 187, endPoint x: 357, endPoint y: 182, distance: 156.3
click at [357, 183] on div "Crops are cultivated plants grown on a large scale for food and other purposes." at bounding box center [376, 181] width 206 height 12
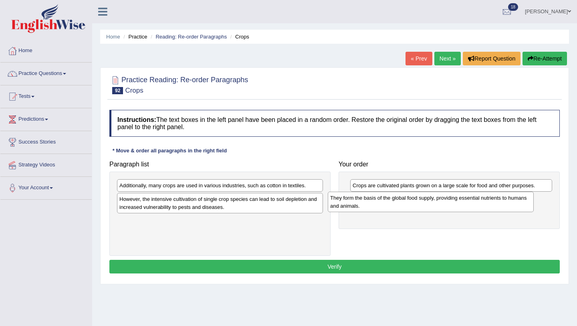
drag, startPoint x: 217, startPoint y: 201, endPoint x: 429, endPoint y: 199, distance: 211.5
click at [429, 199] on div "They form the basis of the global food supply, providing essential nutrients to…" at bounding box center [431, 201] width 206 height 20
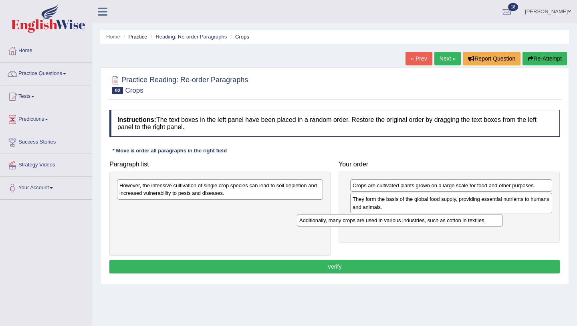
drag, startPoint x: 270, startPoint y: 181, endPoint x: 450, endPoint y: 216, distance: 183.5
click at [450, 216] on div "Additionally, many crops are used in various industries, such as cotton in text…" at bounding box center [400, 220] width 206 height 12
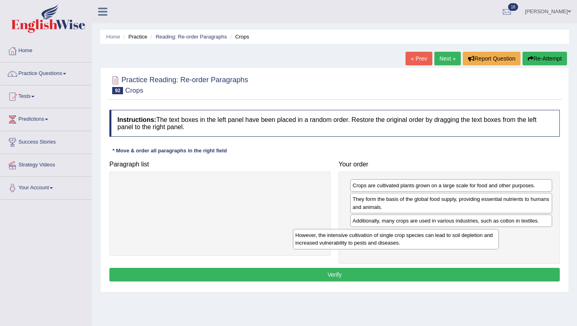
drag, startPoint x: 276, startPoint y: 191, endPoint x: 451, endPoint y: 239, distance: 181.9
click at [452, 240] on div "However, the intensive cultivation of single crop species can lead to soil depl…" at bounding box center [396, 239] width 206 height 20
click at [391, 275] on button "Verify" at bounding box center [334, 275] width 450 height 14
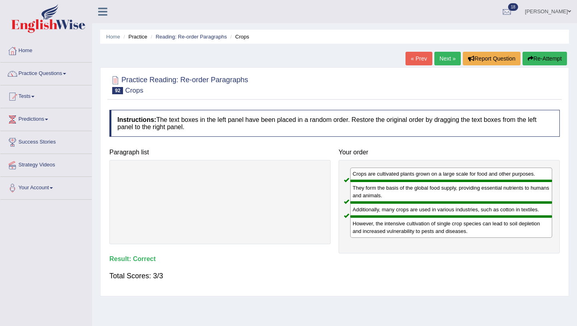
click at [443, 58] on link "Next »" at bounding box center [447, 59] width 26 height 14
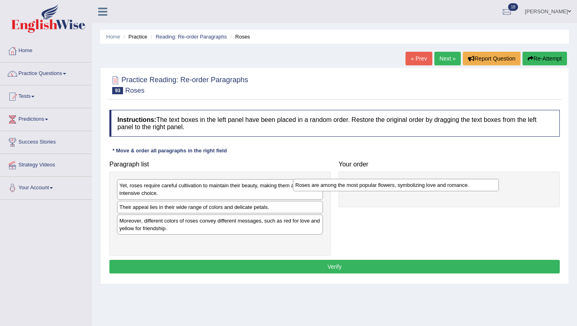
drag, startPoint x: 169, startPoint y: 243, endPoint x: 345, endPoint y: 185, distance: 185.2
click at [345, 185] on div "Roses are among the most popular flowers, symbolizing love and romance." at bounding box center [396, 185] width 206 height 12
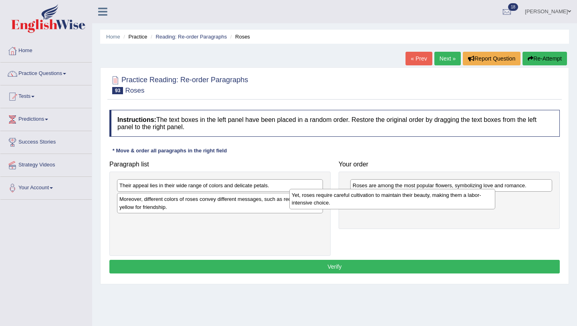
drag, startPoint x: 241, startPoint y: 191, endPoint x: 417, endPoint y: 202, distance: 175.8
click at [417, 202] on div "Yet, roses require careful cultivation to maintain their beauty, making them a …" at bounding box center [392, 199] width 206 height 20
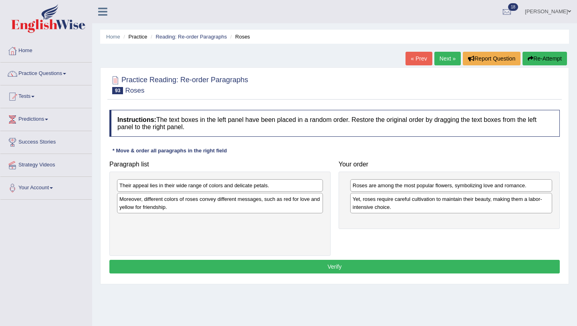
click at [264, 203] on div "Moreover, different colors of roses convey different messages, such as red for …" at bounding box center [220, 203] width 206 height 20
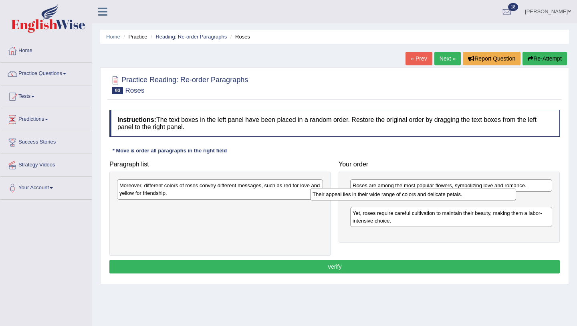
drag, startPoint x: 195, startPoint y: 187, endPoint x: 388, endPoint y: 195, distance: 193.2
click at [388, 195] on div "Their appeal lies in their wide range of colors and delicate petals." at bounding box center [413, 194] width 206 height 12
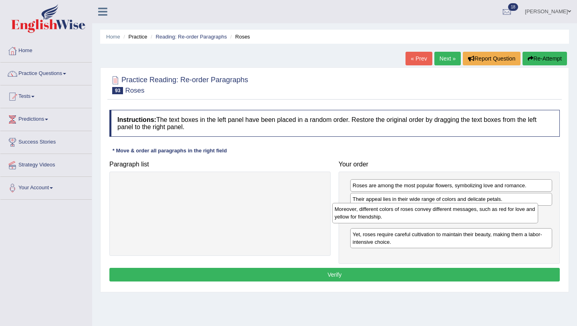
drag, startPoint x: 252, startPoint y: 191, endPoint x: 466, endPoint y: 213, distance: 215.8
click at [467, 213] on div "Moreover, different colors of roses convey different messages, such as red for …" at bounding box center [435, 213] width 206 height 20
click at [407, 269] on button "Verify" at bounding box center [334, 275] width 450 height 14
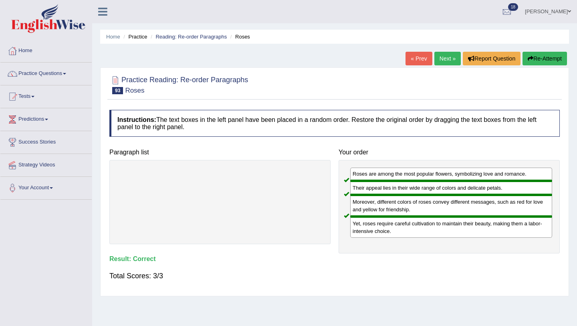
click at [439, 59] on link "Next »" at bounding box center [447, 59] width 26 height 14
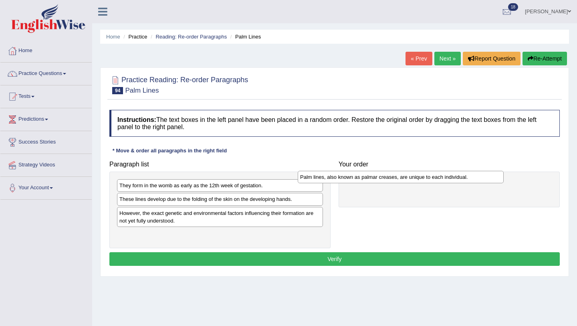
drag, startPoint x: 174, startPoint y: 236, endPoint x: 355, endPoint y: 177, distance: 190.4
click at [355, 178] on div "Palm lines, also known as palmar creases, are unique to each individual." at bounding box center [401, 177] width 206 height 12
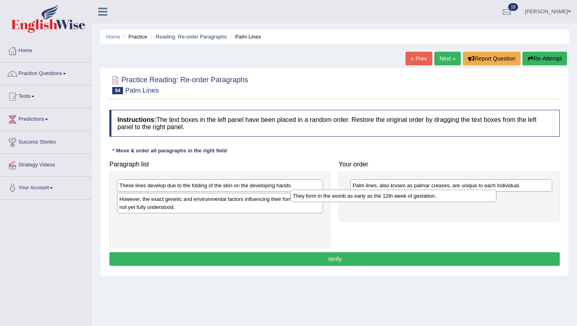
drag, startPoint x: 245, startPoint y: 187, endPoint x: 422, endPoint y: 199, distance: 177.4
click at [422, 199] on div "They form in the womb as early as the 12th week of gestation." at bounding box center [393, 195] width 206 height 12
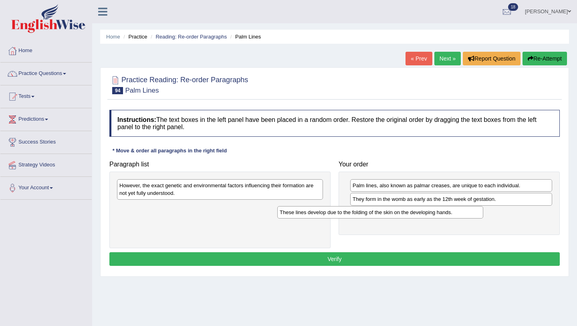
drag, startPoint x: 271, startPoint y: 185, endPoint x: 435, endPoint y: 212, distance: 165.9
click at [435, 212] on div "These lines develop due to the folding of the skin on the developing hands." at bounding box center [380, 212] width 206 height 12
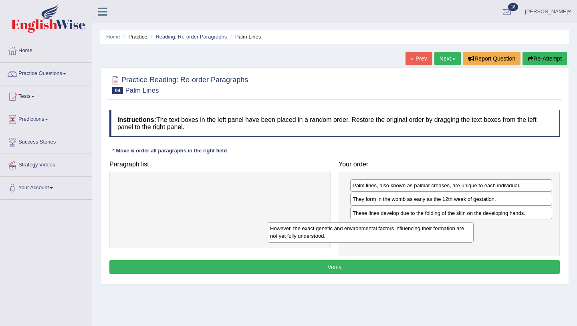
drag, startPoint x: 289, startPoint y: 192, endPoint x: 453, endPoint y: 234, distance: 169.2
click at [453, 234] on div "However, the exact genetic and environmental factors influencing their formatio…" at bounding box center [371, 232] width 206 height 20
click at [366, 268] on button "Verify" at bounding box center [334, 267] width 450 height 14
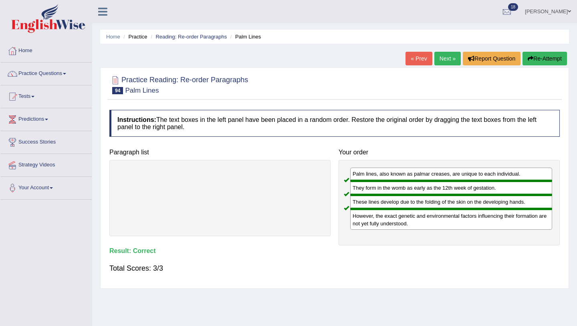
click at [440, 62] on link "Next »" at bounding box center [447, 59] width 26 height 14
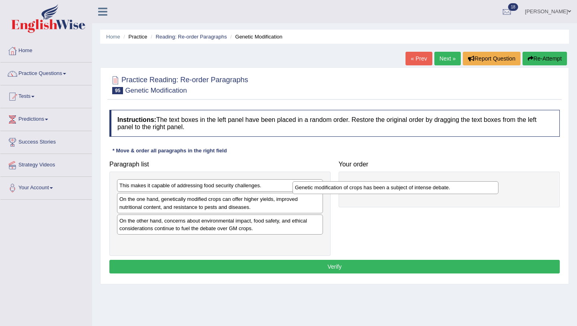
drag, startPoint x: 156, startPoint y: 201, endPoint x: 348, endPoint y: 180, distance: 193.0
click at [348, 181] on div "Genetic modification of crops has been a subject of intense debate." at bounding box center [395, 187] width 206 height 12
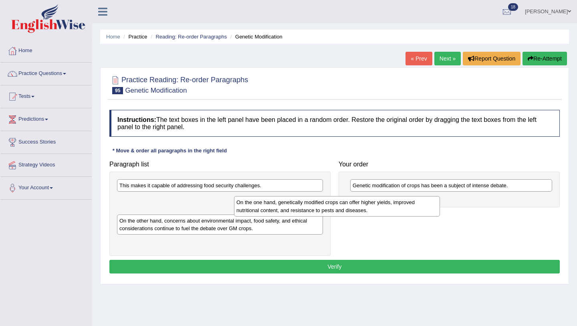
drag, startPoint x: 286, startPoint y: 206, endPoint x: 405, endPoint y: 209, distance: 118.2
click at [405, 209] on div "On the one hand, genetically modified crops can offer higher yields, improved n…" at bounding box center [337, 206] width 206 height 20
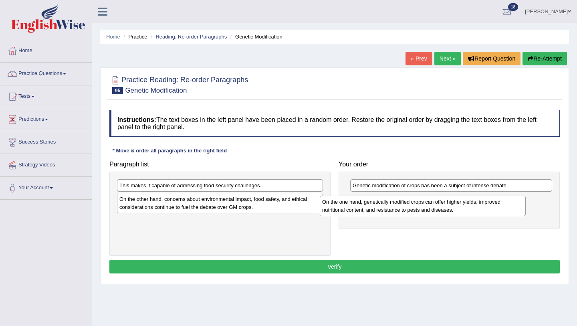
drag, startPoint x: 184, startPoint y: 205, endPoint x: 386, endPoint y: 205, distance: 202.3
click at [387, 205] on div "On the one hand, genetically modified crops can offer higher yields, improved n…" at bounding box center [423, 205] width 206 height 20
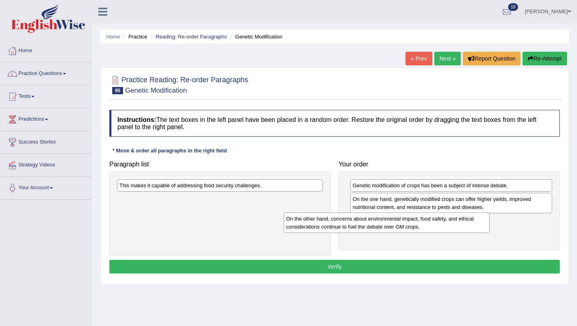
drag, startPoint x: 237, startPoint y: 203, endPoint x: 410, endPoint y: 221, distance: 174.4
click at [410, 222] on div "On the other hand, concerns about environmental impact, food safety, and ethica…" at bounding box center [387, 222] width 206 height 20
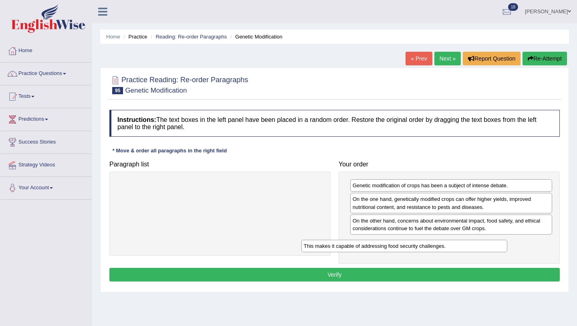
drag, startPoint x: 287, startPoint y: 185, endPoint x: 471, endPoint y: 244, distance: 193.4
click at [471, 244] on div "This makes it capable of addressing food security challenges." at bounding box center [404, 246] width 206 height 12
click at [357, 272] on button "Verify" at bounding box center [334, 275] width 450 height 14
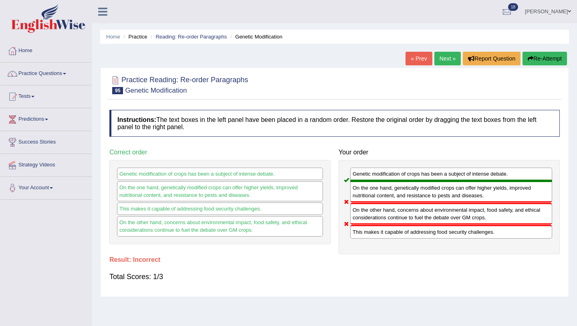
click at [560, 54] on button "Re-Attempt" at bounding box center [544, 59] width 44 height 14
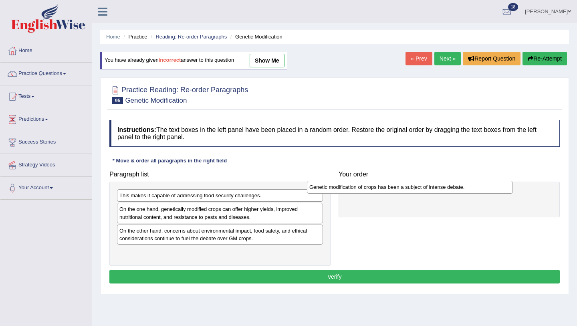
drag, startPoint x: 179, startPoint y: 209, endPoint x: 368, endPoint y: 185, distance: 190.6
click at [368, 186] on div "Genetic modification of crops has been a subject of intense debate." at bounding box center [410, 187] width 206 height 12
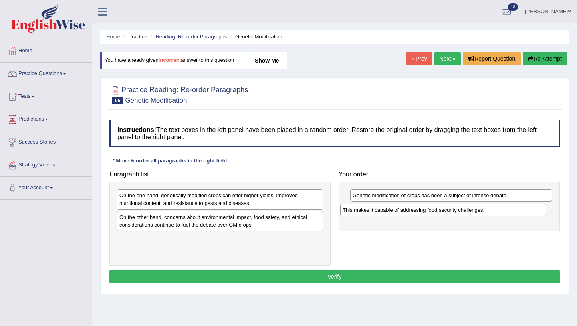
drag, startPoint x: 199, startPoint y: 197, endPoint x: 421, endPoint y: 209, distance: 223.0
click at [421, 210] on div "This makes it capable of addressing food security challenges." at bounding box center [443, 209] width 206 height 12
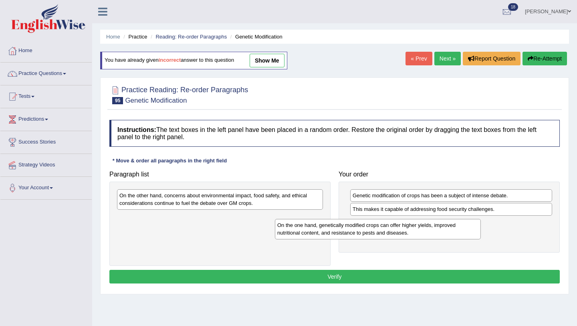
drag, startPoint x: 198, startPoint y: 199, endPoint x: 356, endPoint y: 227, distance: 160.0
click at [356, 228] on div "On the one hand, genetically modified crops can offer higher yields, improved n…" at bounding box center [378, 229] width 206 height 20
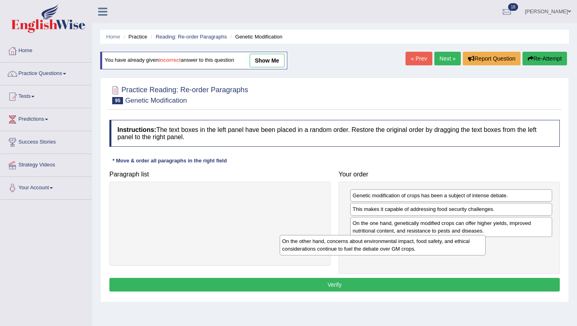
drag, startPoint x: 249, startPoint y: 197, endPoint x: 411, endPoint y: 242, distance: 167.9
click at [411, 243] on div "On the other hand, concerns about environmental impact, food safety, and ethica…" at bounding box center [383, 245] width 206 height 20
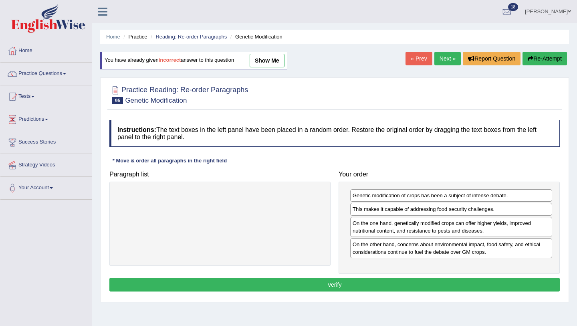
click at [368, 282] on button "Verify" at bounding box center [334, 285] width 450 height 14
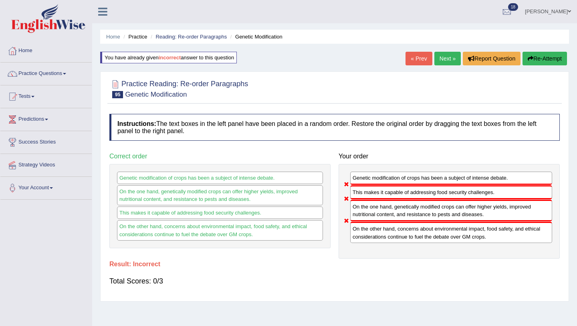
click at [538, 60] on button "Re-Attempt" at bounding box center [544, 59] width 44 height 14
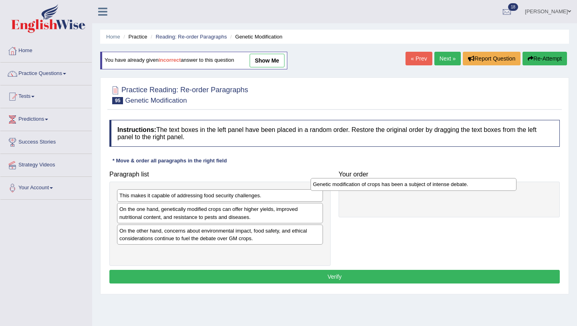
drag, startPoint x: 162, startPoint y: 208, endPoint x: 354, endPoint y: 181, distance: 194.6
click at [354, 181] on div "Genetic modification of crops has been a subject of intense debate." at bounding box center [413, 184] width 206 height 12
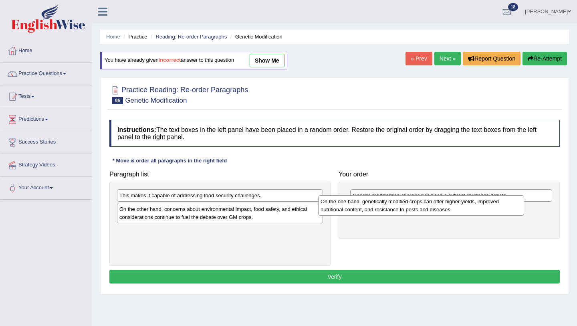
drag, startPoint x: 215, startPoint y: 210, endPoint x: 417, endPoint y: 201, distance: 202.1
click at [417, 201] on div "On the one hand, genetically modified crops can offer higher yields, improved n…" at bounding box center [421, 205] width 206 height 20
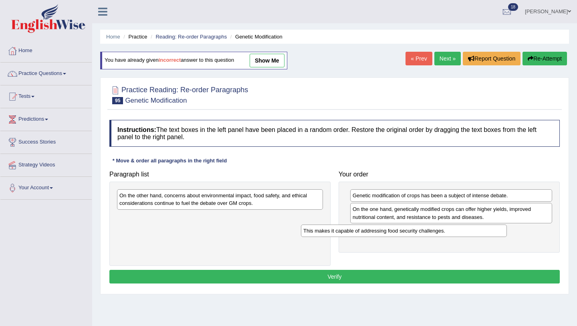
drag, startPoint x: 280, startPoint y: 193, endPoint x: 464, endPoint y: 226, distance: 186.4
click at [465, 227] on div "This makes it capable of addressing food security challenges." at bounding box center [404, 230] width 206 height 12
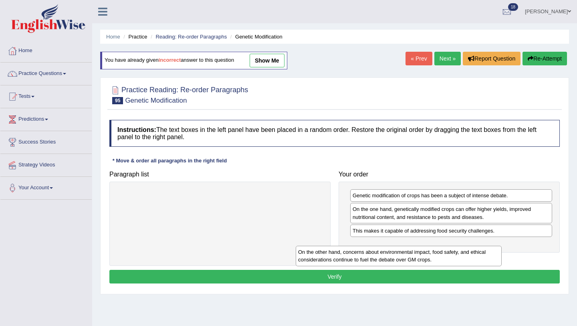
drag, startPoint x: 283, startPoint y: 202, endPoint x: 470, endPoint y: 253, distance: 193.3
click at [470, 253] on div "On the other hand, concerns about environmental impact, food safety, and ethica…" at bounding box center [399, 256] width 206 height 20
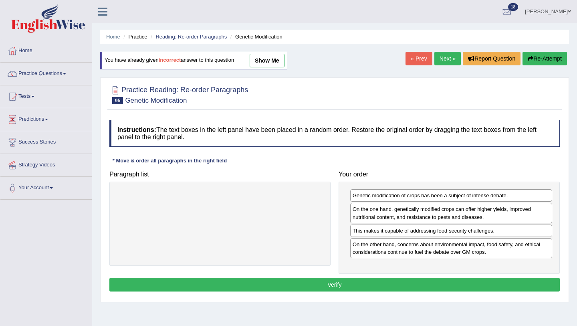
click at [347, 284] on button "Verify" at bounding box center [334, 285] width 450 height 14
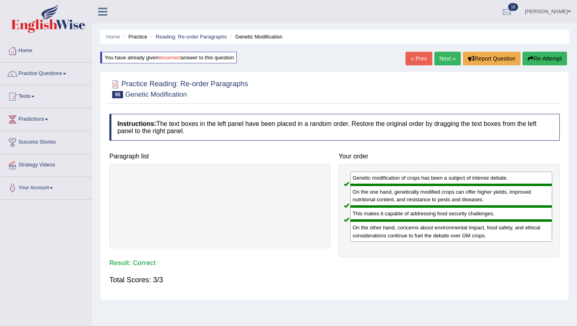
click at [444, 58] on link "Next »" at bounding box center [447, 59] width 26 height 14
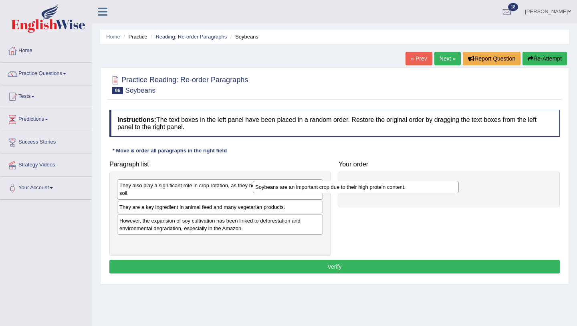
drag, startPoint x: 159, startPoint y: 187, endPoint x: 312, endPoint y: 186, distance: 152.2
click at [312, 187] on div "Soybeans are an important crop due to their high protein content." at bounding box center [356, 187] width 206 height 12
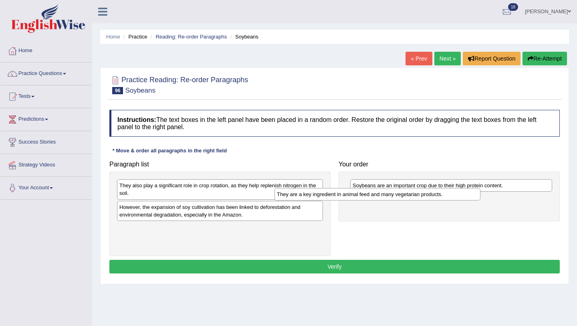
drag, startPoint x: 259, startPoint y: 208, endPoint x: 419, endPoint y: 195, distance: 161.1
click at [419, 195] on div "They are a key ingredient in animal feed and many vegetarian products." at bounding box center [377, 194] width 206 height 12
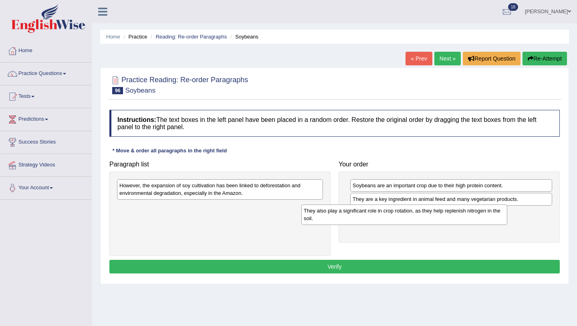
drag, startPoint x: 277, startPoint y: 191, endPoint x: 461, endPoint y: 215, distance: 185.4
click at [461, 215] on div "They also play a significant role in crop rotation, as they help replenish nitr…" at bounding box center [404, 214] width 206 height 20
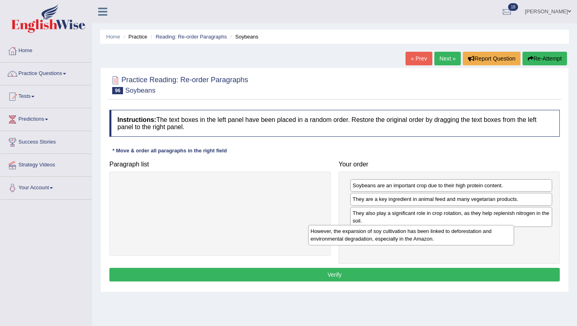
drag, startPoint x: 294, startPoint y: 191, endPoint x: 493, endPoint y: 236, distance: 204.0
click at [494, 236] on div "However, the expansion of soy cultivation has been linked to deforestation and …" at bounding box center [411, 235] width 206 height 20
click at [362, 274] on button "Verify" at bounding box center [334, 275] width 450 height 14
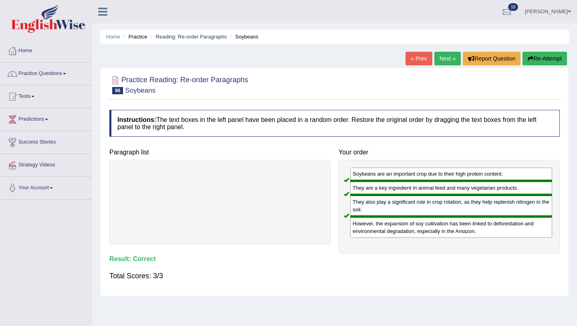
click at [445, 60] on link "Next »" at bounding box center [447, 59] width 26 height 14
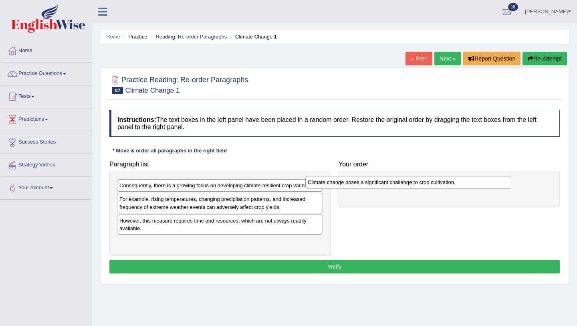
drag, startPoint x: 160, startPoint y: 201, endPoint x: 347, endPoint y: 183, distance: 188.3
click at [348, 184] on div "Climate change poses a significant challenge to crop cultivation." at bounding box center [408, 182] width 206 height 12
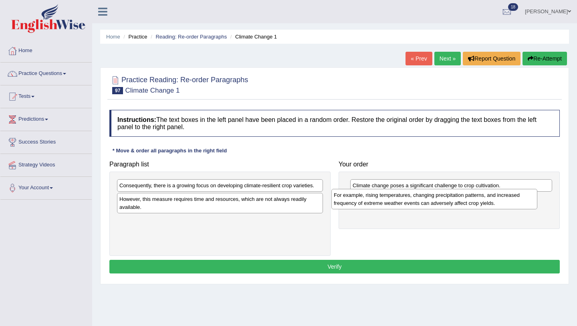
drag, startPoint x: 189, startPoint y: 205, endPoint x: 421, endPoint y: 197, distance: 232.4
click at [421, 197] on div "For example, rising temperatures, changing precipitation patterns, and increase…" at bounding box center [434, 199] width 206 height 20
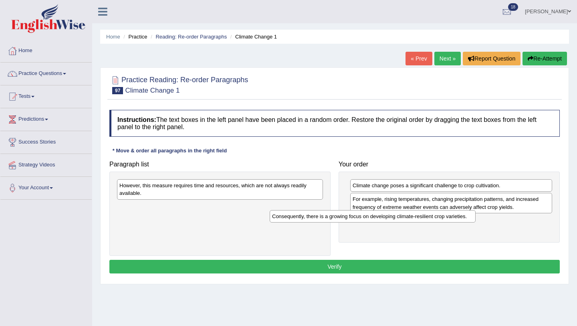
drag, startPoint x: 275, startPoint y: 186, endPoint x: 427, endPoint y: 217, distance: 155.2
click at [427, 217] on div "Consequently, there is a growing focus on developing climate-resilient crop var…" at bounding box center [373, 216] width 206 height 12
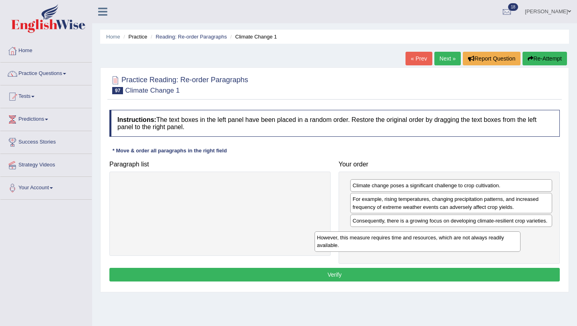
drag, startPoint x: 298, startPoint y: 188, endPoint x: 495, endPoint y: 239, distance: 203.8
click at [495, 239] on div "However, this measure requires time and resources, which are not always readily…" at bounding box center [417, 241] width 206 height 20
click at [425, 274] on button "Verify" at bounding box center [334, 275] width 450 height 14
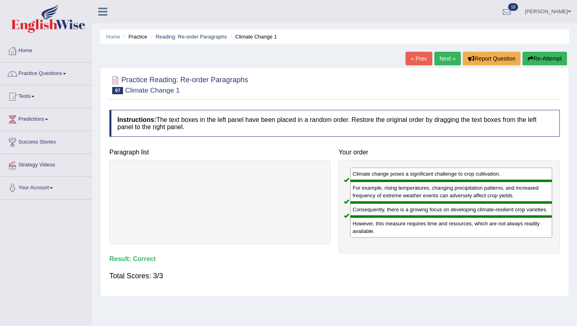
click at [442, 62] on link "Next »" at bounding box center [447, 59] width 26 height 14
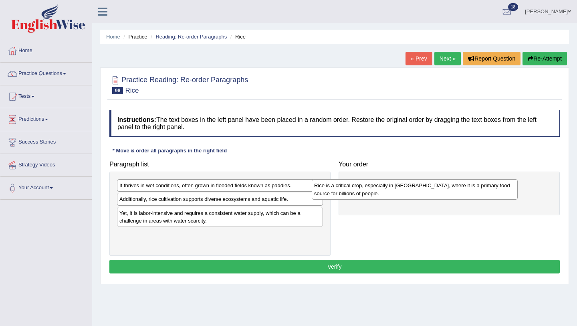
drag, startPoint x: 164, startPoint y: 208, endPoint x: 359, endPoint y: 193, distance: 196.0
click at [359, 193] on div "Rice is a critical crop, especially in [GEOGRAPHIC_DATA], where it is a primary…" at bounding box center [415, 189] width 206 height 20
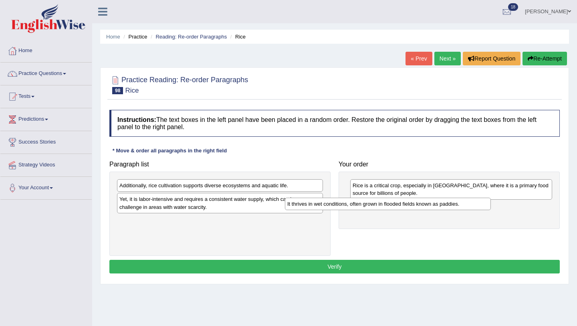
drag, startPoint x: 255, startPoint y: 186, endPoint x: 423, endPoint y: 204, distance: 168.8
click at [423, 205] on div "It thrives in wet conditions, often grown in flooded fields known as paddies." at bounding box center [388, 203] width 206 height 12
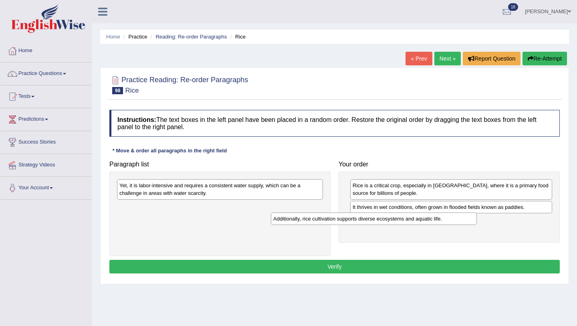
drag, startPoint x: 273, startPoint y: 185, endPoint x: 427, endPoint y: 219, distance: 157.4
click at [427, 219] on div "Additionally, rice cultivation supports diverse ecosystems and aquatic life." at bounding box center [374, 218] width 206 height 12
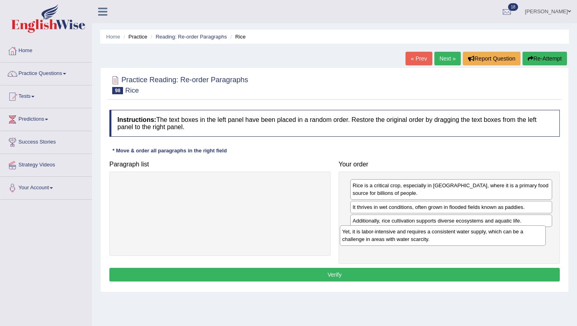
drag, startPoint x: 284, startPoint y: 191, endPoint x: 506, endPoint y: 236, distance: 227.2
click at [507, 236] on div "Yet, it is labor-intensive and requires a consistent water supply, which can be…" at bounding box center [443, 235] width 206 height 20
click at [402, 272] on button "Verify" at bounding box center [334, 275] width 450 height 14
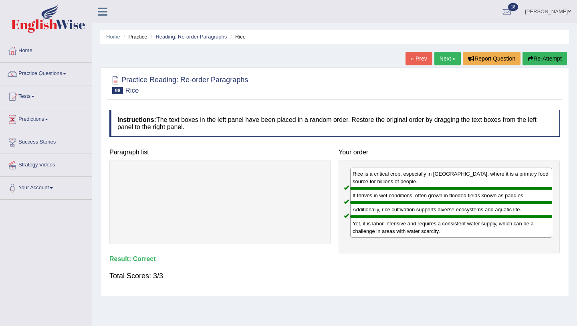
click at [442, 58] on link "Next »" at bounding box center [447, 59] width 26 height 14
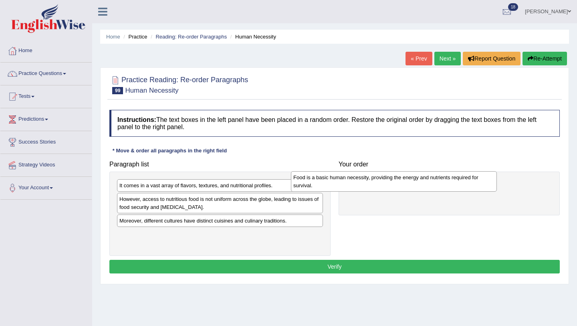
drag, startPoint x: 156, startPoint y: 209, endPoint x: 334, endPoint y: 186, distance: 179.3
click at [334, 186] on div "Food is a basic human necessity, providing the energy and nutrients required fo…" at bounding box center [394, 181] width 206 height 20
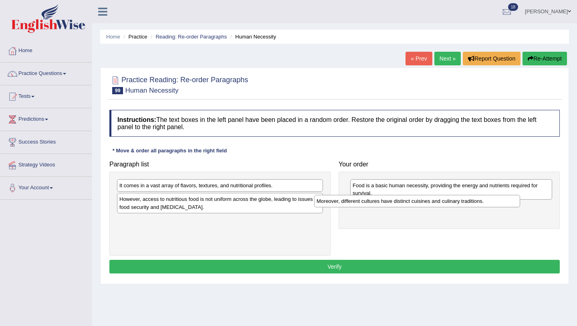
drag, startPoint x: 213, startPoint y: 222, endPoint x: 411, endPoint y: 202, distance: 198.1
click at [411, 202] on div "Moreover, different cultures have distinct cuisines and culinary traditions." at bounding box center [417, 201] width 206 height 12
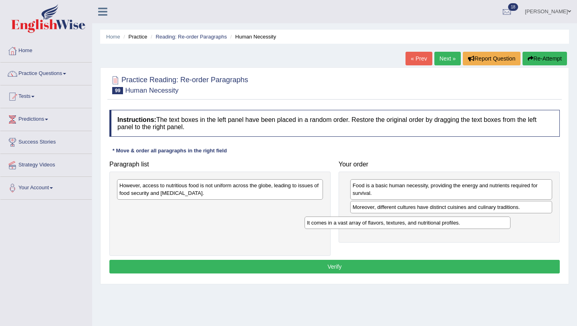
drag, startPoint x: 296, startPoint y: 185, endPoint x: 483, endPoint y: 220, distance: 190.7
click at [483, 221] on div "It comes in a vast array of flavors, textures, and nutritional profiles." at bounding box center [407, 222] width 206 height 12
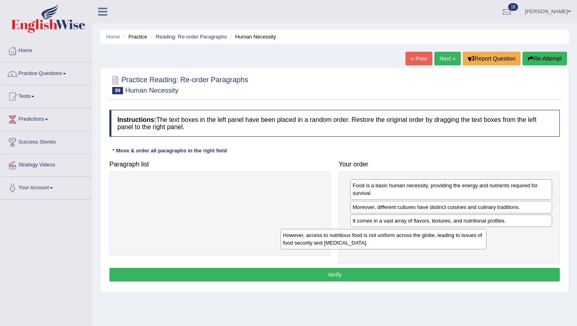
drag, startPoint x: 261, startPoint y: 192, endPoint x: 424, endPoint y: 241, distance: 170.6
click at [424, 241] on div "However, access to nutritious food is not uniform across the globe, leading to …" at bounding box center [383, 239] width 206 height 20
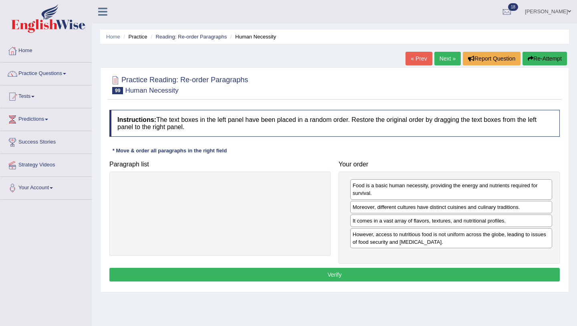
click at [387, 274] on button "Verify" at bounding box center [334, 275] width 450 height 14
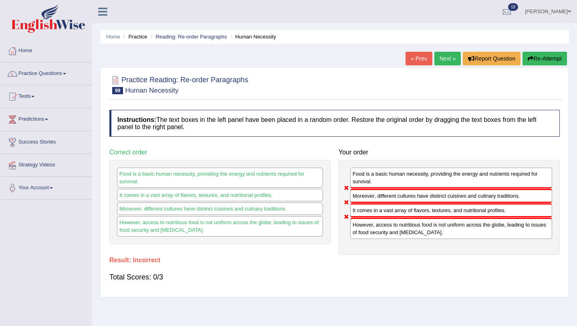
click at [533, 58] on button "Re-Attempt" at bounding box center [544, 59] width 44 height 14
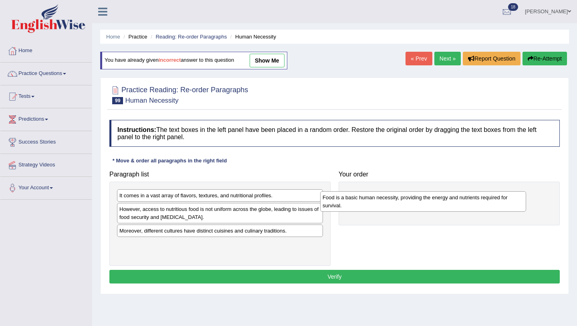
drag, startPoint x: 187, startPoint y: 215, endPoint x: 396, endPoint y: 200, distance: 209.7
click at [396, 201] on div "Food is a basic human necessity, providing the energy and nutrients required fo…" at bounding box center [423, 201] width 206 height 20
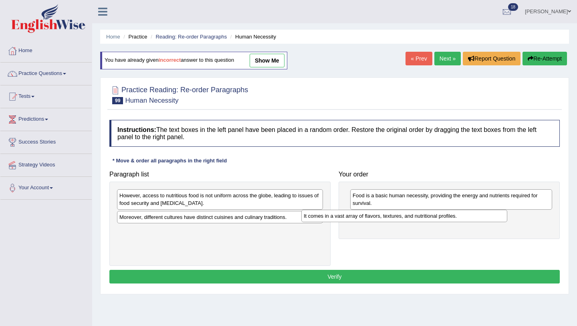
drag, startPoint x: 250, startPoint y: 195, endPoint x: 434, endPoint y: 215, distance: 185.0
click at [434, 215] on div "It comes in a vast array of flavors, textures, and nutritional profiles." at bounding box center [404, 215] width 206 height 12
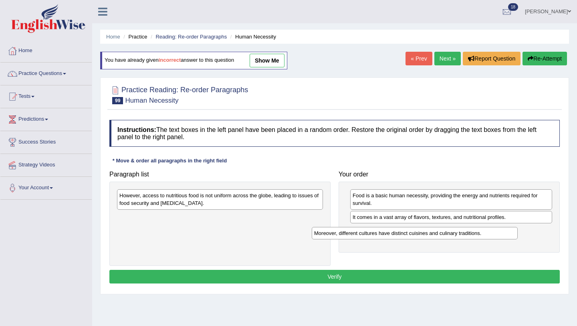
drag, startPoint x: 270, startPoint y: 217, endPoint x: 471, endPoint y: 237, distance: 201.6
click at [471, 237] on div "Moreover, different cultures have distinct cuisines and culinary traditions." at bounding box center [415, 233] width 206 height 12
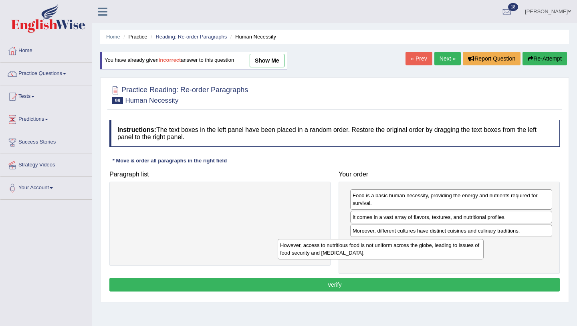
drag, startPoint x: 275, startPoint y: 196, endPoint x: 439, endPoint y: 244, distance: 171.5
click at [439, 244] on div "However, access to nutritious food is not uniform across the globe, leading to …" at bounding box center [381, 249] width 206 height 20
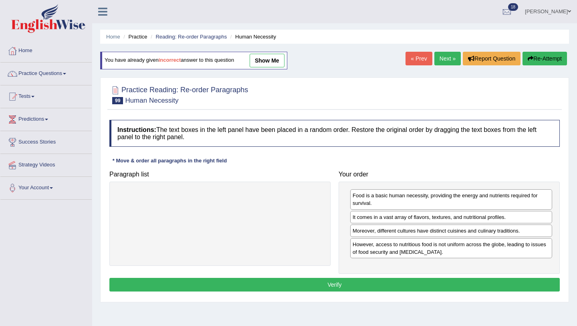
click at [383, 283] on button "Verify" at bounding box center [334, 285] width 450 height 14
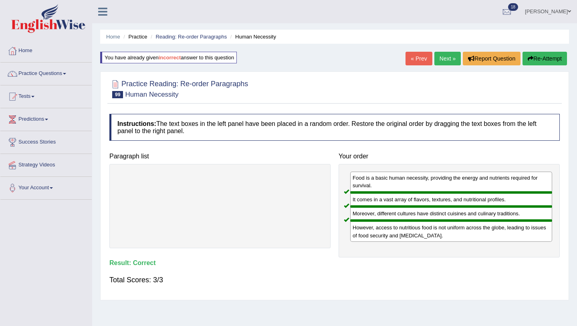
click at [445, 62] on link "Next »" at bounding box center [447, 59] width 26 height 14
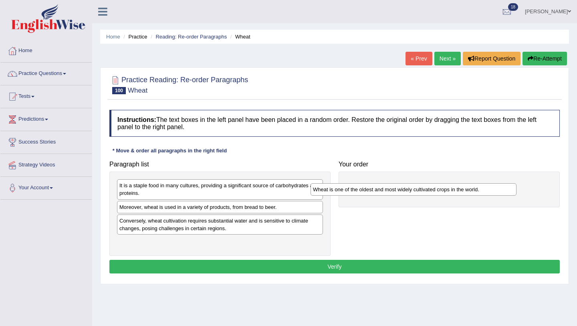
drag, startPoint x: 163, startPoint y: 207, endPoint x: 356, endPoint y: 186, distance: 194.6
click at [356, 186] on div "Wheat is one of the oldest and most widely cultivated crops in the world." at bounding box center [413, 189] width 206 height 12
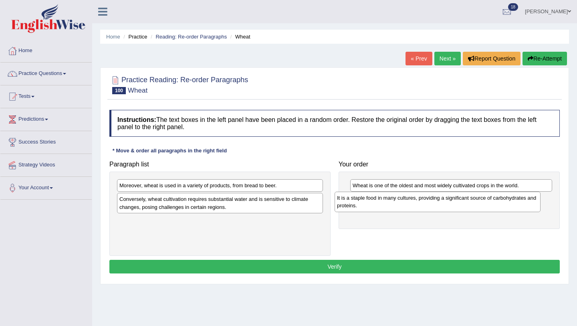
drag, startPoint x: 260, startPoint y: 191, endPoint x: 477, endPoint y: 203, distance: 217.4
click at [477, 204] on div "It is a staple food in many cultures, providing a significant source of carbohy…" at bounding box center [437, 201] width 206 height 20
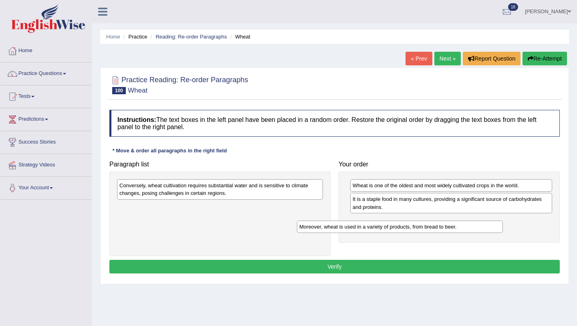
drag, startPoint x: 227, startPoint y: 187, endPoint x: 407, endPoint y: 228, distance: 184.5
click at [407, 228] on div "Moreover, wheat is used in a variety of products, from bread to beer." at bounding box center [400, 226] width 206 height 12
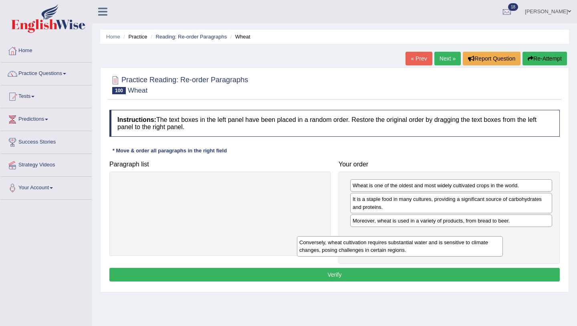
drag, startPoint x: 286, startPoint y: 190, endPoint x: 484, endPoint y: 244, distance: 205.4
click at [484, 244] on div "Conversely, wheat cultivation requires substantial water and is sensitive to cl…" at bounding box center [400, 246] width 206 height 20
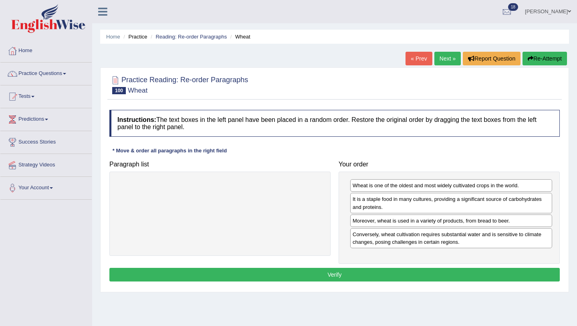
click at [378, 275] on button "Verify" at bounding box center [334, 275] width 450 height 14
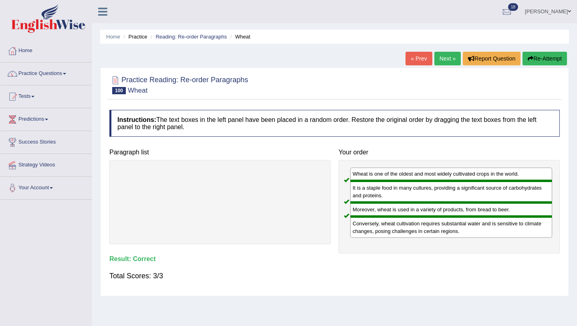
click at [440, 58] on link "Next »" at bounding box center [447, 59] width 26 height 14
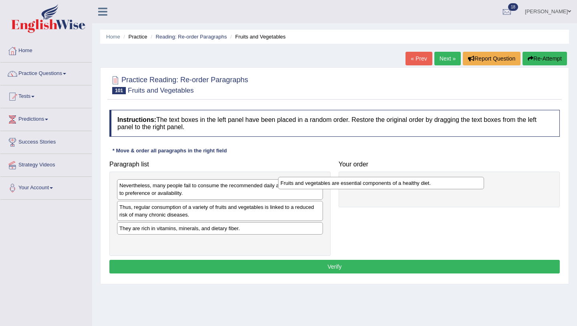
drag, startPoint x: 177, startPoint y: 207, endPoint x: 339, endPoint y: 180, distance: 164.0
click at [339, 181] on div "Fruits and vegetables are essential components of a healthy diet." at bounding box center [381, 183] width 206 height 12
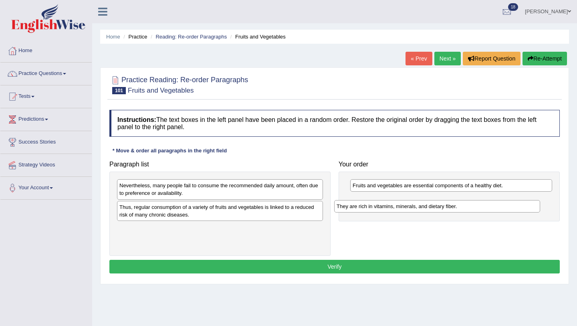
drag, startPoint x: 248, startPoint y: 230, endPoint x: 465, endPoint y: 207, distance: 218.3
click at [465, 207] on div "They are rich in vitamins, minerals, and dietary fiber." at bounding box center [437, 206] width 206 height 12
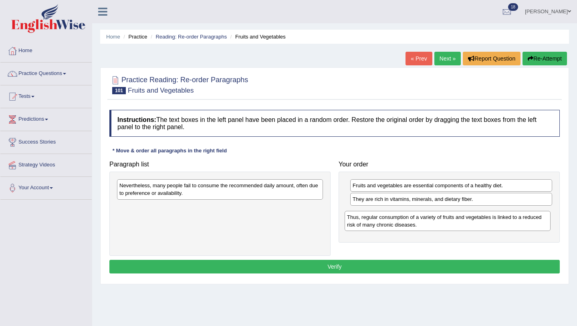
drag, startPoint x: 238, startPoint y: 211, endPoint x: 466, endPoint y: 221, distance: 227.7
click at [466, 221] on div "Thus, regular consumption of a variety of fruits and vegetables is linked to a …" at bounding box center [447, 221] width 206 height 20
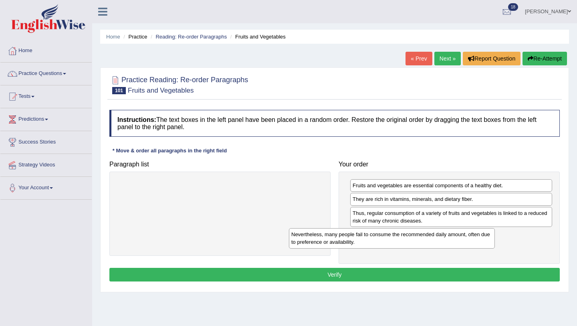
drag, startPoint x: 266, startPoint y: 187, endPoint x: 437, endPoint y: 236, distance: 178.3
click at [437, 236] on div "Nevertheless, many people fail to consume the recommended daily amount, often d…" at bounding box center [392, 238] width 206 height 20
click at [376, 272] on button "Verify" at bounding box center [334, 275] width 450 height 14
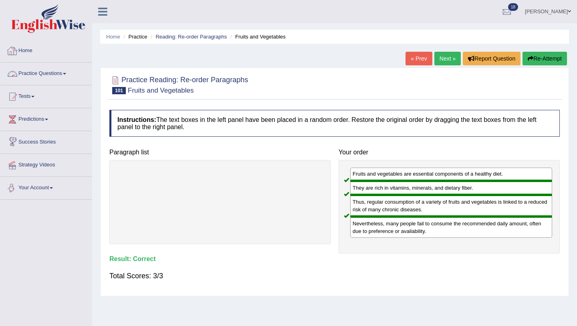
click at [34, 46] on link "Home" at bounding box center [45, 50] width 91 height 20
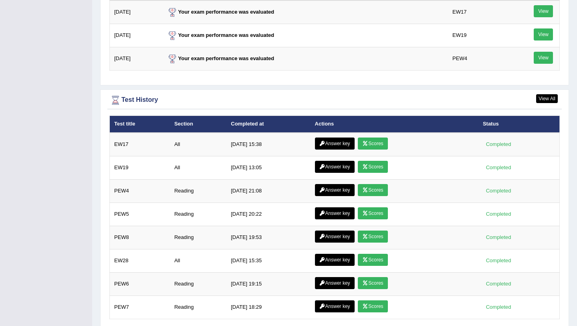
scroll to position [1062, 0]
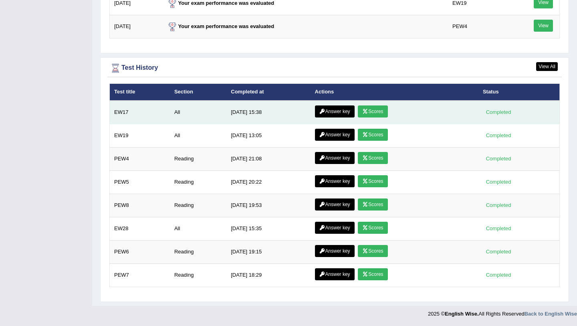
click at [334, 111] on link "Answer key" at bounding box center [335, 111] width 40 height 12
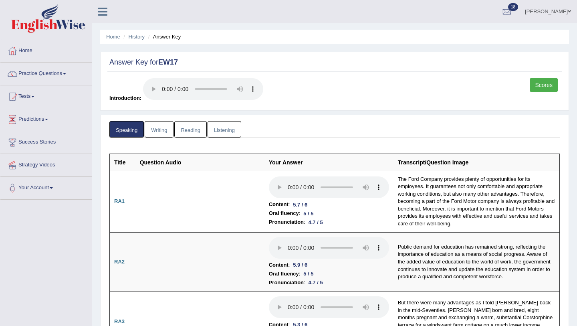
click at [556, 11] on link "Ridhima Arora" at bounding box center [548, 10] width 58 height 21
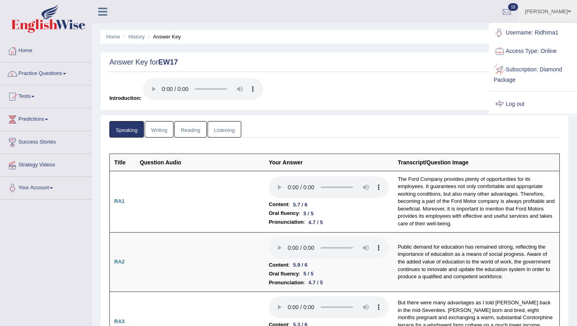
click at [513, 102] on link "Log out" at bounding box center [532, 104] width 87 height 18
